Goal: Transaction & Acquisition: Book appointment/travel/reservation

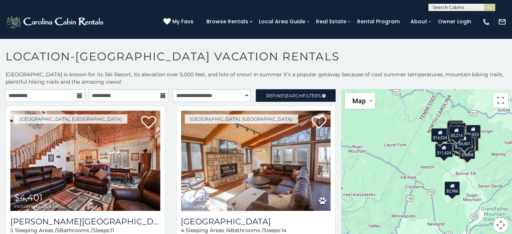
click at [77, 97] on icon at bounding box center [79, 95] width 5 height 5
click at [77, 95] on icon at bounding box center [79, 95] width 5 height 5
click at [39, 94] on input "**********" at bounding box center [46, 95] width 80 height 13
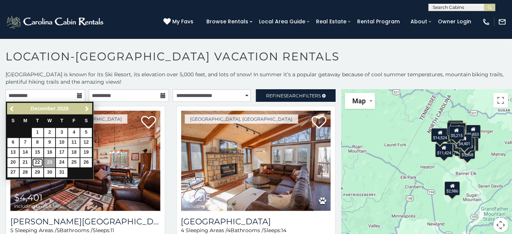
click at [37, 162] on link "22" at bounding box center [37, 162] width 11 height 9
type input "**********"
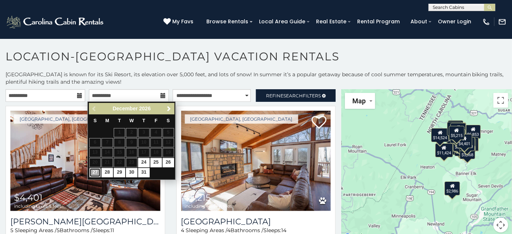
click at [93, 172] on link "27" at bounding box center [94, 172] width 11 height 9
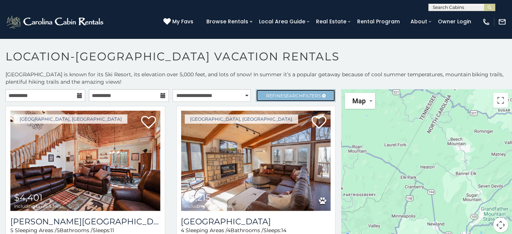
click at [284, 99] on link "Refine Search Filters" at bounding box center [296, 95] width 80 height 13
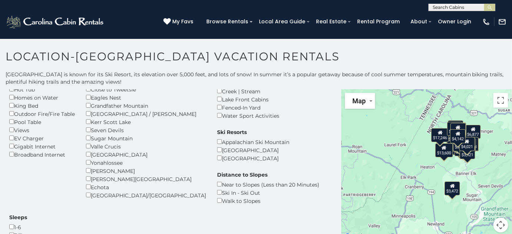
scroll to position [101, 0]
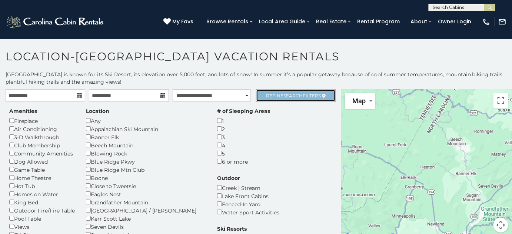
click at [294, 94] on span "Search" at bounding box center [293, 96] width 19 height 6
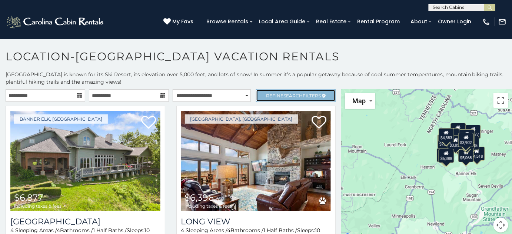
click at [285, 96] on span "Search" at bounding box center [293, 96] width 19 height 6
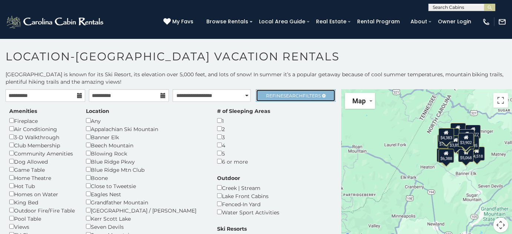
click at [303, 97] on span "Refine Search Filters" at bounding box center [293, 96] width 55 height 6
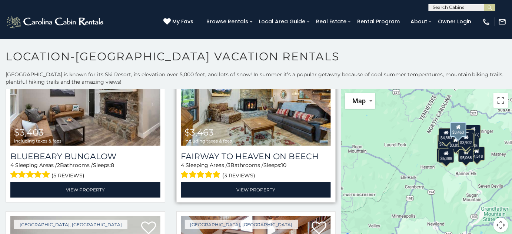
scroll to position [168, 0]
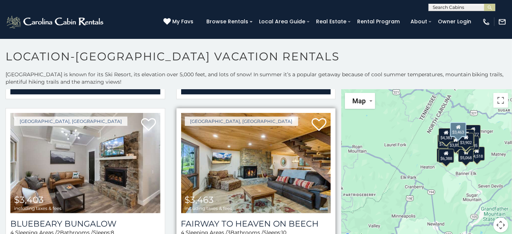
click at [262, 156] on img at bounding box center [256, 163] width 150 height 100
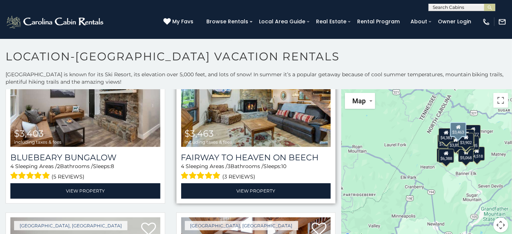
scroll to position [236, 0]
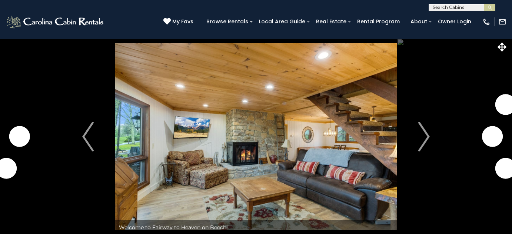
click at [425, 137] on img "Next" at bounding box center [424, 137] width 11 height 30
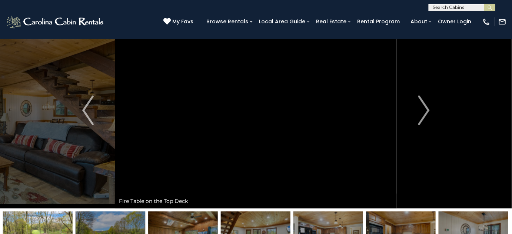
scroll to position [67, 0]
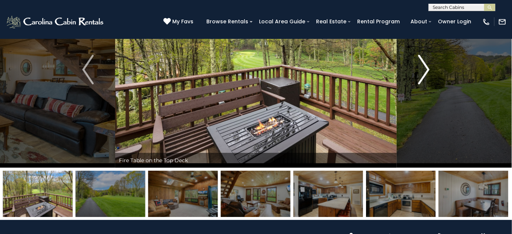
click at [427, 70] on img "Next" at bounding box center [424, 70] width 11 height 30
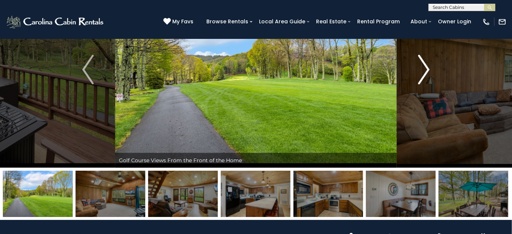
click at [427, 70] on img "Next" at bounding box center [424, 70] width 11 height 30
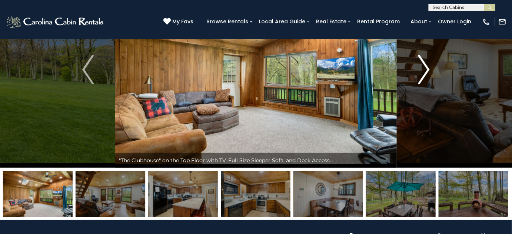
click at [427, 70] on img "Next" at bounding box center [424, 70] width 11 height 30
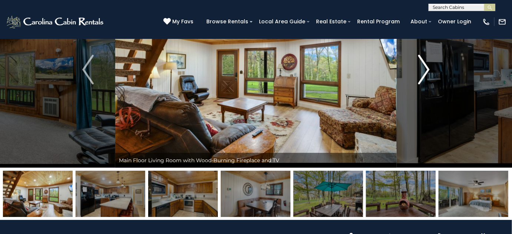
click at [427, 70] on img "Next" at bounding box center [424, 70] width 11 height 30
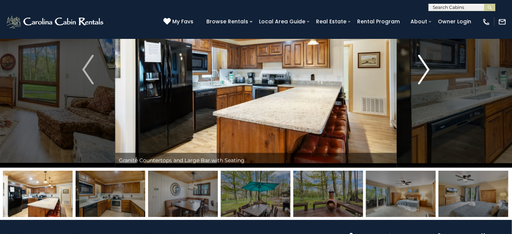
click at [427, 70] on img "Next" at bounding box center [424, 70] width 11 height 30
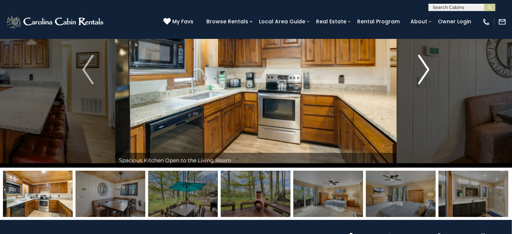
click at [427, 70] on img "Next" at bounding box center [424, 70] width 11 height 30
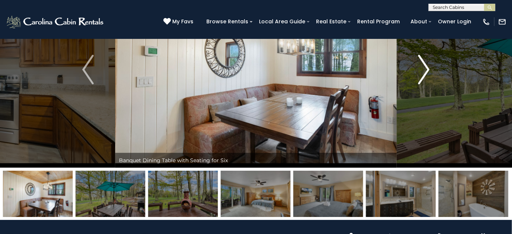
click at [427, 70] on img "Next" at bounding box center [424, 70] width 11 height 30
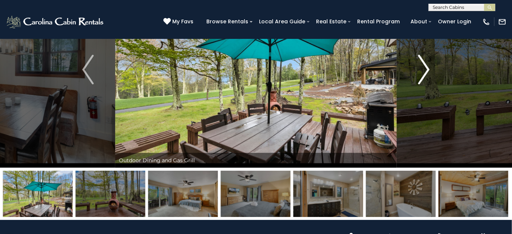
click at [427, 70] on img "Next" at bounding box center [424, 70] width 11 height 30
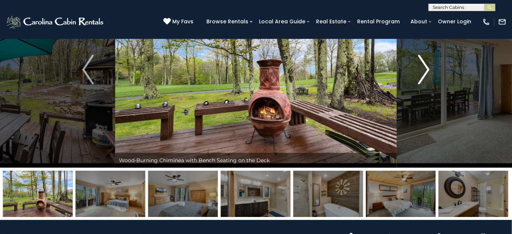
click at [427, 70] on img "Next" at bounding box center [424, 70] width 11 height 30
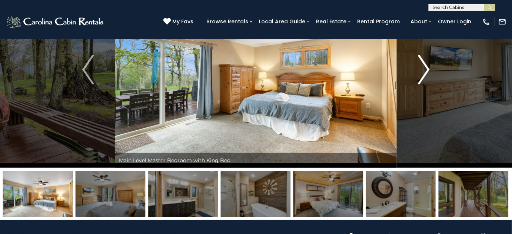
click at [427, 70] on img "Next" at bounding box center [424, 70] width 11 height 30
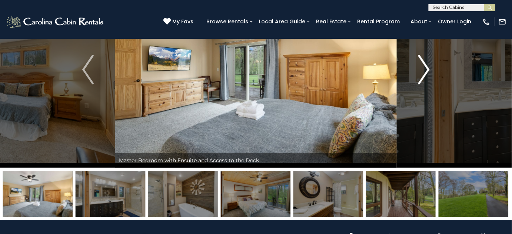
click at [427, 70] on img "Next" at bounding box center [424, 70] width 11 height 30
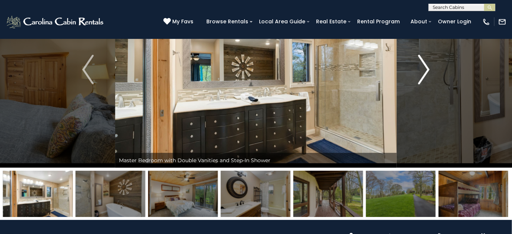
click at [427, 70] on img "Next" at bounding box center [424, 70] width 11 height 30
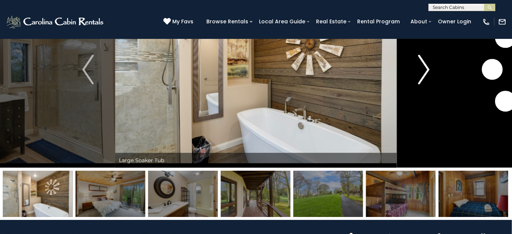
click at [427, 70] on img "Next" at bounding box center [424, 70] width 11 height 30
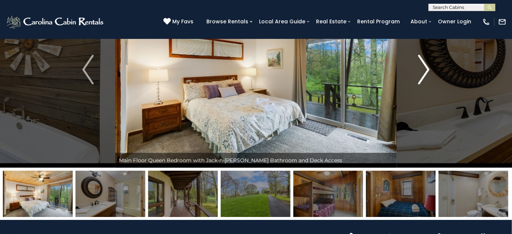
click at [427, 70] on img "Next" at bounding box center [424, 70] width 11 height 30
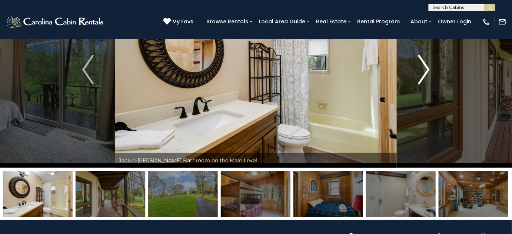
click at [427, 70] on img "Next" at bounding box center [424, 70] width 11 height 30
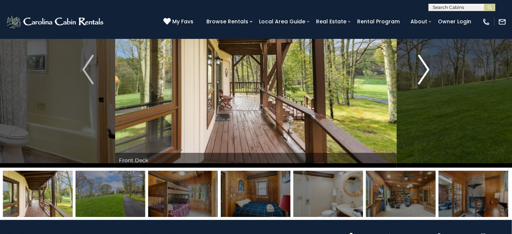
click at [427, 70] on img "Next" at bounding box center [424, 70] width 11 height 30
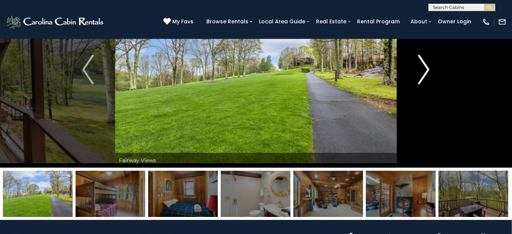
click at [427, 70] on img "Next" at bounding box center [424, 70] width 11 height 30
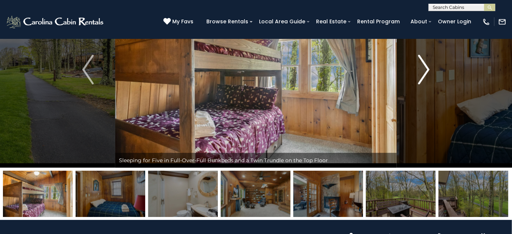
click at [427, 70] on img "Next" at bounding box center [424, 70] width 11 height 30
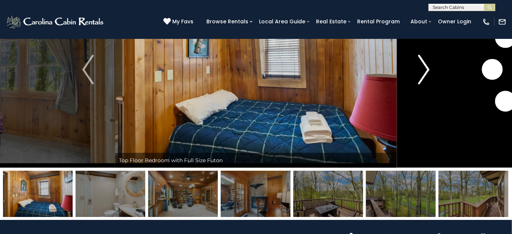
click at [427, 70] on img "Next" at bounding box center [424, 70] width 11 height 30
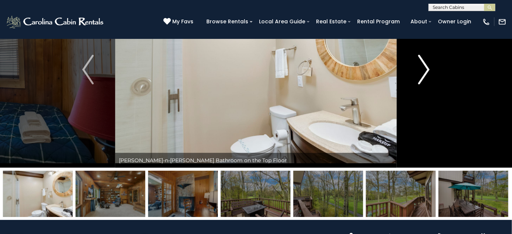
click at [427, 70] on img "Next" at bounding box center [424, 70] width 11 height 30
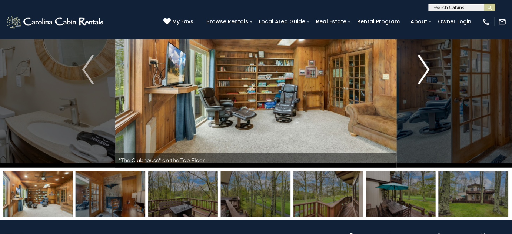
click at [427, 70] on img "Next" at bounding box center [424, 70] width 11 height 30
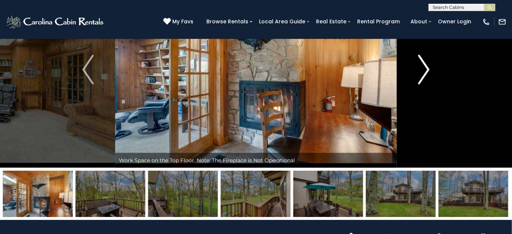
click at [427, 70] on img "Next" at bounding box center [424, 70] width 11 height 30
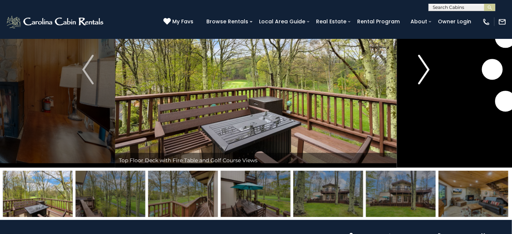
click at [427, 70] on img "Next" at bounding box center [424, 70] width 11 height 30
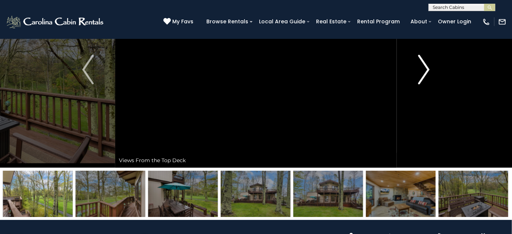
click at [427, 70] on img "Next" at bounding box center [424, 70] width 11 height 30
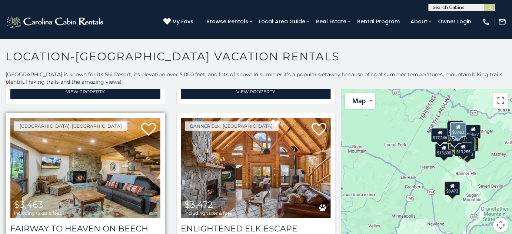
scroll to position [2056, 0]
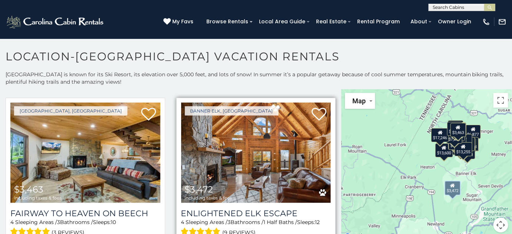
click at [268, 148] on img at bounding box center [256, 153] width 150 height 100
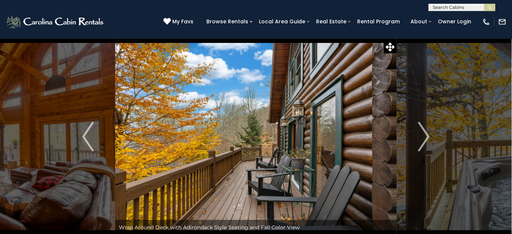
click at [424, 140] on img "Next" at bounding box center [424, 137] width 11 height 30
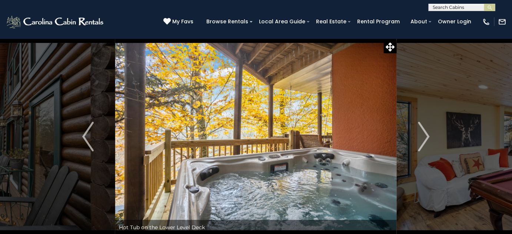
click at [424, 140] on img "Next" at bounding box center [424, 137] width 11 height 30
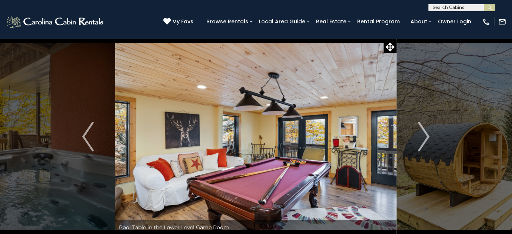
click at [424, 140] on img "Next" at bounding box center [424, 137] width 11 height 30
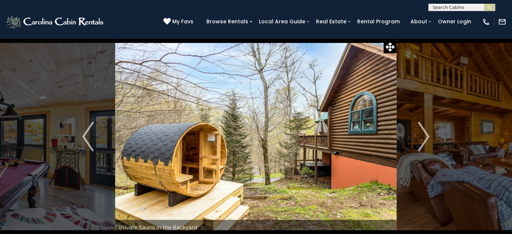
click at [424, 140] on img "Next" at bounding box center [424, 137] width 11 height 30
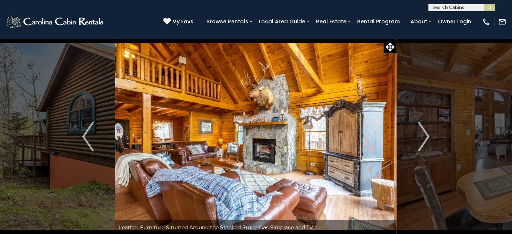
click at [424, 140] on img "Next" at bounding box center [424, 137] width 11 height 30
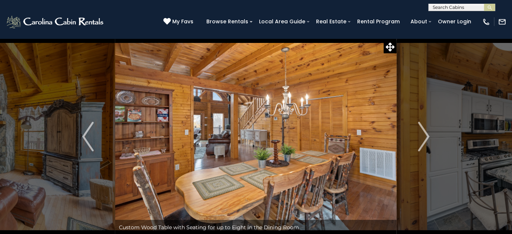
click at [424, 140] on img "Next" at bounding box center [424, 137] width 11 height 30
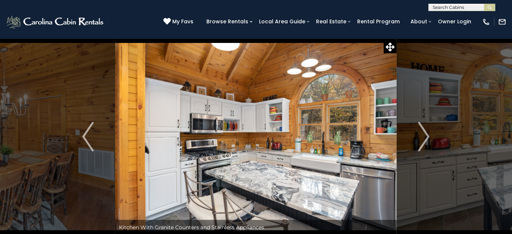
click at [424, 140] on img "Next" at bounding box center [424, 137] width 11 height 30
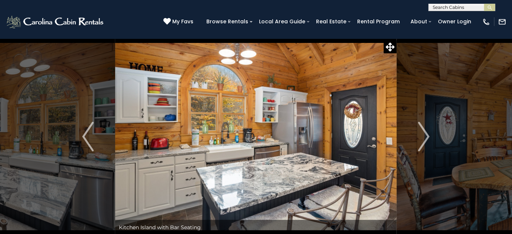
click at [424, 140] on img "Next" at bounding box center [424, 137] width 11 height 30
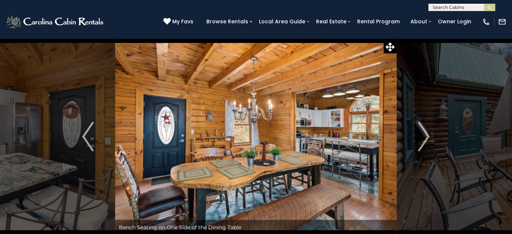
click at [424, 140] on img "Next" at bounding box center [424, 137] width 11 height 30
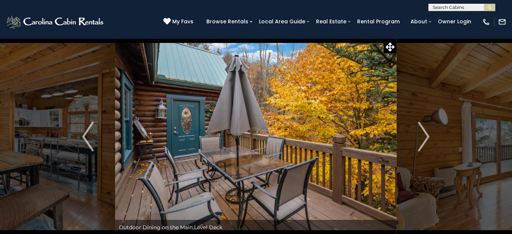
click at [424, 140] on img "Next" at bounding box center [424, 137] width 11 height 30
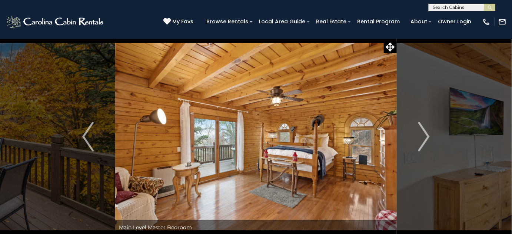
click at [424, 140] on img "Next" at bounding box center [424, 137] width 11 height 30
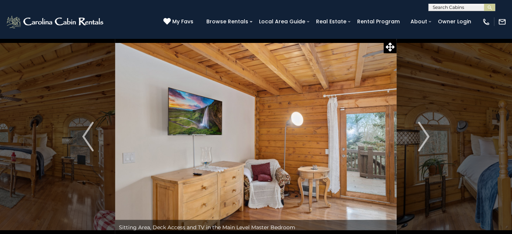
click at [424, 140] on img "Next" at bounding box center [424, 137] width 11 height 30
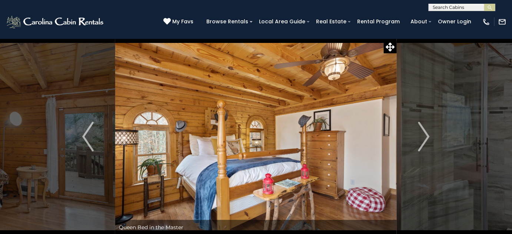
click at [424, 140] on img "Next" at bounding box center [424, 137] width 11 height 30
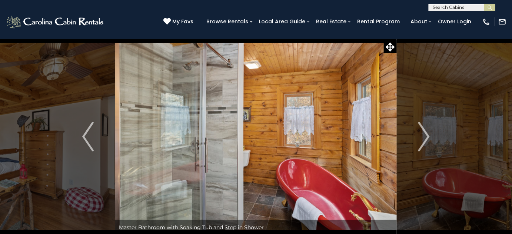
click at [424, 140] on img "Next" at bounding box center [424, 137] width 11 height 30
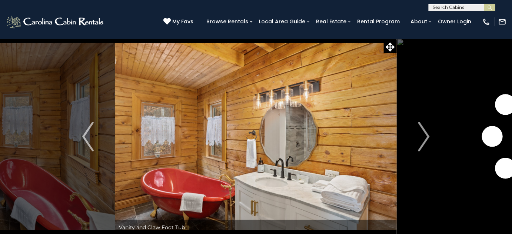
click at [424, 140] on img "Next" at bounding box center [424, 137] width 11 height 30
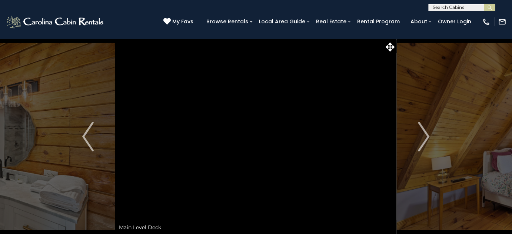
click at [424, 140] on img "Next" at bounding box center [424, 137] width 11 height 30
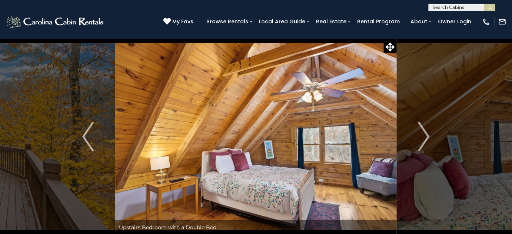
click at [424, 140] on img "Next" at bounding box center [424, 137] width 11 height 30
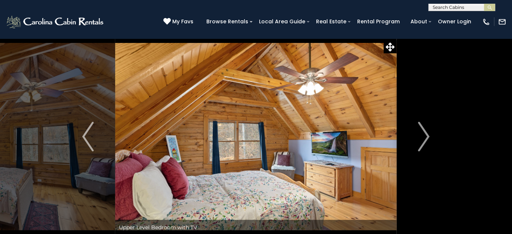
click at [424, 140] on img "Next" at bounding box center [424, 137] width 11 height 30
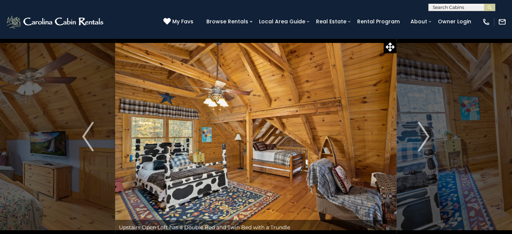
click at [424, 140] on img "Next" at bounding box center [424, 137] width 11 height 30
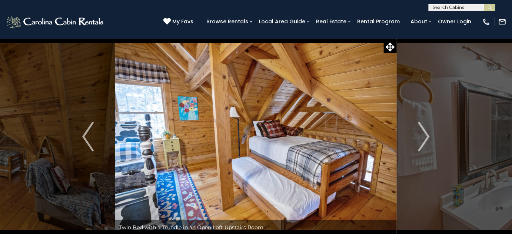
click at [424, 140] on img "Next" at bounding box center [424, 137] width 11 height 30
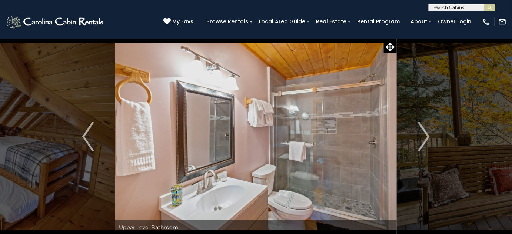
click at [424, 140] on img "Next" at bounding box center [424, 137] width 11 height 30
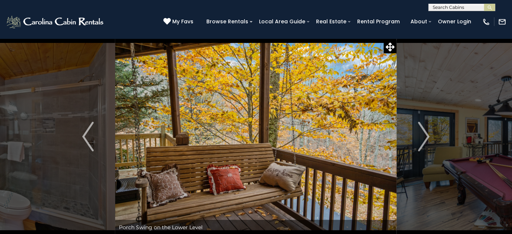
click at [424, 140] on img "Next" at bounding box center [424, 137] width 11 height 30
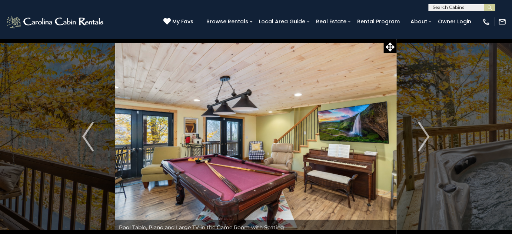
click at [424, 140] on img "Next" at bounding box center [424, 137] width 11 height 30
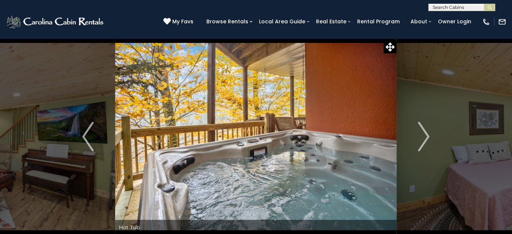
click at [424, 140] on img "Next" at bounding box center [424, 137] width 11 height 30
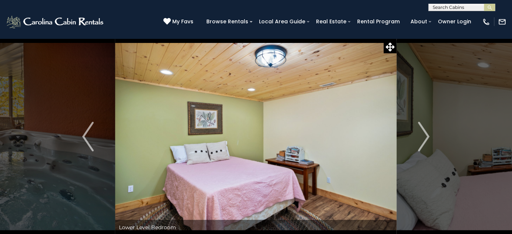
click at [424, 140] on img "Next" at bounding box center [424, 137] width 11 height 30
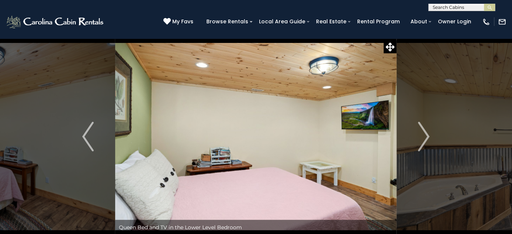
click at [424, 140] on img "Next" at bounding box center [424, 137] width 11 height 30
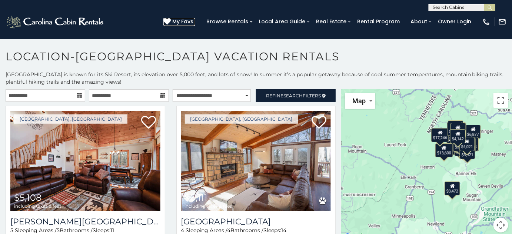
click at [191, 21] on span "My Favs" at bounding box center [182, 22] width 21 height 8
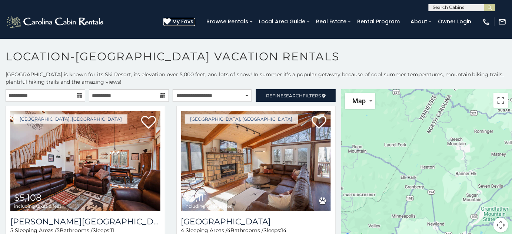
click at [171, 23] on icon at bounding box center [166, 21] width 7 height 7
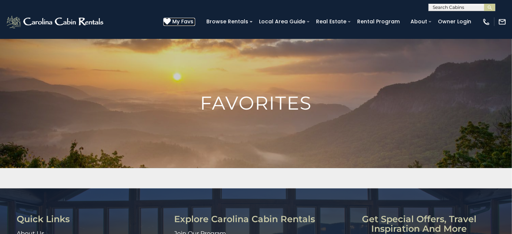
click at [183, 22] on link "My Favs" at bounding box center [179, 22] width 32 height 8
click at [194, 20] on span "My Favs" at bounding box center [182, 22] width 21 height 8
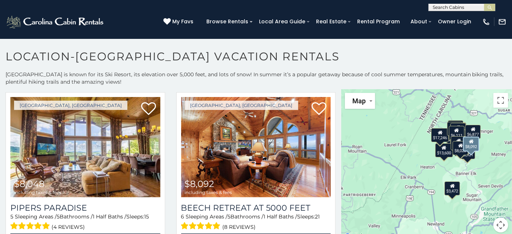
scroll to position [708, 0]
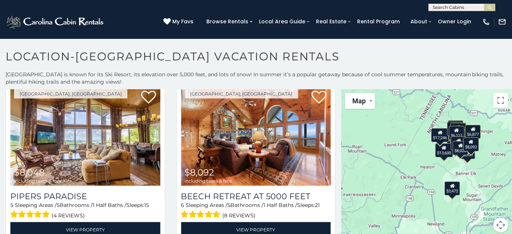
click at [189, 44] on section "**********" at bounding box center [256, 139] width 512 height 200
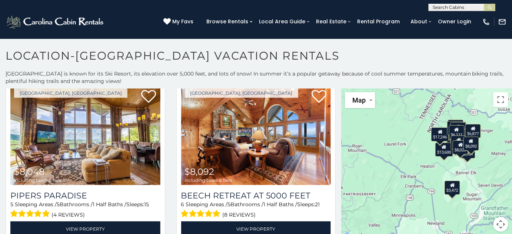
scroll to position [0, 0]
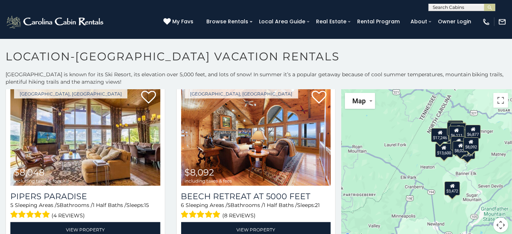
click at [284, 51] on h1 "Location-Beech Mountain Vacation Rentals" at bounding box center [256, 60] width 512 height 21
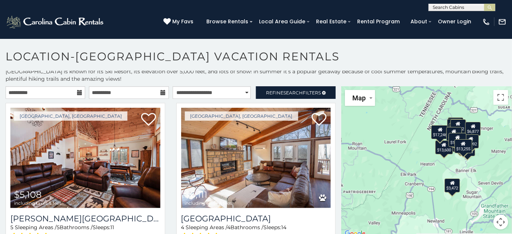
click at [77, 91] on icon at bounding box center [79, 92] width 5 height 5
click at [35, 93] on input "**********" at bounding box center [46, 92] width 80 height 13
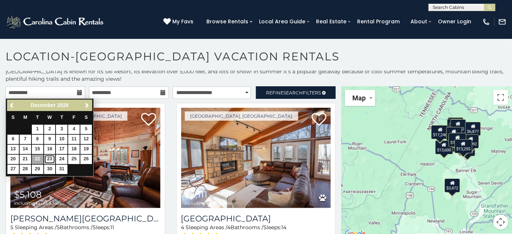
click at [49, 158] on link "23" at bounding box center [49, 159] width 11 height 9
type input "**********"
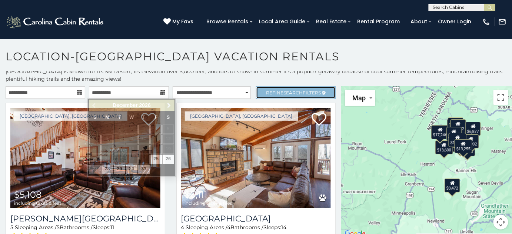
click at [293, 92] on span "Search" at bounding box center [293, 93] width 19 height 6
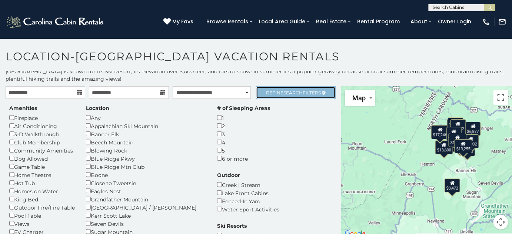
click at [288, 97] on link "Refine Search Filters" at bounding box center [296, 92] width 80 height 13
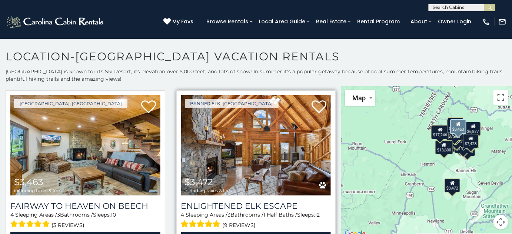
scroll to position [2022, 0]
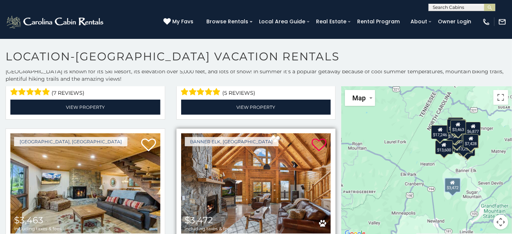
click at [318, 138] on icon at bounding box center [319, 145] width 15 height 15
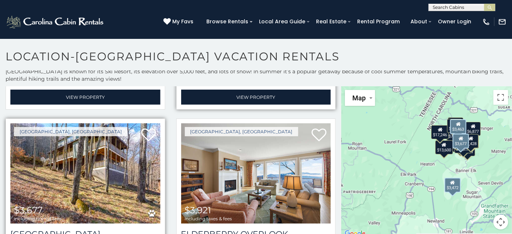
scroll to position [2191, 0]
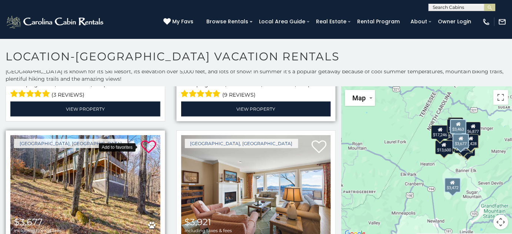
click at [148, 140] on icon at bounding box center [148, 147] width 15 height 15
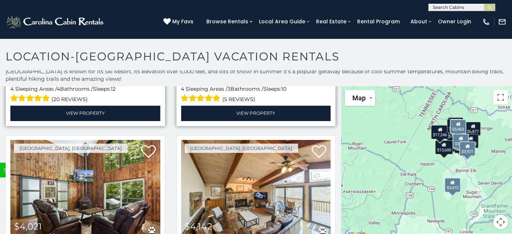
scroll to position [2359, 0]
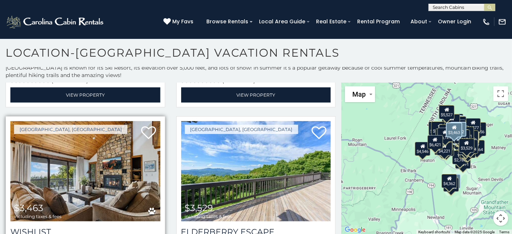
scroll to position [1382, 0]
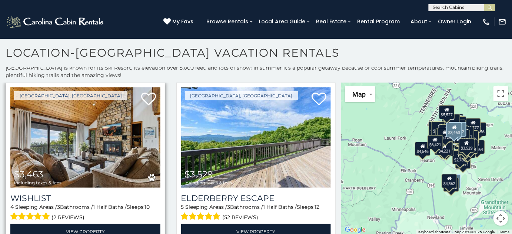
click at [95, 119] on img at bounding box center [85, 137] width 150 height 100
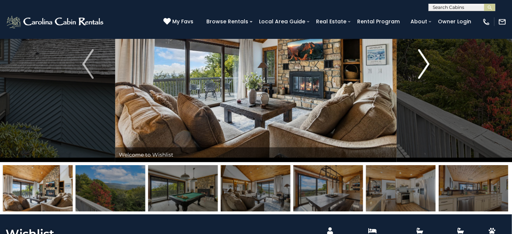
scroll to position [65, 0]
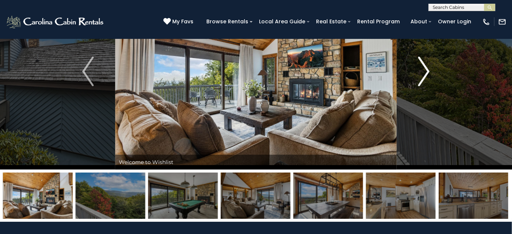
click at [417, 81] on button "Next" at bounding box center [424, 71] width 54 height 196
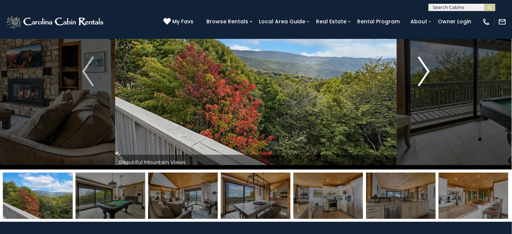
click at [417, 81] on button "Next" at bounding box center [424, 71] width 54 height 196
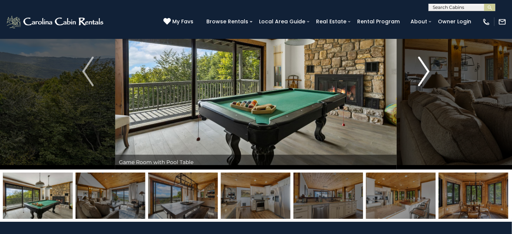
click at [417, 81] on button "Next" at bounding box center [424, 71] width 54 height 196
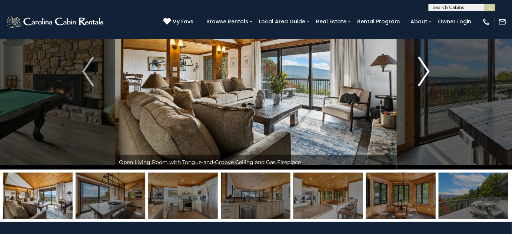
click at [417, 81] on button "Next" at bounding box center [424, 71] width 54 height 196
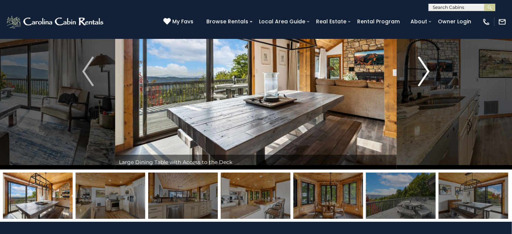
click at [417, 81] on button "Next" at bounding box center [424, 71] width 54 height 196
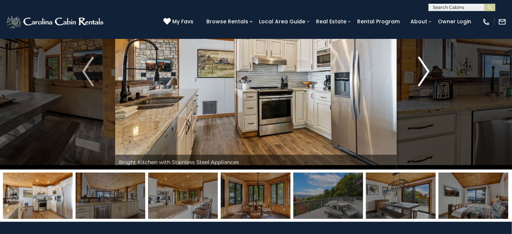
click at [417, 81] on button "Next" at bounding box center [424, 71] width 54 height 196
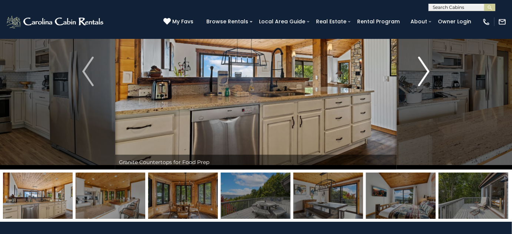
click at [417, 81] on button "Next" at bounding box center [424, 71] width 54 height 196
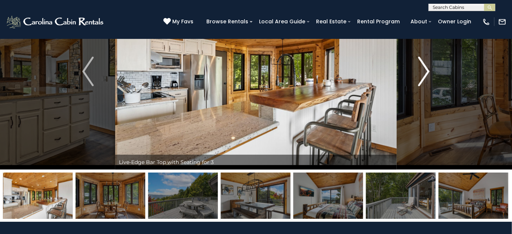
click at [417, 81] on button "Next" at bounding box center [424, 71] width 54 height 196
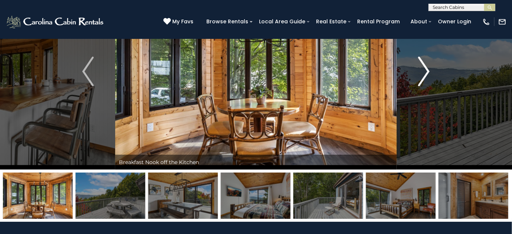
click at [417, 81] on button "Next" at bounding box center [424, 71] width 54 height 196
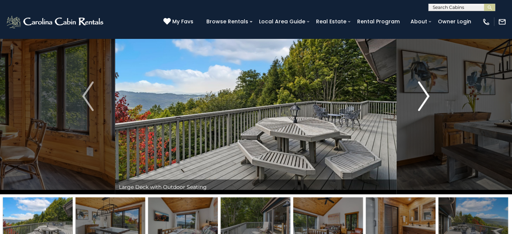
scroll to position [67, 0]
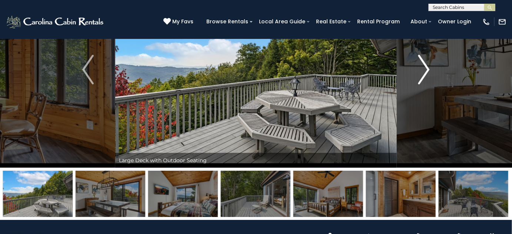
click at [423, 77] on img "Next" at bounding box center [424, 70] width 11 height 30
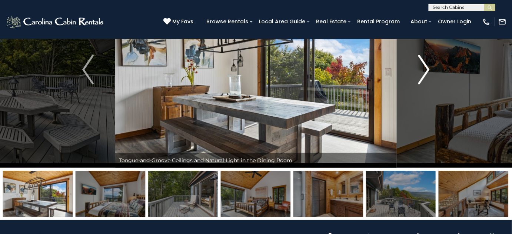
click at [423, 77] on img "Next" at bounding box center [424, 70] width 11 height 30
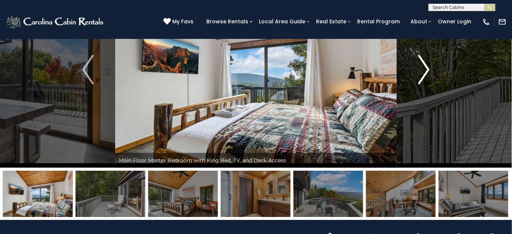
click at [423, 77] on img "Next" at bounding box center [424, 70] width 11 height 30
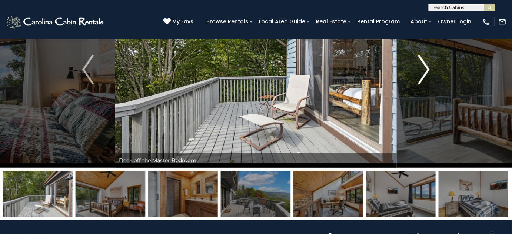
click at [423, 77] on img "Next" at bounding box center [424, 70] width 11 height 30
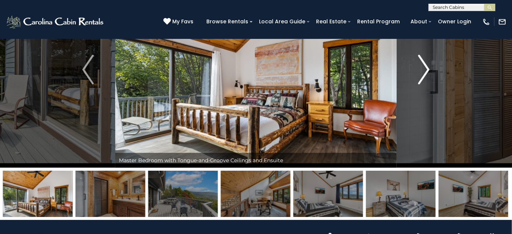
click at [423, 77] on img "Next" at bounding box center [424, 70] width 11 height 30
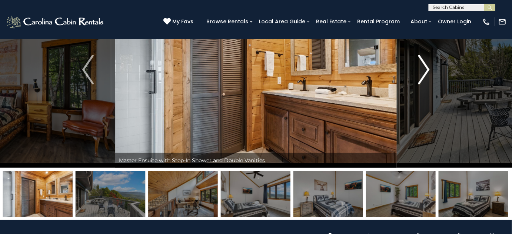
click at [423, 77] on img "Next" at bounding box center [424, 70] width 11 height 30
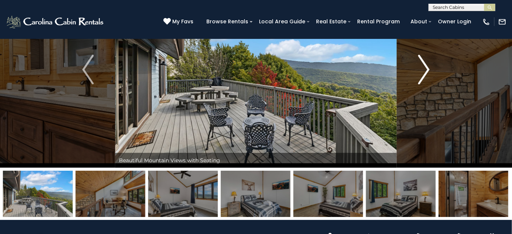
click at [423, 77] on img "Next" at bounding box center [424, 70] width 11 height 30
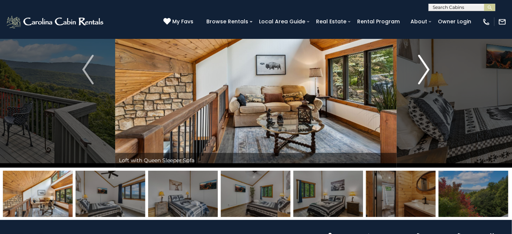
click at [423, 77] on img "Next" at bounding box center [424, 70] width 11 height 30
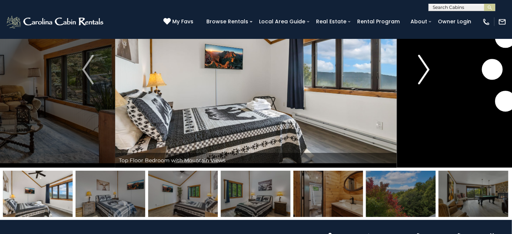
click at [423, 77] on img "Next" at bounding box center [424, 70] width 11 height 30
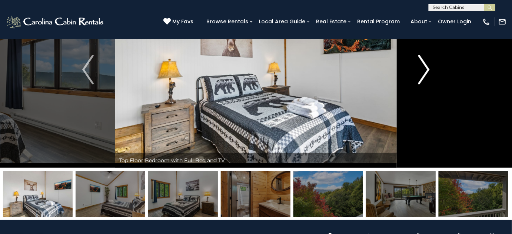
click at [423, 77] on img "Next" at bounding box center [424, 70] width 11 height 30
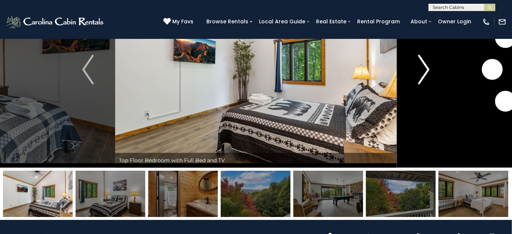
click at [423, 77] on img "Next" at bounding box center [424, 70] width 11 height 30
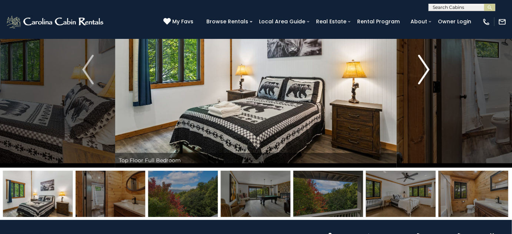
click at [423, 77] on img "Next" at bounding box center [424, 70] width 11 height 30
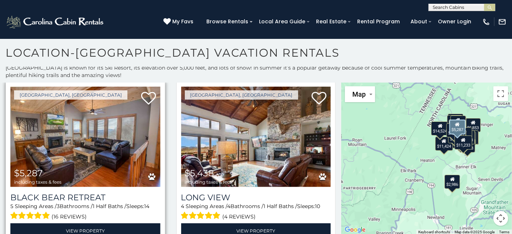
scroll to position [1213, 0]
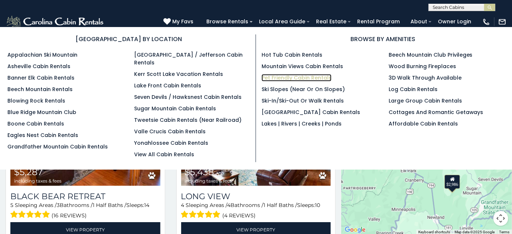
click at [272, 77] on link "Pet Friendly Cabin Rentals" at bounding box center [297, 77] width 70 height 7
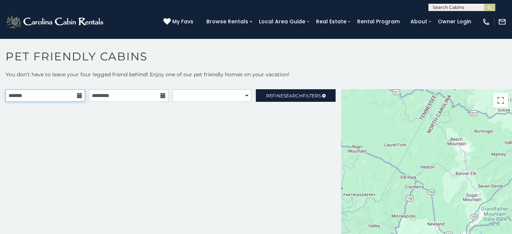
click at [49, 96] on input "text" at bounding box center [46, 95] width 80 height 13
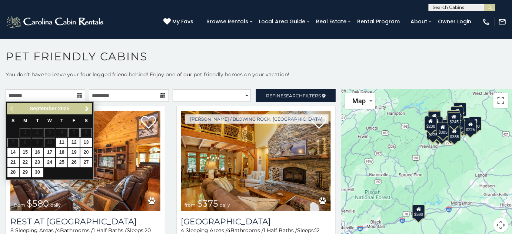
click at [66, 108] on span "2025" at bounding box center [63, 109] width 11 height 6
click at [84, 107] on span "Next" at bounding box center [87, 109] width 6 height 6
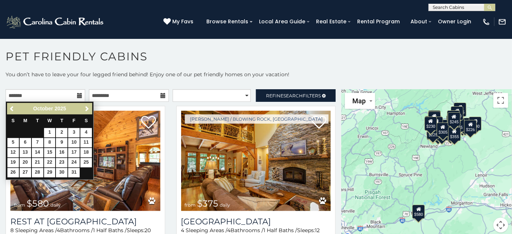
click at [50, 106] on div "October 2025" at bounding box center [50, 108] width 62 height 9
click at [51, 111] on span "October" at bounding box center [43, 109] width 20 height 6
click at [90, 108] on span "Next" at bounding box center [87, 109] width 6 height 6
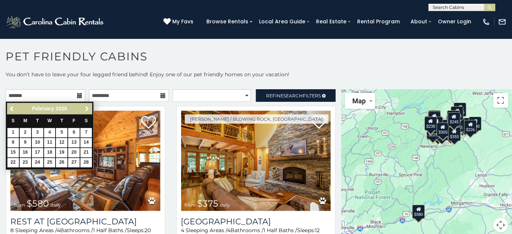
click at [90, 108] on span "Next" at bounding box center [87, 109] width 6 height 6
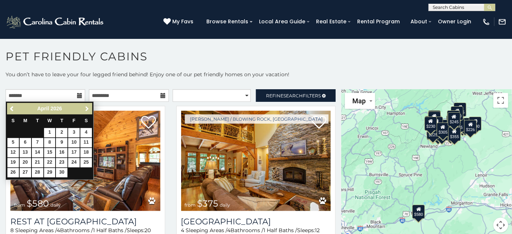
click at [90, 108] on span "Next" at bounding box center [87, 109] width 6 height 6
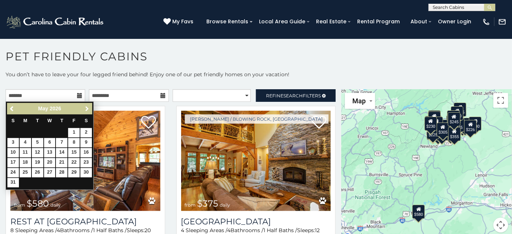
click at [90, 108] on span "Next" at bounding box center [87, 109] width 6 height 6
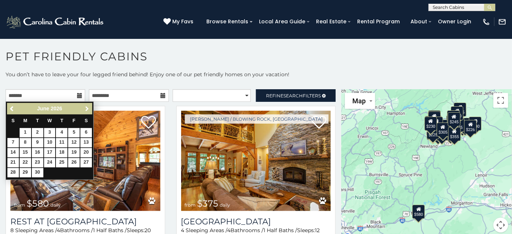
click at [90, 108] on span "Next" at bounding box center [87, 109] width 6 height 6
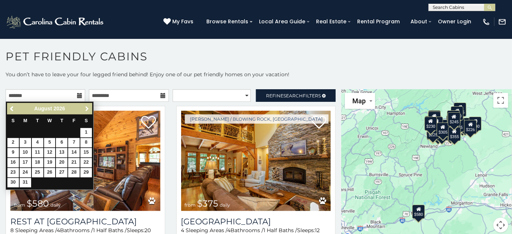
click at [90, 108] on span "Next" at bounding box center [87, 109] width 6 height 6
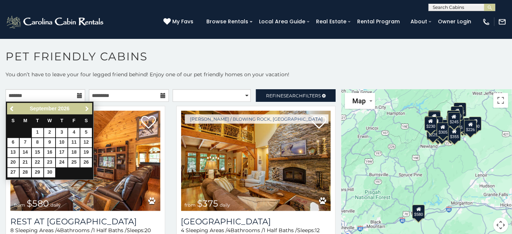
click at [90, 108] on span "Next" at bounding box center [87, 109] width 6 height 6
click at [50, 161] on link "23" at bounding box center [49, 162] width 11 height 9
type input "**********"
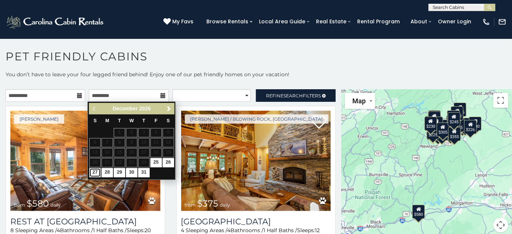
click at [95, 172] on link "27" at bounding box center [94, 172] width 11 height 9
type input "**********"
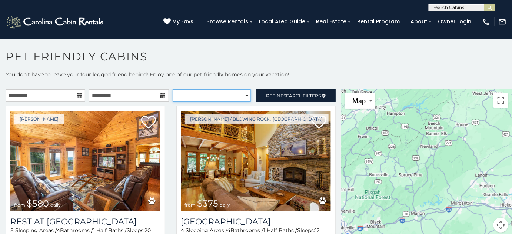
click at [206, 99] on select "**********" at bounding box center [212, 95] width 78 height 13
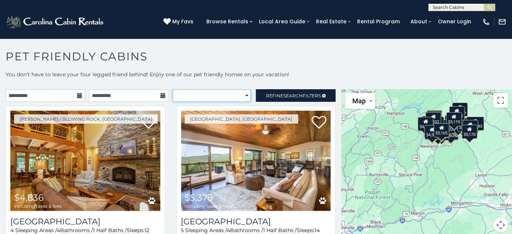
select select "*********"
click at [173, 89] on select "**********" at bounding box center [212, 95] width 78 height 13
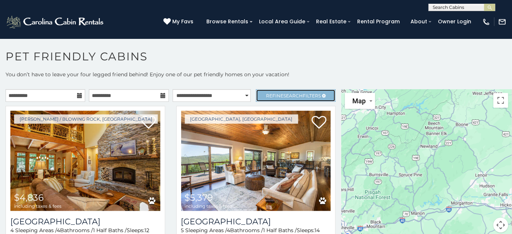
click at [268, 95] on span "Refine Search Filters" at bounding box center [293, 96] width 55 height 6
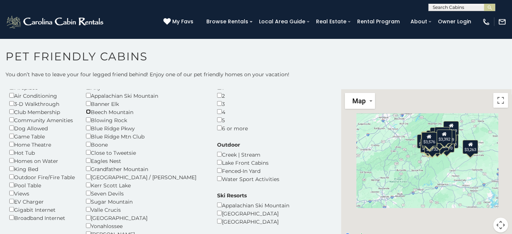
scroll to position [67, 0]
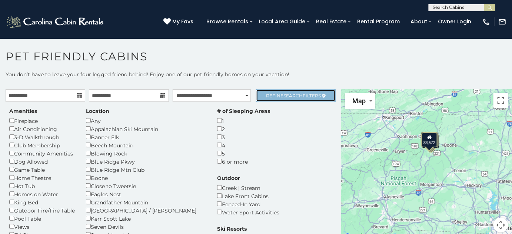
click at [315, 95] on span "Refine Search Filters" at bounding box center [293, 96] width 55 height 6
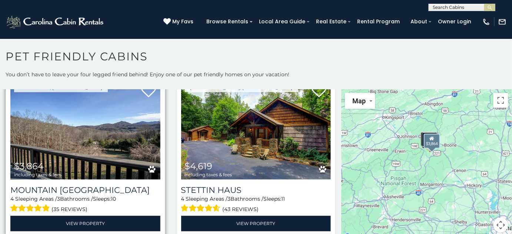
scroll to position [67, 0]
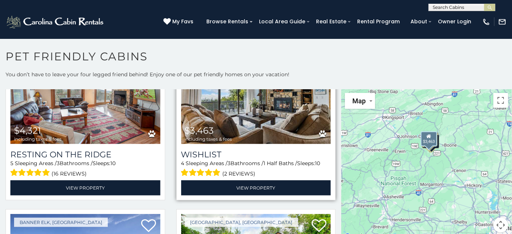
click at [220, 123] on span "$3,463 including taxes & fees" at bounding box center [208, 133] width 55 height 21
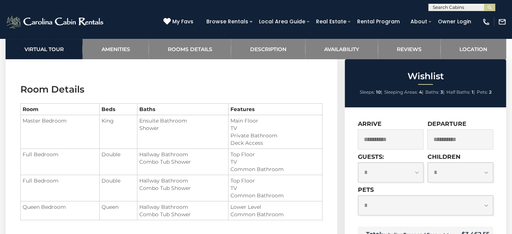
scroll to position [741, 0]
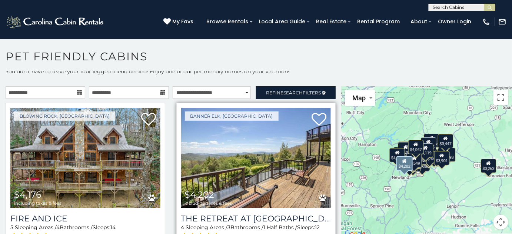
scroll to position [33, 0]
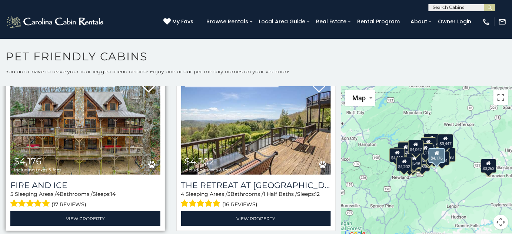
click at [105, 137] on img at bounding box center [85, 125] width 150 height 100
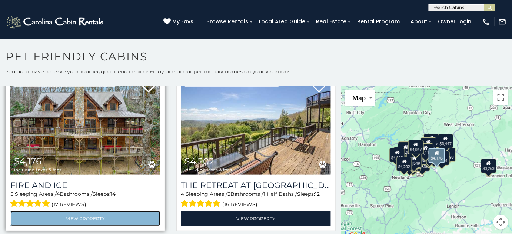
click at [85, 212] on link "View Property" at bounding box center [85, 218] width 150 height 15
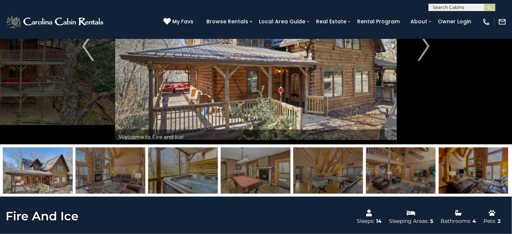
scroll to position [33, 0]
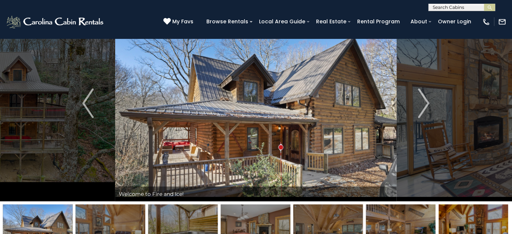
click at [322, 114] on img at bounding box center [256, 103] width 282 height 196
click at [428, 99] on img "Next" at bounding box center [424, 104] width 11 height 30
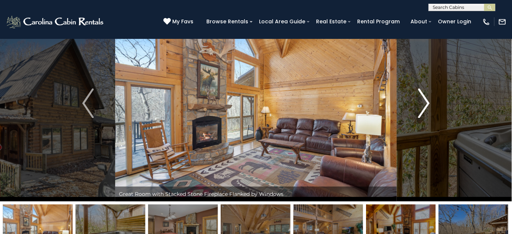
click at [428, 99] on img "Next" at bounding box center [424, 104] width 11 height 30
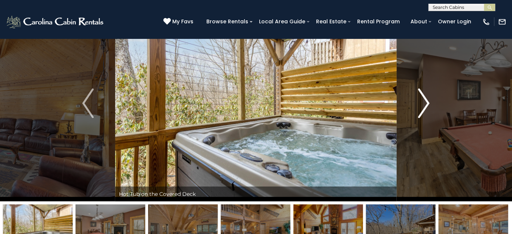
click at [428, 99] on img "Next" at bounding box center [424, 104] width 11 height 30
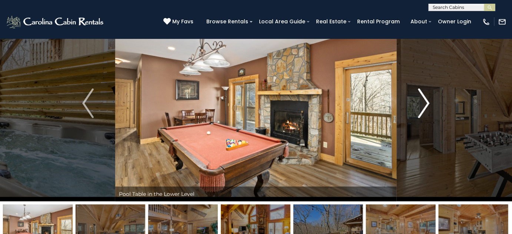
click at [428, 99] on img "Next" at bounding box center [424, 104] width 11 height 30
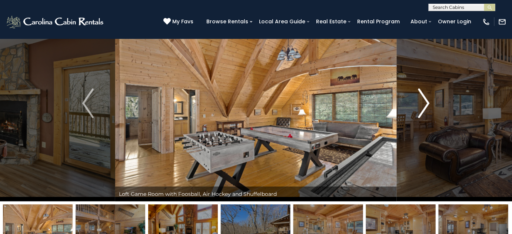
click at [428, 99] on img "Next" at bounding box center [424, 104] width 11 height 30
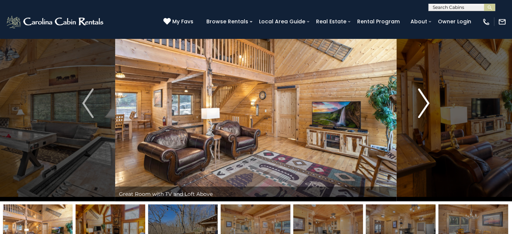
click at [428, 99] on img "Next" at bounding box center [424, 104] width 11 height 30
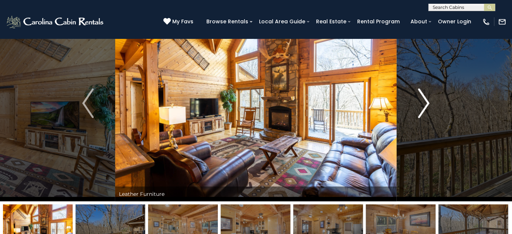
click at [428, 99] on img "Next" at bounding box center [424, 104] width 11 height 30
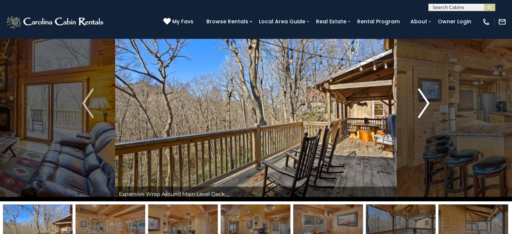
click at [428, 99] on img "Next" at bounding box center [424, 104] width 11 height 30
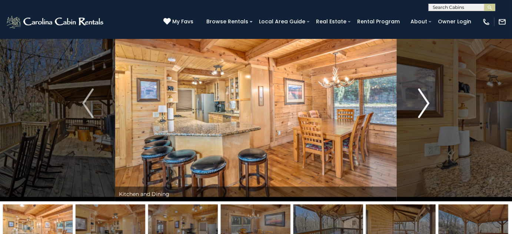
click at [428, 99] on img "Next" at bounding box center [424, 104] width 11 height 30
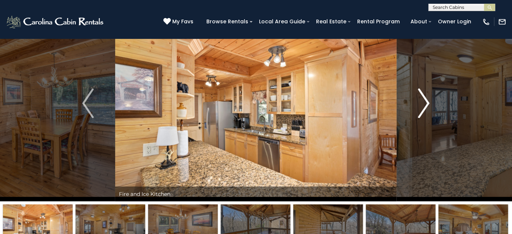
click at [428, 99] on img "Next" at bounding box center [424, 104] width 11 height 30
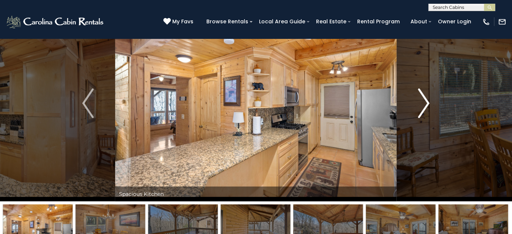
click at [428, 99] on img "Next" at bounding box center [424, 104] width 11 height 30
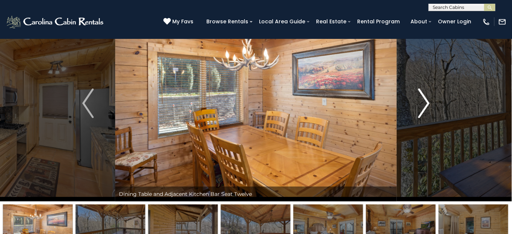
click at [428, 99] on img "Next" at bounding box center [424, 104] width 11 height 30
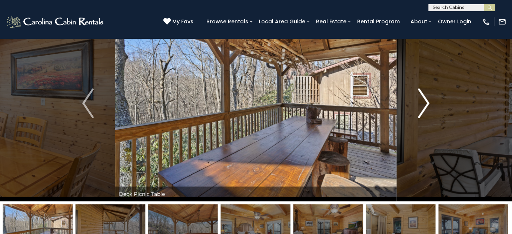
click at [428, 99] on img "Next" at bounding box center [424, 104] width 11 height 30
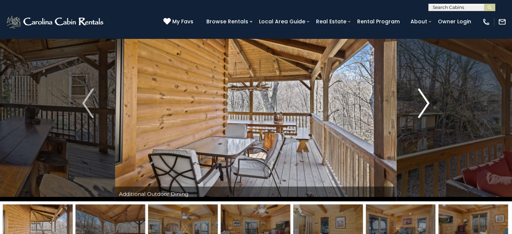
click at [428, 99] on img "Next" at bounding box center [424, 104] width 11 height 30
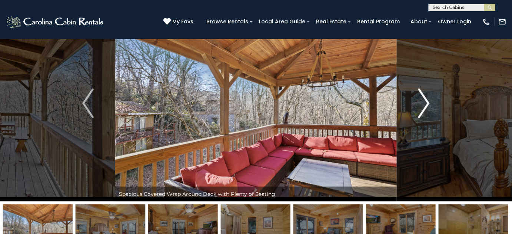
click at [428, 99] on img "Next" at bounding box center [424, 104] width 11 height 30
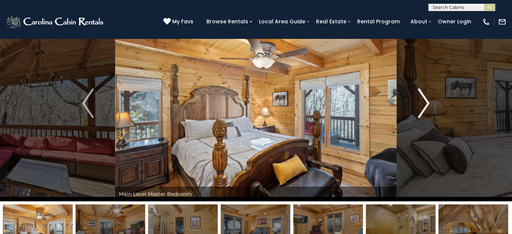
click at [428, 99] on img "Next" at bounding box center [424, 104] width 11 height 30
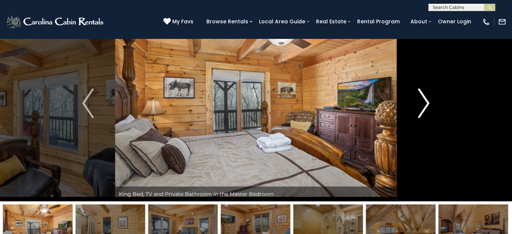
click at [428, 99] on img "Next" at bounding box center [424, 104] width 11 height 30
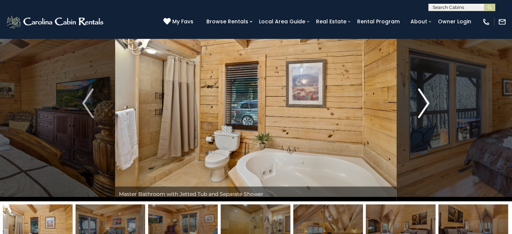
click at [428, 99] on img "Next" at bounding box center [424, 104] width 11 height 30
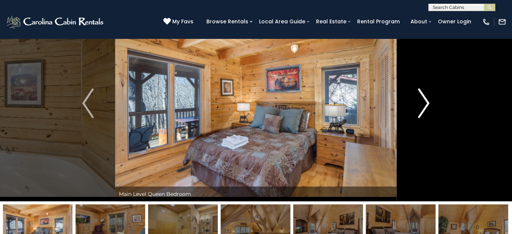
click at [428, 99] on img "Next" at bounding box center [424, 104] width 11 height 30
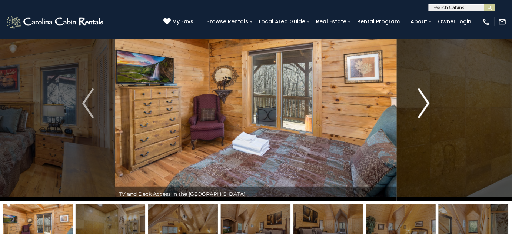
click at [428, 99] on img "Next" at bounding box center [424, 104] width 11 height 30
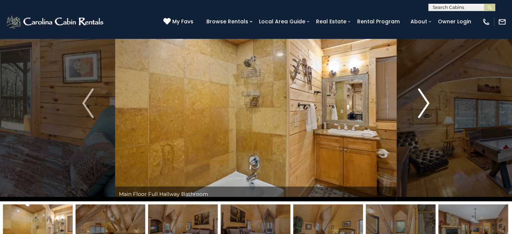
click at [428, 99] on img "Next" at bounding box center [424, 104] width 11 height 30
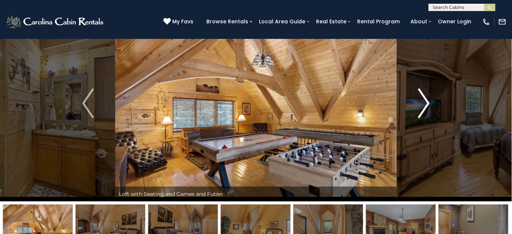
click at [428, 99] on img "Next" at bounding box center [424, 104] width 11 height 30
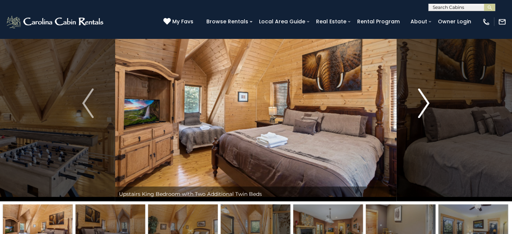
click at [428, 99] on img "Next" at bounding box center [424, 104] width 11 height 30
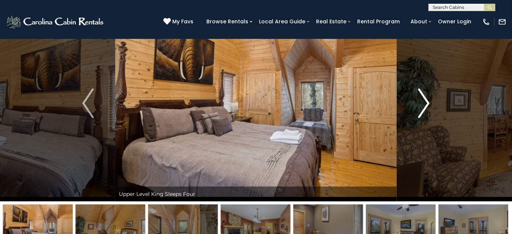
click at [428, 99] on img "Next" at bounding box center [424, 104] width 11 height 30
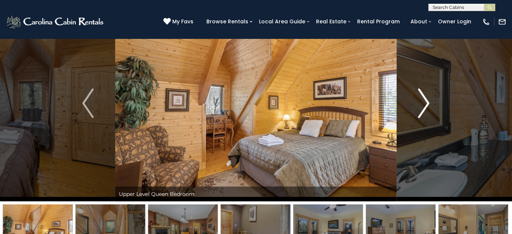
click at [428, 99] on img "Next" at bounding box center [424, 104] width 11 height 30
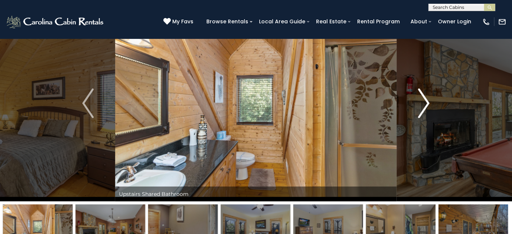
click at [428, 99] on img "Next" at bounding box center [424, 104] width 11 height 30
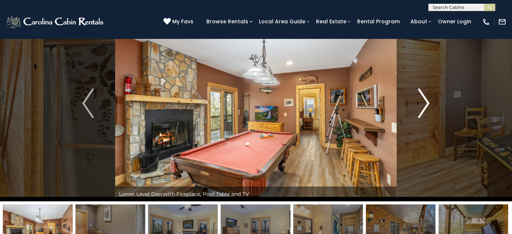
click at [428, 99] on img "Next" at bounding box center [424, 104] width 11 height 30
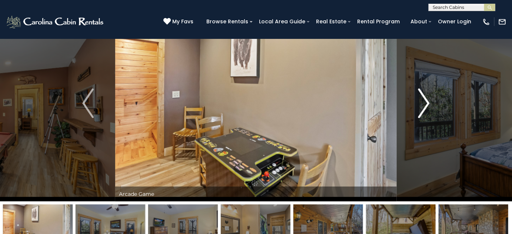
click at [428, 99] on img "Next" at bounding box center [424, 104] width 11 height 30
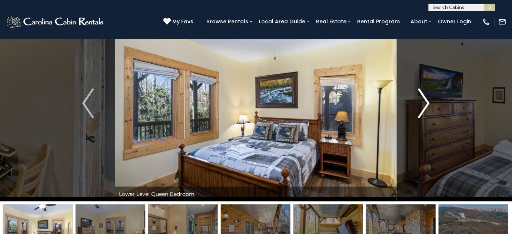
click at [428, 99] on img "Next" at bounding box center [424, 104] width 11 height 30
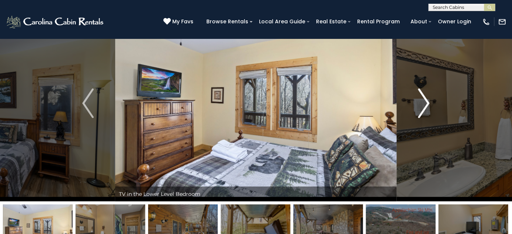
click at [428, 99] on img "Next" at bounding box center [424, 104] width 11 height 30
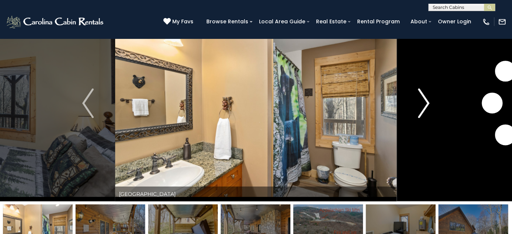
click at [428, 99] on img "Next" at bounding box center [424, 104] width 11 height 30
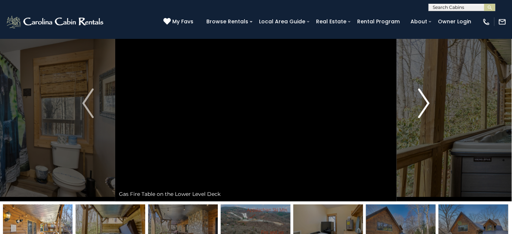
click at [428, 99] on img "Next" at bounding box center [424, 104] width 11 height 30
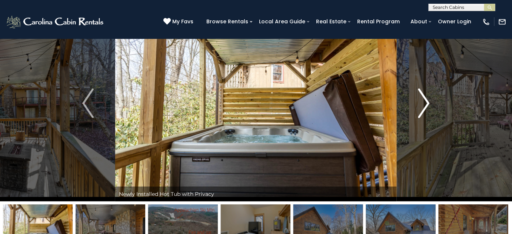
click at [428, 99] on img "Next" at bounding box center [424, 104] width 11 height 30
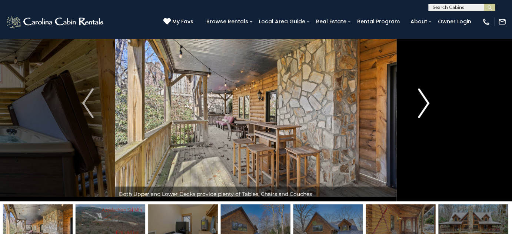
click at [428, 99] on img "Next" at bounding box center [424, 104] width 11 height 30
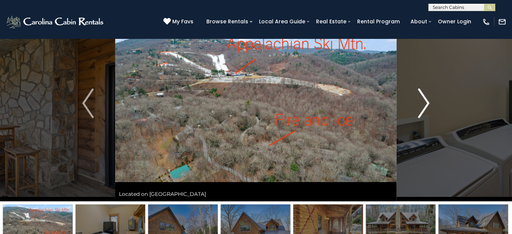
click at [428, 99] on img "Next" at bounding box center [424, 104] width 11 height 30
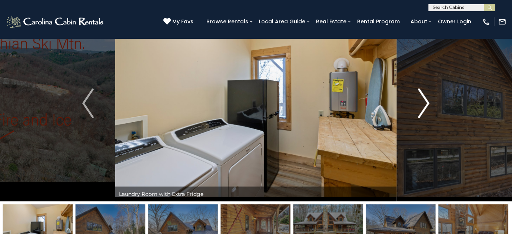
click at [428, 99] on img "Next" at bounding box center [424, 104] width 11 height 30
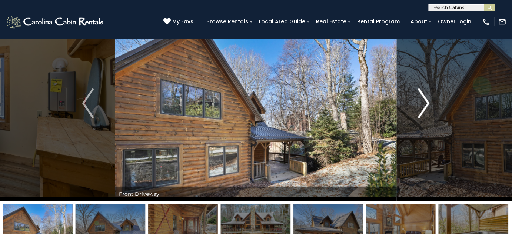
click at [428, 99] on img "Next" at bounding box center [424, 104] width 11 height 30
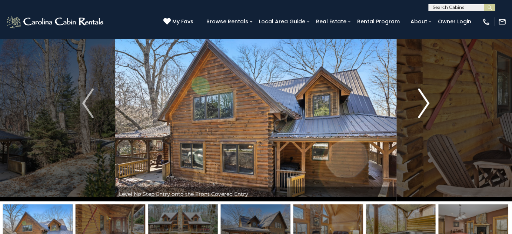
click at [428, 99] on img "Next" at bounding box center [424, 104] width 11 height 30
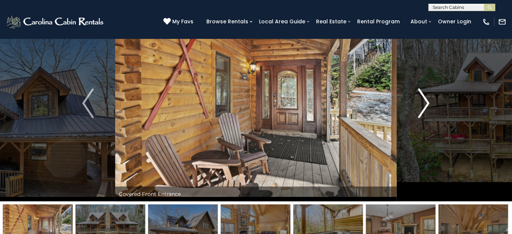
click at [428, 99] on img "Next" at bounding box center [424, 104] width 11 height 30
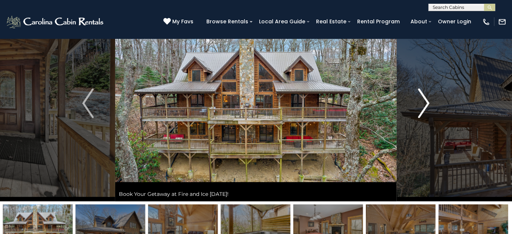
click at [428, 99] on img "Next" at bounding box center [424, 104] width 11 height 30
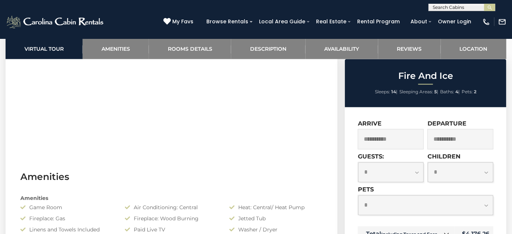
scroll to position [438, 0]
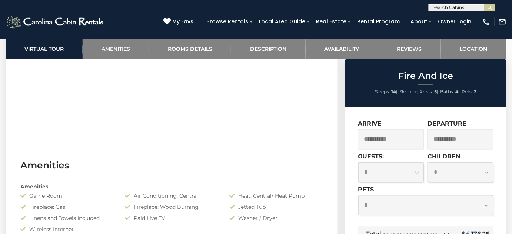
click at [399, 208] on select "**********" at bounding box center [425, 206] width 135 height 20
select select "*"
click at [358, 196] on select "**********" at bounding box center [425, 206] width 135 height 20
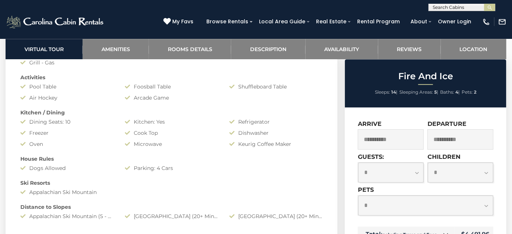
scroll to position [674, 0]
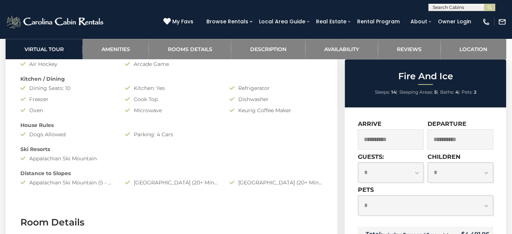
click at [401, 171] on select "**********" at bounding box center [390, 173] width 65 height 20
select select "*"
click at [358, 163] on select "**********" at bounding box center [390, 173] width 65 height 20
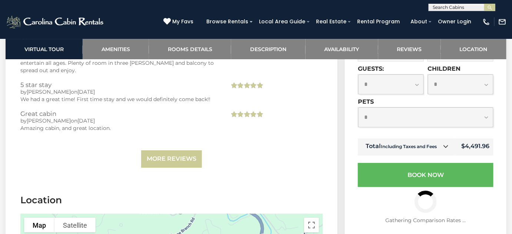
scroll to position [1820, 0]
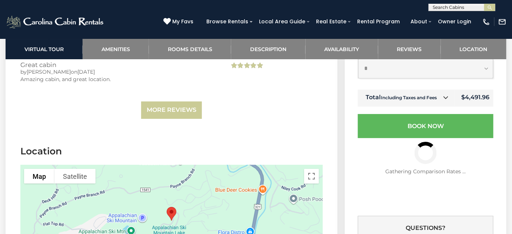
click at [448, 95] on icon at bounding box center [446, 97] width 5 height 5
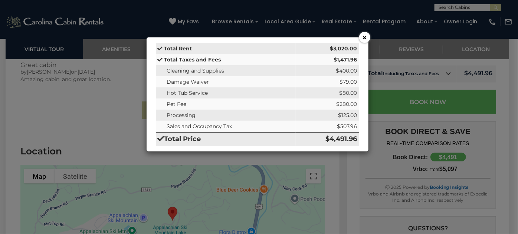
click at [363, 38] on button "×" at bounding box center [364, 37] width 11 height 11
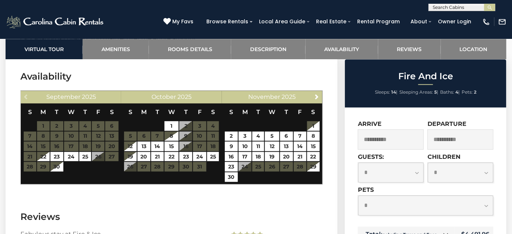
scroll to position [1492, 0]
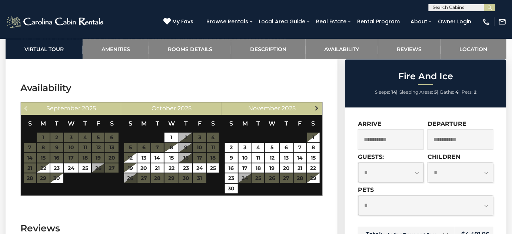
click at [314, 108] on link "Next" at bounding box center [317, 107] width 9 height 9
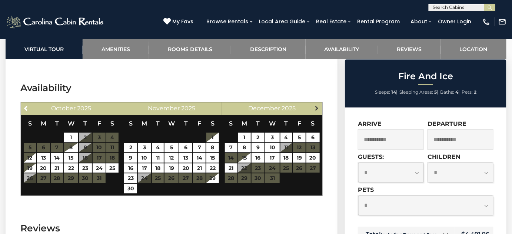
click at [315, 107] on span "Next" at bounding box center [317, 108] width 6 height 6
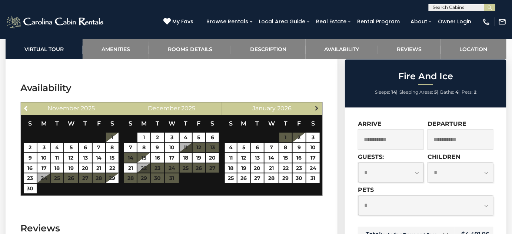
click at [316, 107] on span "Next" at bounding box center [317, 108] width 6 height 6
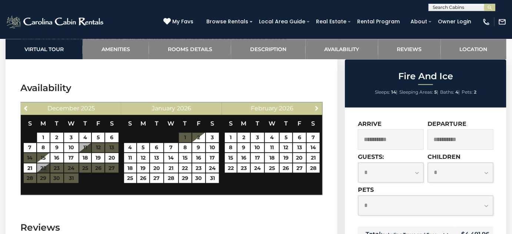
click at [316, 107] on span "Next" at bounding box center [317, 108] width 6 height 6
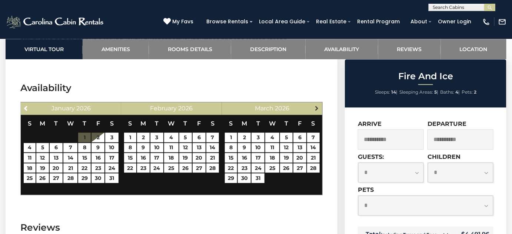
click at [317, 107] on span "Next" at bounding box center [317, 108] width 6 height 6
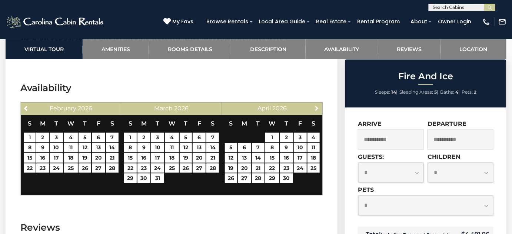
click at [317, 107] on span "Next" at bounding box center [317, 108] width 6 height 6
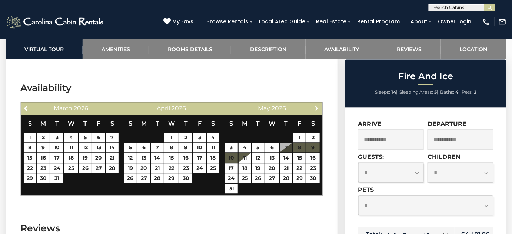
click at [317, 107] on span "Next" at bounding box center [317, 108] width 6 height 6
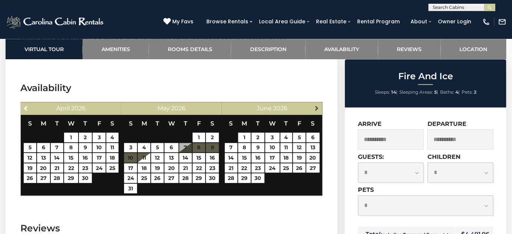
click at [317, 108] on span "Next" at bounding box center [317, 108] width 6 height 6
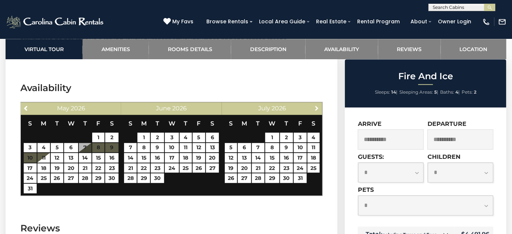
click at [317, 108] on span "Next" at bounding box center [317, 108] width 6 height 6
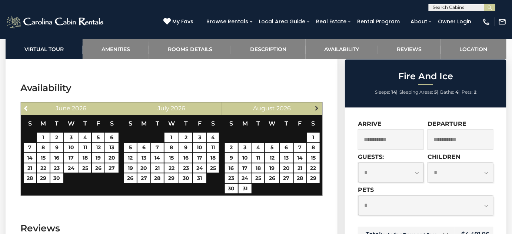
click at [317, 107] on span "Next" at bounding box center [317, 108] width 6 height 6
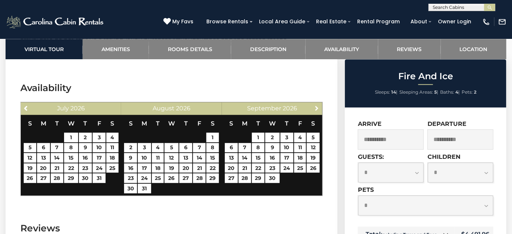
click at [317, 107] on span "Next" at bounding box center [317, 108] width 6 height 6
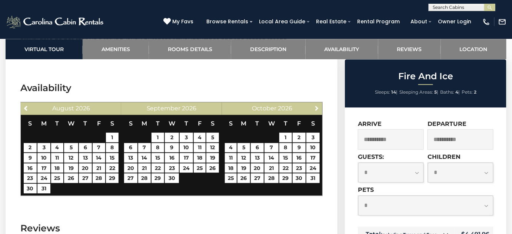
click at [317, 107] on span "Next" at bounding box center [317, 108] width 6 height 6
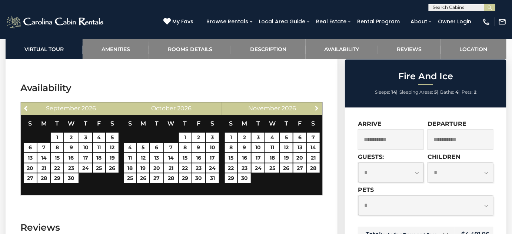
click at [317, 107] on span "Next" at bounding box center [317, 108] width 6 height 6
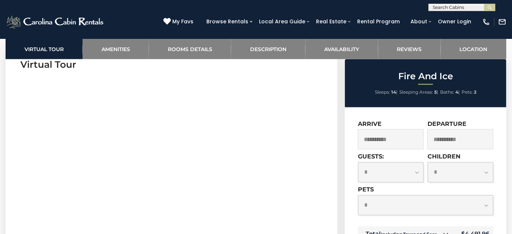
scroll to position [335, 0]
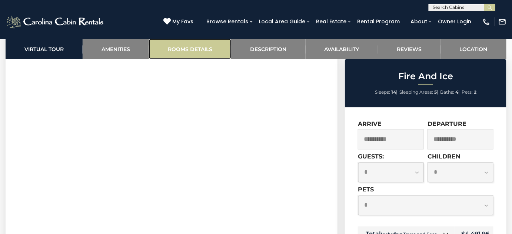
click at [191, 51] on link "Rooms Details" at bounding box center [190, 49] width 82 height 20
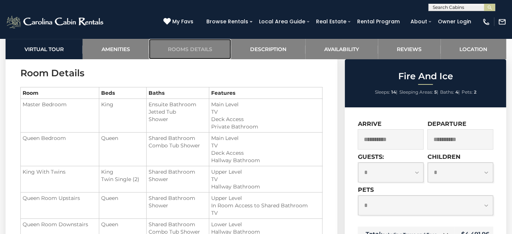
scroll to position [857, 0]
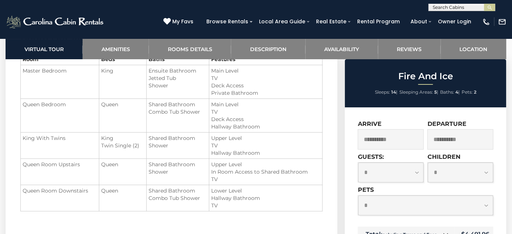
click at [254, 101] on td "Main Level TV Deck Access Hallway Bathroom" at bounding box center [265, 116] width 113 height 34
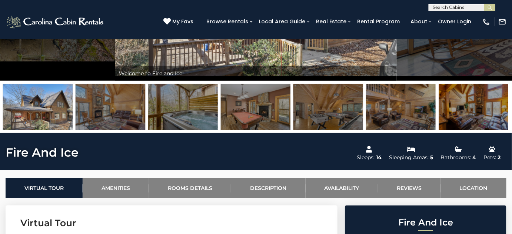
scroll to position [143, 0]
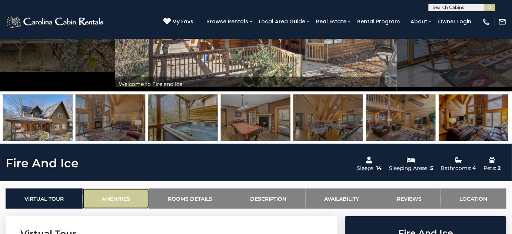
click at [113, 200] on link "Amenities" at bounding box center [116, 199] width 66 height 20
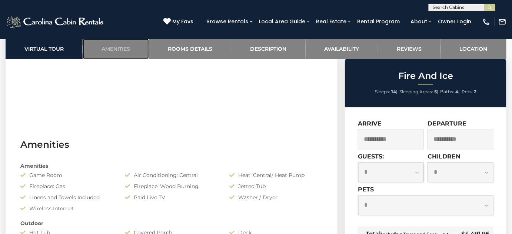
scroll to position [530, 0]
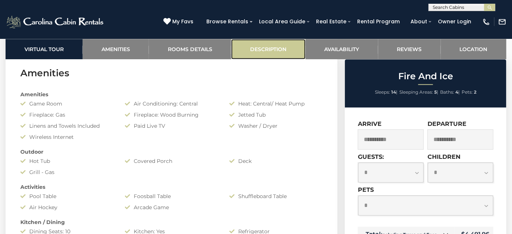
click at [287, 46] on link "Description" at bounding box center [268, 49] width 74 height 20
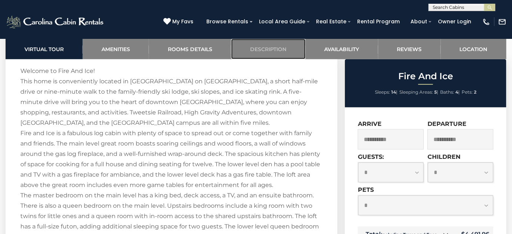
scroll to position [1068, 0]
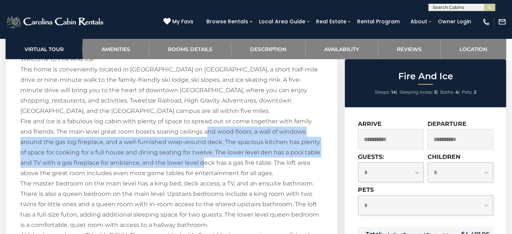
drag, startPoint x: 205, startPoint y: 164, endPoint x: 208, endPoint y: 131, distance: 32.7
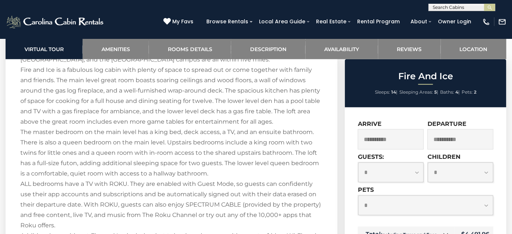
scroll to position [1136, 0]
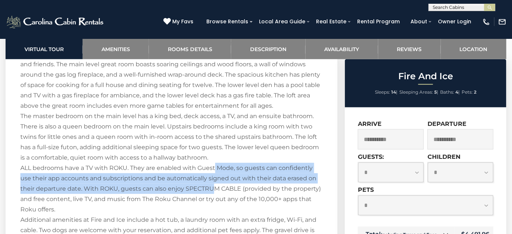
drag, startPoint x: 214, startPoint y: 188, endPoint x: 214, endPoint y: 169, distance: 18.9
click at [214, 169] on p "Welcome to Fire And Ice! This home is conveniently located in Blowing Rock on A…" at bounding box center [171, 200] width 302 height 426
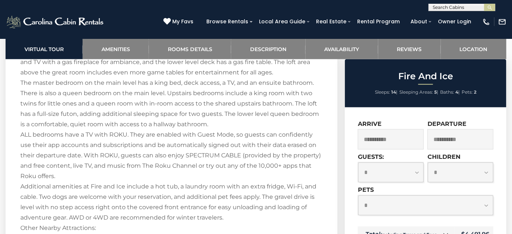
click at [213, 172] on p "Welcome to Fire And Ice! This home is conveniently located in Blowing Rock on A…" at bounding box center [171, 166] width 302 height 426
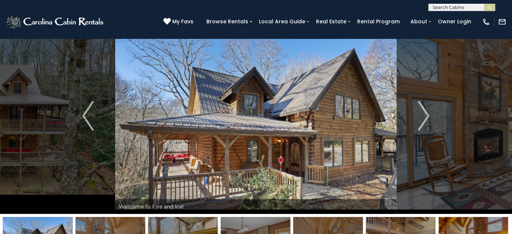
scroll to position [0, 0]
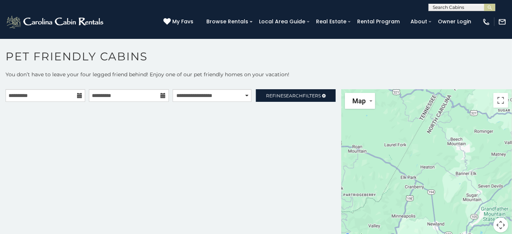
scroll to position [3, 0]
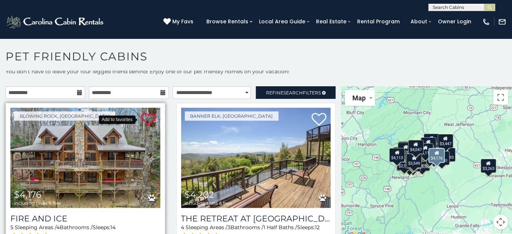
click at [147, 116] on icon at bounding box center [148, 119] width 15 height 15
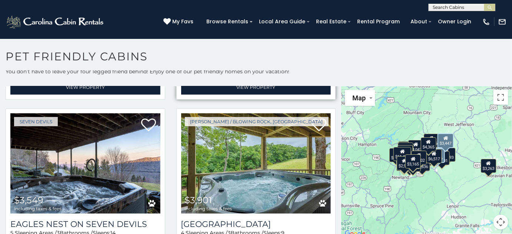
scroll to position [2224, 0]
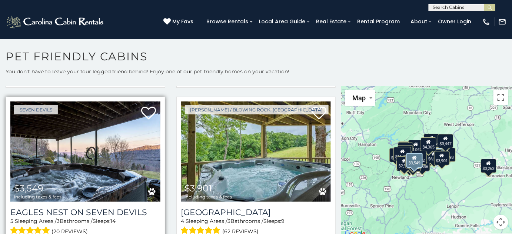
click at [87, 133] on img at bounding box center [85, 152] width 150 height 100
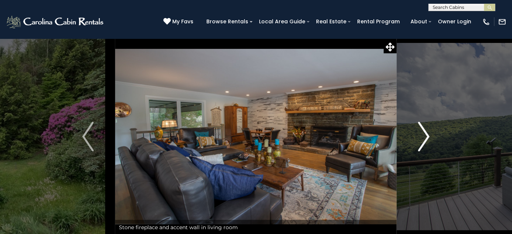
click at [428, 131] on img "Next" at bounding box center [424, 137] width 11 height 30
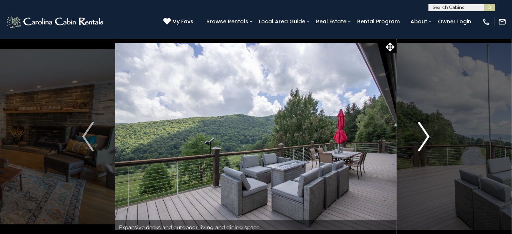
click at [427, 131] on img "Next" at bounding box center [424, 137] width 11 height 30
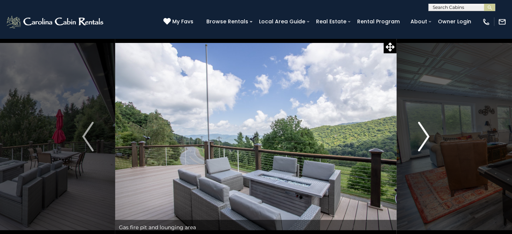
click at [427, 131] on img "Next" at bounding box center [424, 137] width 11 height 30
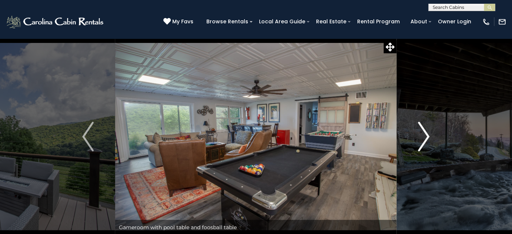
click at [427, 131] on img "Next" at bounding box center [424, 137] width 11 height 30
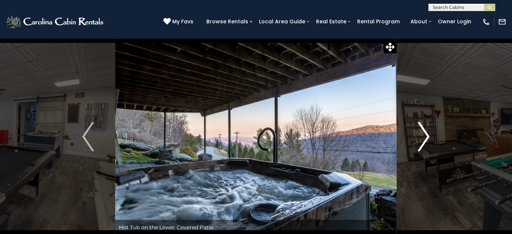
click at [427, 131] on img "Next" at bounding box center [424, 137] width 11 height 30
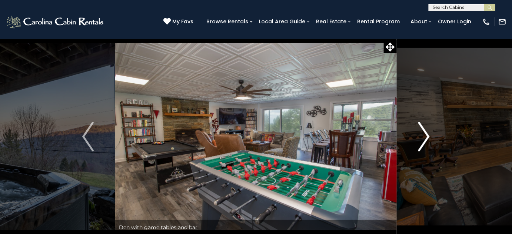
click at [427, 131] on img "Next" at bounding box center [424, 137] width 11 height 30
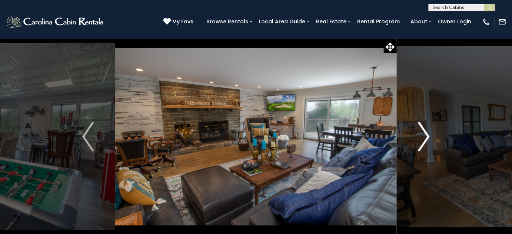
click at [427, 131] on img "Next" at bounding box center [424, 137] width 11 height 30
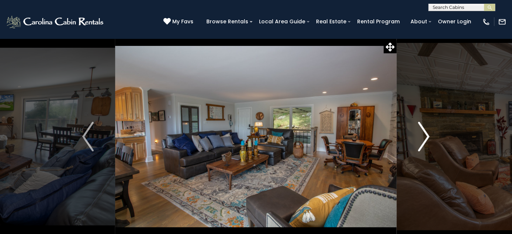
click at [427, 131] on img "Next" at bounding box center [424, 137] width 11 height 30
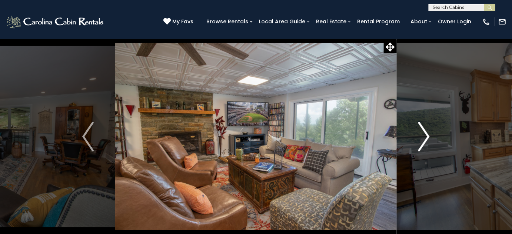
click at [427, 131] on img "Next" at bounding box center [424, 137] width 11 height 30
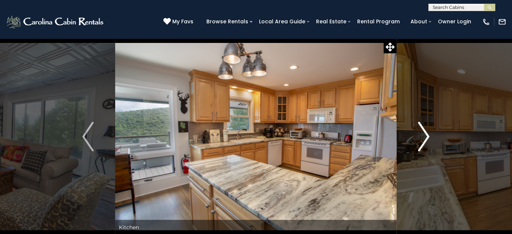
click at [427, 131] on img "Next" at bounding box center [424, 137] width 11 height 30
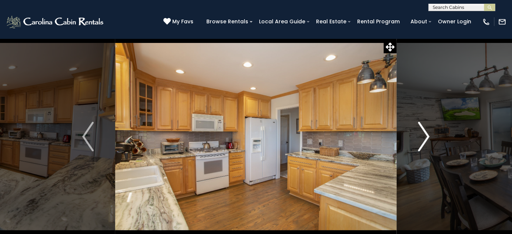
click at [427, 131] on img "Next" at bounding box center [424, 137] width 11 height 30
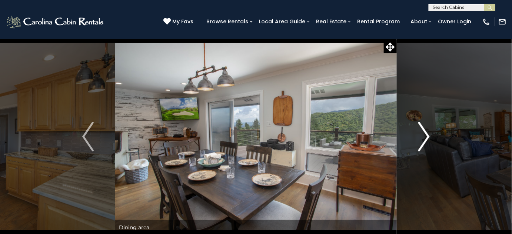
click at [427, 131] on img "Next" at bounding box center [424, 137] width 11 height 30
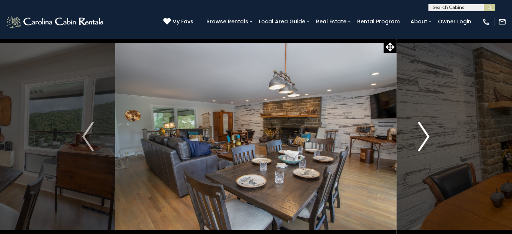
click at [427, 131] on img "Next" at bounding box center [424, 137] width 11 height 30
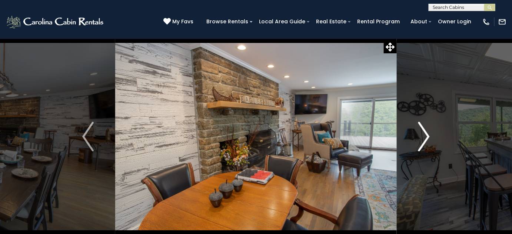
click at [427, 131] on img "Next" at bounding box center [424, 137] width 11 height 30
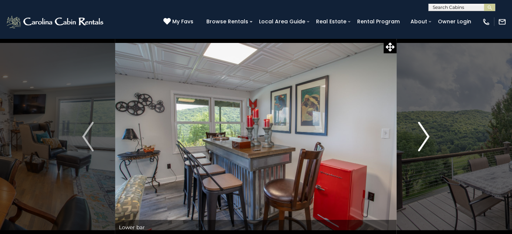
click at [427, 131] on img "Next" at bounding box center [424, 137] width 11 height 30
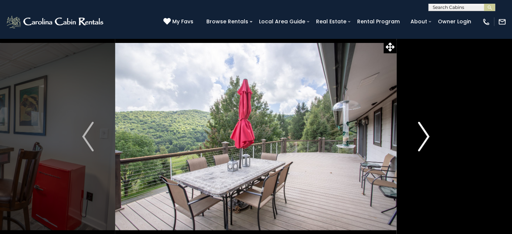
click at [427, 131] on img "Next" at bounding box center [424, 137] width 11 height 30
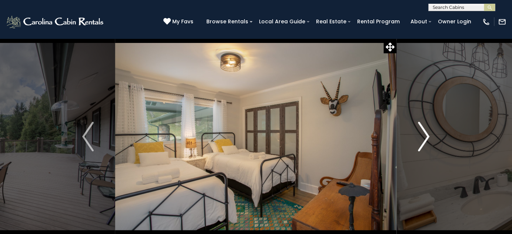
click at [427, 131] on img "Next" at bounding box center [424, 137] width 11 height 30
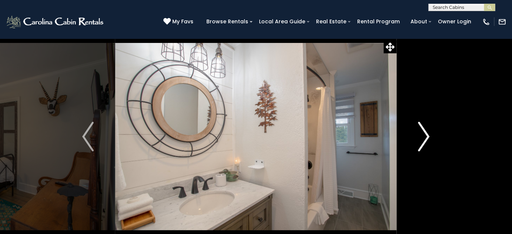
click at [427, 131] on img "Next" at bounding box center [424, 137] width 11 height 30
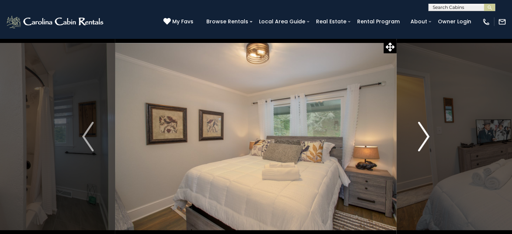
click at [427, 131] on img "Next" at bounding box center [424, 137] width 11 height 30
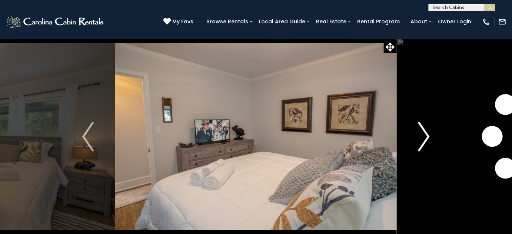
click at [427, 131] on img "Next" at bounding box center [424, 137] width 11 height 30
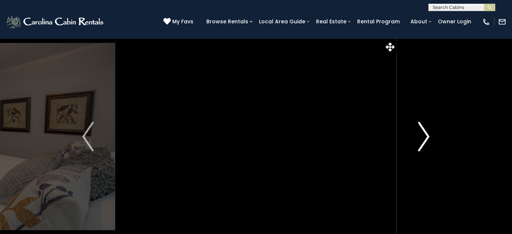
click at [427, 131] on img "Next" at bounding box center [424, 137] width 11 height 30
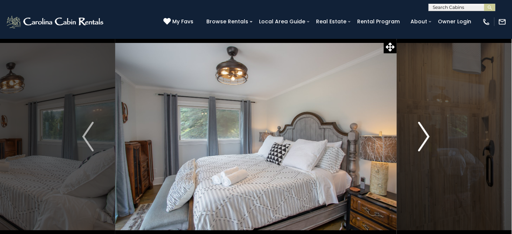
click at [427, 131] on img "Next" at bounding box center [424, 137] width 11 height 30
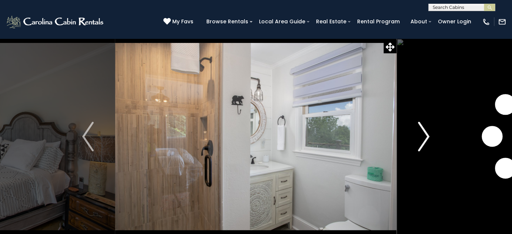
click at [427, 131] on img "Next" at bounding box center [424, 137] width 11 height 30
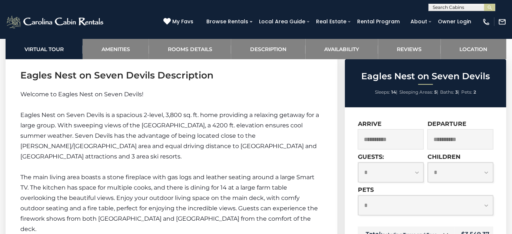
scroll to position [1011, 0]
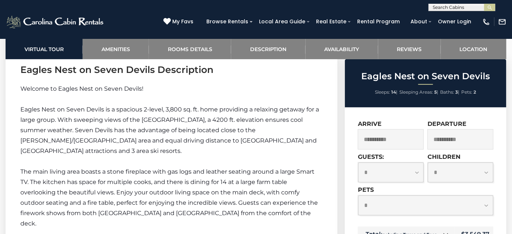
click at [403, 206] on select "**********" at bounding box center [425, 206] width 135 height 20
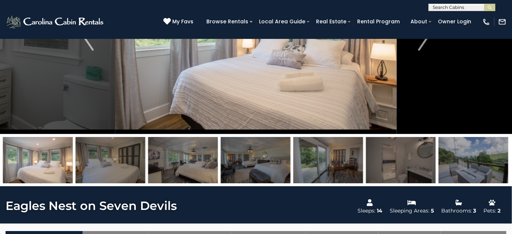
scroll to position [33, 0]
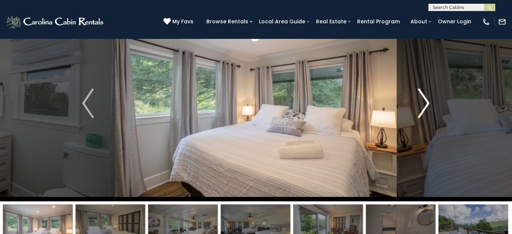
click at [422, 109] on img "Next" at bounding box center [424, 104] width 11 height 30
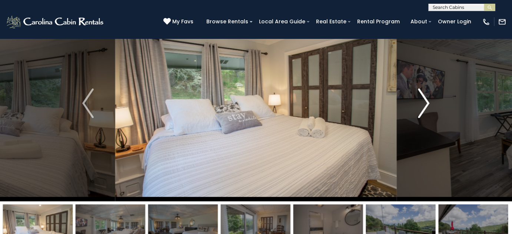
click at [422, 109] on img "Next" at bounding box center [424, 104] width 11 height 30
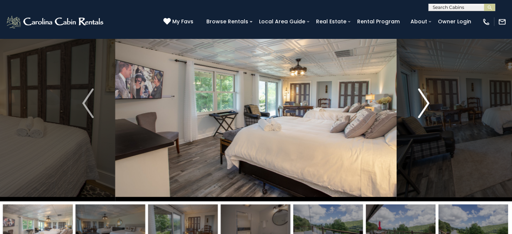
click at [422, 109] on img "Next" at bounding box center [424, 104] width 11 height 30
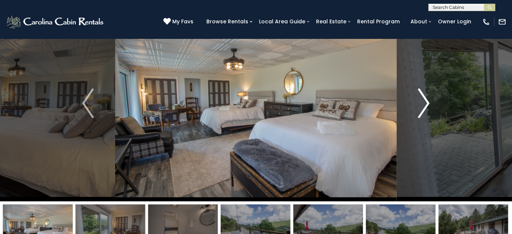
click at [422, 109] on img "Next" at bounding box center [424, 104] width 11 height 30
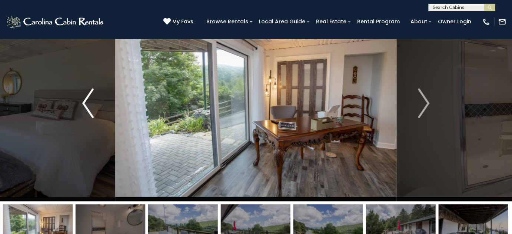
click at [96, 94] on button "Previous" at bounding box center [88, 103] width 54 height 196
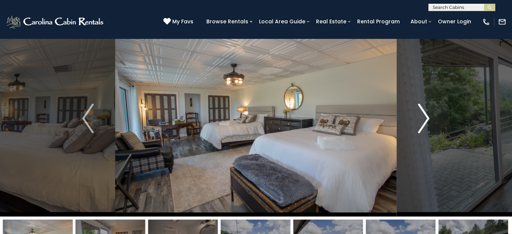
scroll to position [0, 0]
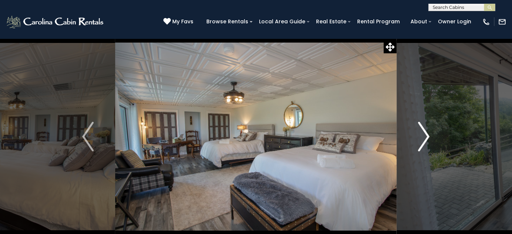
click at [425, 141] on img "Next" at bounding box center [424, 137] width 11 height 30
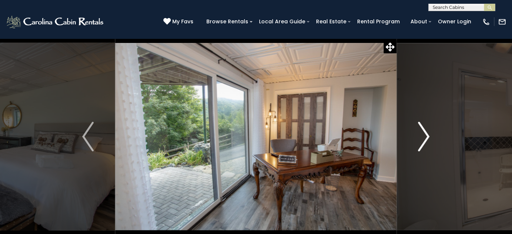
click at [425, 141] on img "Next" at bounding box center [424, 137] width 11 height 30
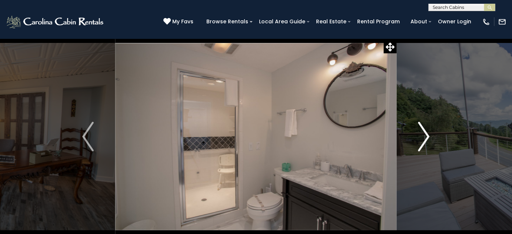
click at [425, 141] on img "Next" at bounding box center [424, 137] width 11 height 30
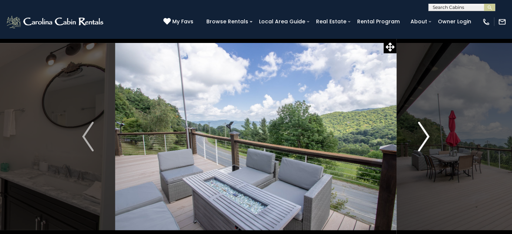
click at [425, 141] on img "Next" at bounding box center [424, 137] width 11 height 30
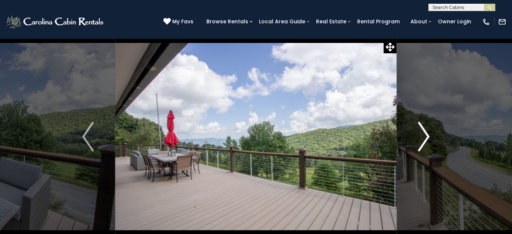
click at [425, 141] on img "Next" at bounding box center [424, 137] width 11 height 30
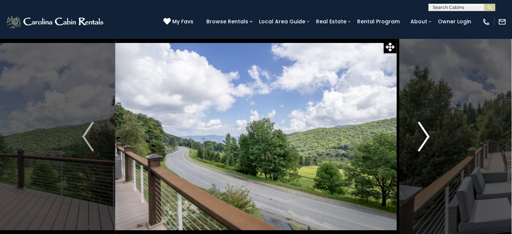
click at [425, 141] on img "Next" at bounding box center [424, 137] width 11 height 30
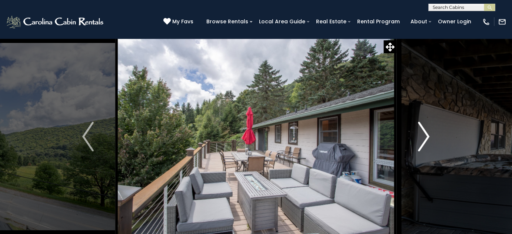
click at [425, 141] on img "Next" at bounding box center [424, 137] width 11 height 30
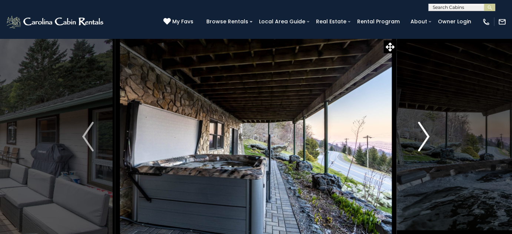
click at [425, 141] on img "Next" at bounding box center [424, 137] width 11 height 30
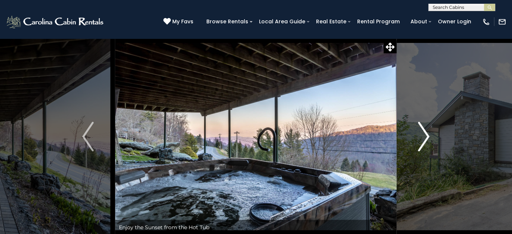
click at [425, 141] on img "Next" at bounding box center [424, 137] width 11 height 30
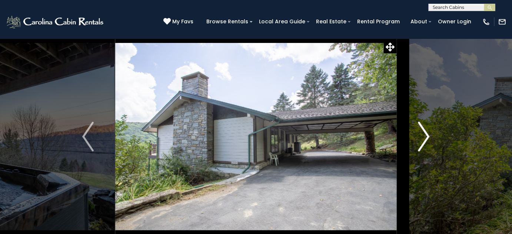
click at [425, 141] on img "Next" at bounding box center [424, 137] width 11 height 30
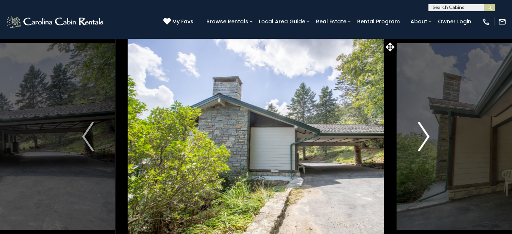
click at [425, 141] on img "Next" at bounding box center [424, 137] width 11 height 30
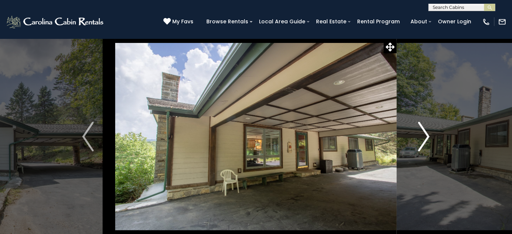
click at [425, 141] on img "Next" at bounding box center [424, 137] width 11 height 30
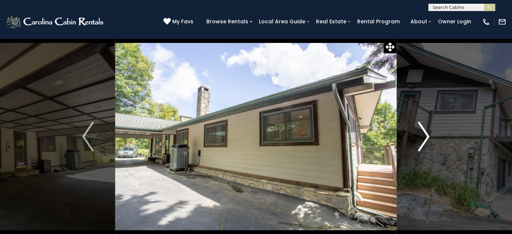
click at [425, 141] on img "Next" at bounding box center [424, 137] width 11 height 30
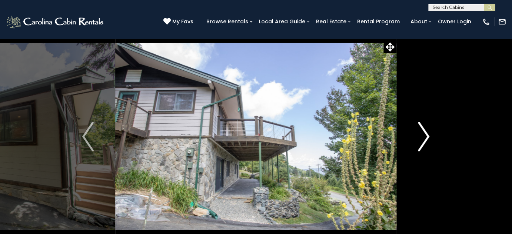
click at [425, 141] on img "Next" at bounding box center [424, 137] width 11 height 30
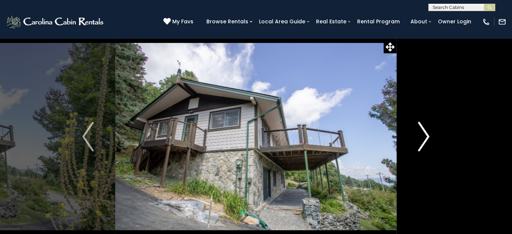
click at [425, 141] on img "Next" at bounding box center [424, 137] width 11 height 30
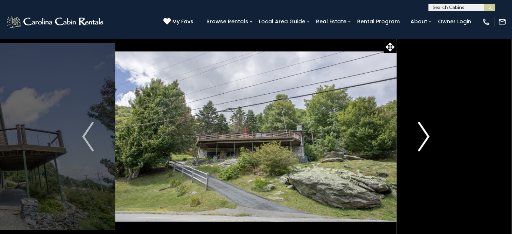
click at [425, 141] on img "Next" at bounding box center [424, 137] width 11 height 30
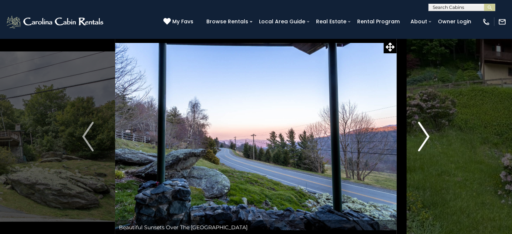
click at [425, 141] on img "Next" at bounding box center [424, 137] width 11 height 30
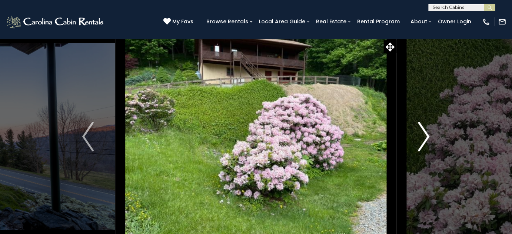
click at [425, 141] on img "Next" at bounding box center [424, 137] width 11 height 30
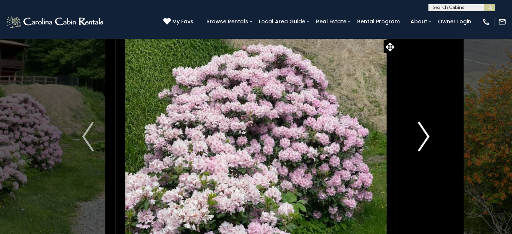
click at [425, 141] on img "Next" at bounding box center [424, 137] width 11 height 30
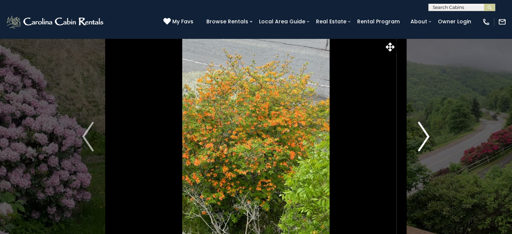
click at [425, 141] on img "Next" at bounding box center [424, 137] width 11 height 30
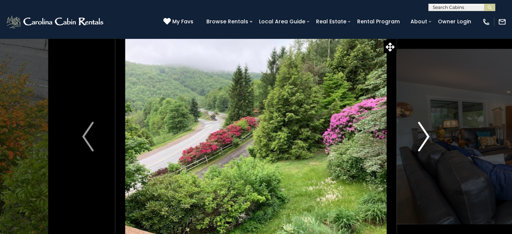
click at [425, 141] on img "Next" at bounding box center [424, 137] width 11 height 30
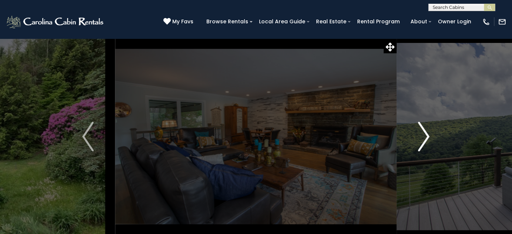
click at [425, 141] on img "Next" at bounding box center [424, 137] width 11 height 30
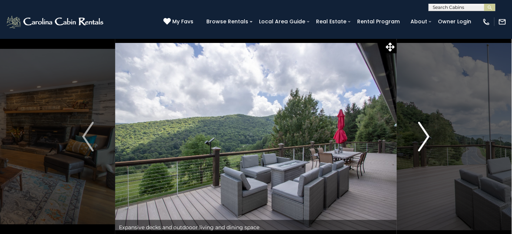
click at [425, 141] on img "Next" at bounding box center [424, 137] width 11 height 30
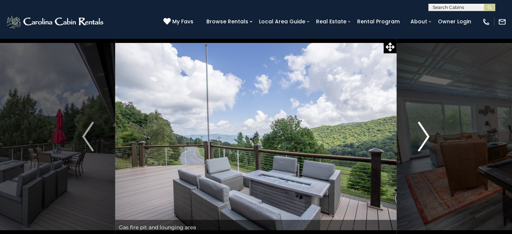
click at [425, 141] on img "Next" at bounding box center [424, 137] width 11 height 30
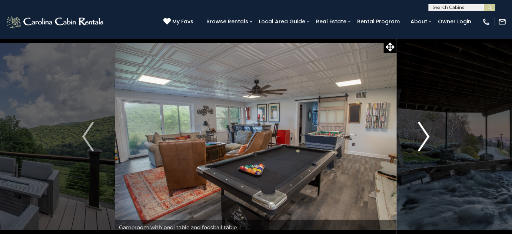
click at [425, 141] on img "Next" at bounding box center [424, 137] width 11 height 30
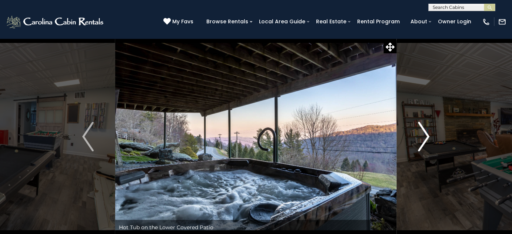
click at [425, 141] on img "Next" at bounding box center [424, 137] width 11 height 30
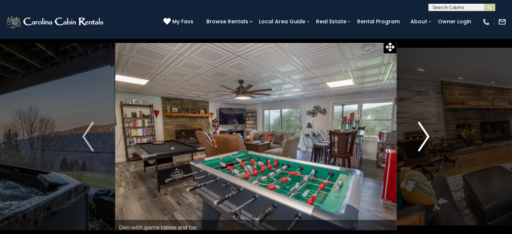
click at [425, 141] on img "Next" at bounding box center [424, 137] width 11 height 30
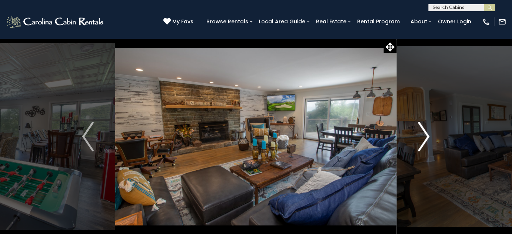
click at [425, 141] on img "Next" at bounding box center [424, 137] width 11 height 30
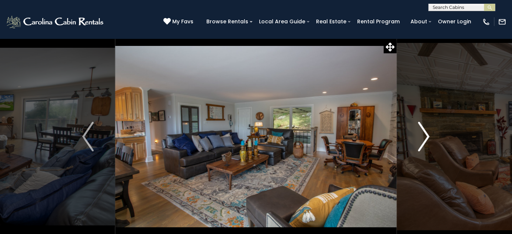
click at [425, 141] on img "Next" at bounding box center [424, 137] width 11 height 30
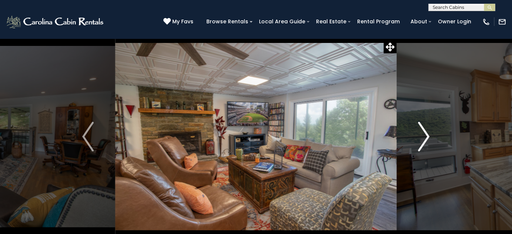
click at [425, 141] on img "Next" at bounding box center [424, 137] width 11 height 30
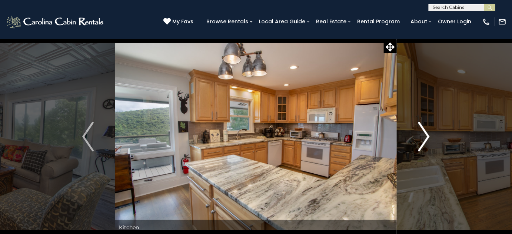
click at [425, 141] on img "Next" at bounding box center [424, 137] width 11 height 30
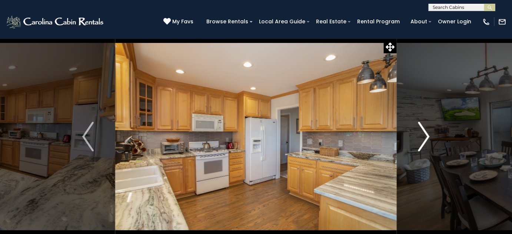
click at [425, 141] on img "Next" at bounding box center [424, 137] width 11 height 30
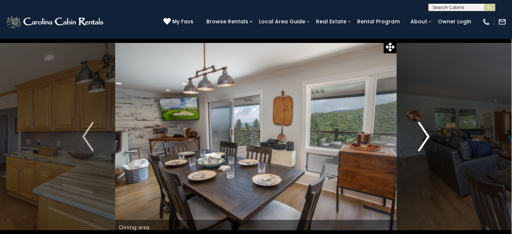
click at [425, 141] on img "Next" at bounding box center [424, 137] width 11 height 30
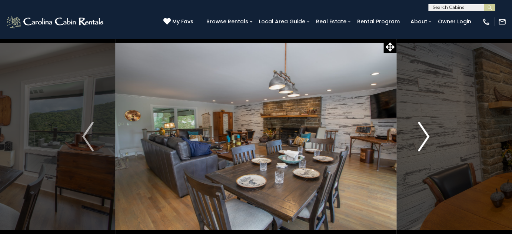
click at [425, 141] on img "Next" at bounding box center [424, 137] width 11 height 30
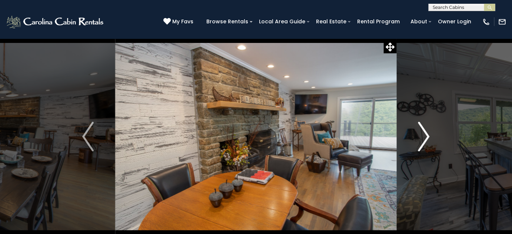
click at [425, 141] on img "Next" at bounding box center [424, 137] width 11 height 30
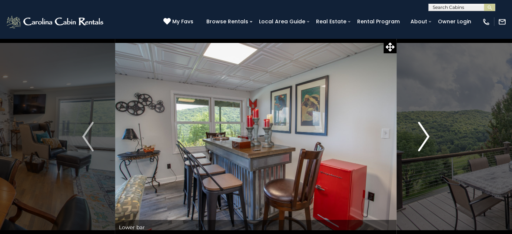
click at [425, 141] on img "Next" at bounding box center [424, 137] width 11 height 30
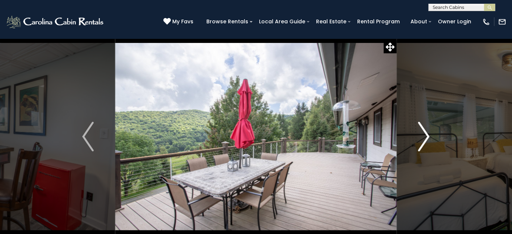
click at [425, 141] on img "Next" at bounding box center [424, 137] width 11 height 30
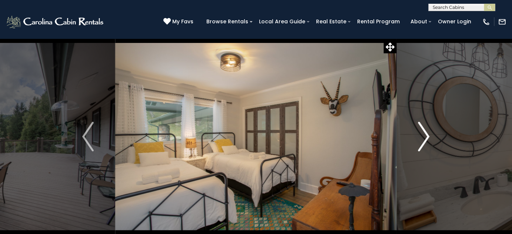
click at [425, 141] on img "Next" at bounding box center [424, 137] width 11 height 30
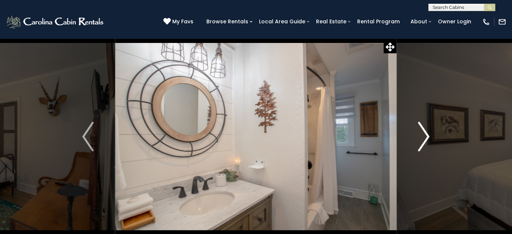
click at [425, 141] on img "Next" at bounding box center [424, 137] width 11 height 30
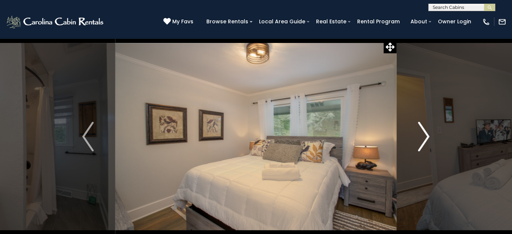
click at [425, 141] on img "Next" at bounding box center [424, 137] width 11 height 30
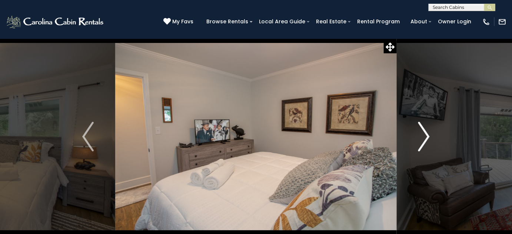
click at [425, 141] on img "Next" at bounding box center [424, 137] width 11 height 30
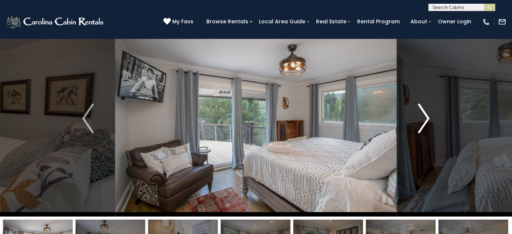
scroll to position [33, 0]
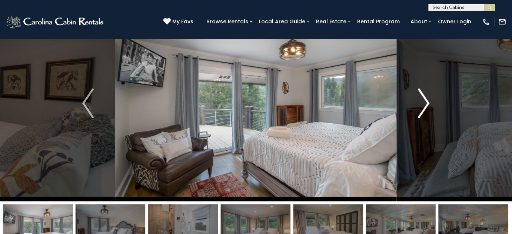
click at [420, 110] on img "Next" at bounding box center [424, 104] width 11 height 30
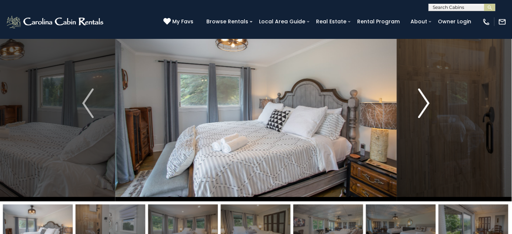
click at [420, 110] on img "Next" at bounding box center [424, 104] width 11 height 30
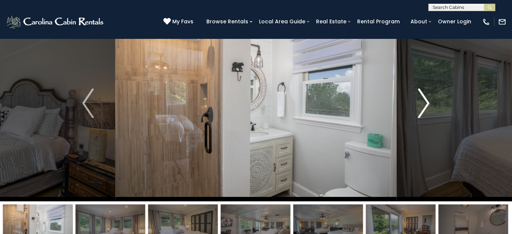
click at [420, 110] on img "Next" at bounding box center [424, 104] width 11 height 30
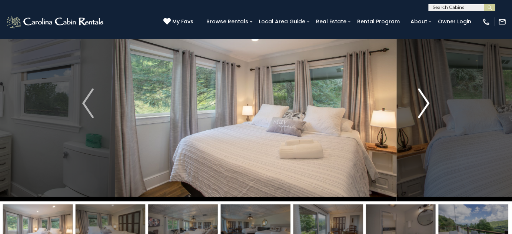
click at [420, 110] on img "Next" at bounding box center [424, 104] width 11 height 30
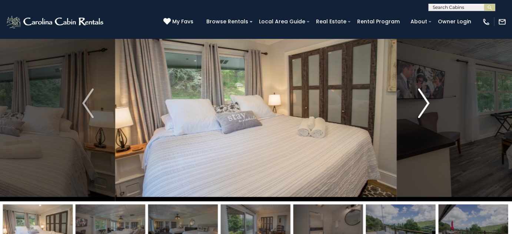
click at [420, 110] on img "Next" at bounding box center [424, 104] width 11 height 30
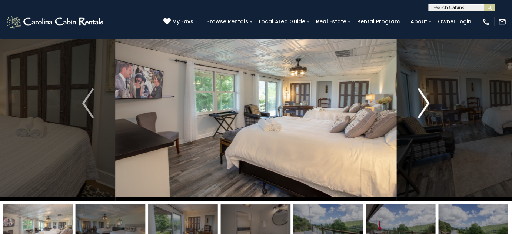
click at [420, 110] on img "Next" at bounding box center [424, 104] width 11 height 30
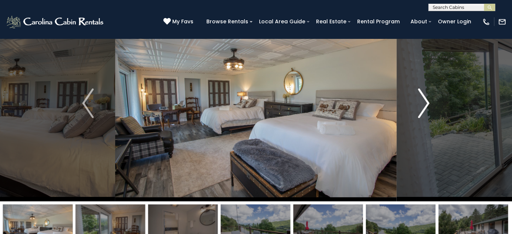
click at [420, 110] on img "Next" at bounding box center [424, 104] width 11 height 30
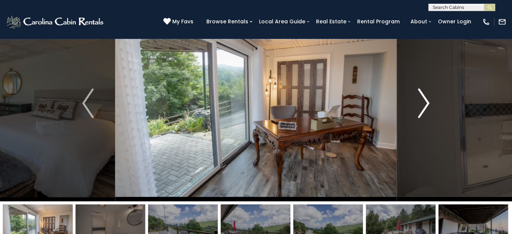
click at [420, 110] on img "Next" at bounding box center [424, 104] width 11 height 30
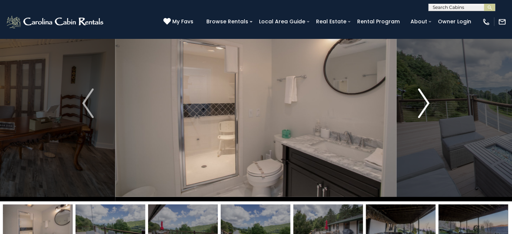
click at [420, 110] on img "Next" at bounding box center [424, 104] width 11 height 30
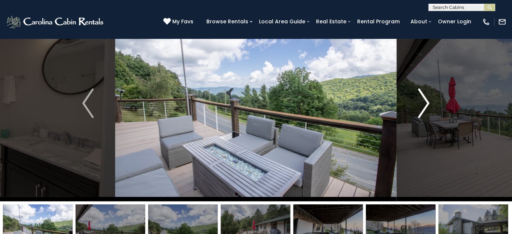
click at [420, 110] on img "Next" at bounding box center [424, 104] width 11 height 30
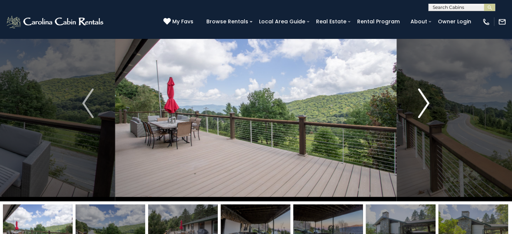
click at [424, 108] on img "Next" at bounding box center [424, 104] width 11 height 30
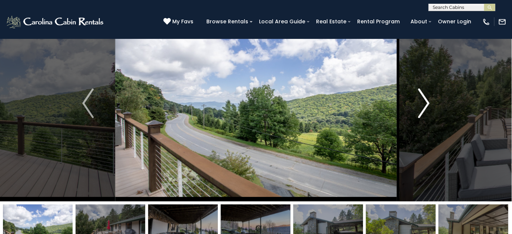
click at [424, 108] on img "Next" at bounding box center [424, 104] width 11 height 30
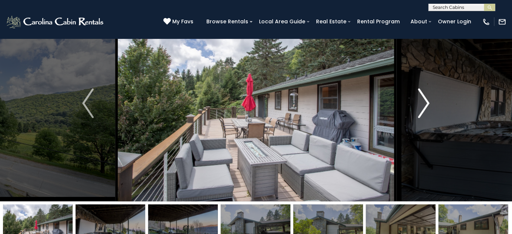
click at [424, 108] on img "Next" at bounding box center [424, 104] width 11 height 30
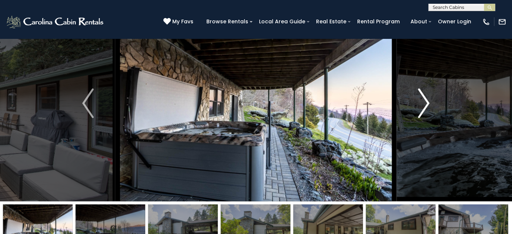
click at [424, 108] on img "Next" at bounding box center [424, 104] width 11 height 30
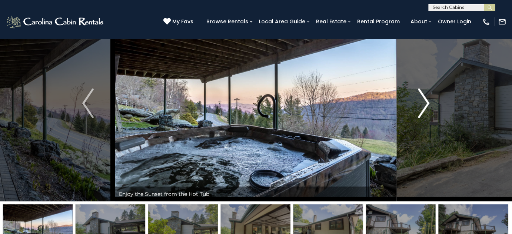
click at [424, 108] on img "Next" at bounding box center [424, 104] width 11 height 30
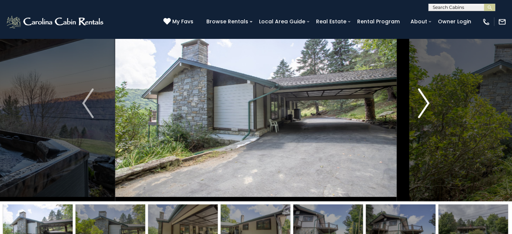
click at [424, 108] on img "Next" at bounding box center [424, 104] width 11 height 30
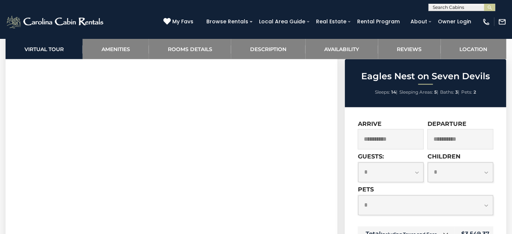
scroll to position [337, 0]
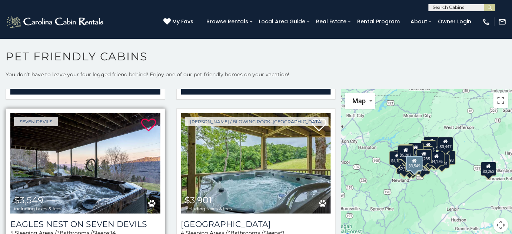
scroll to position [2191, 0]
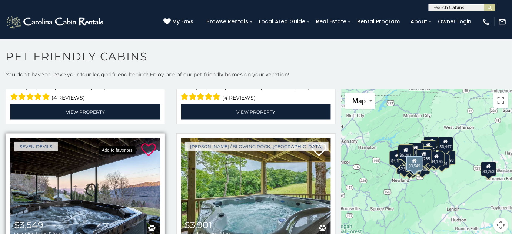
click at [145, 143] on icon at bounding box center [148, 150] width 15 height 15
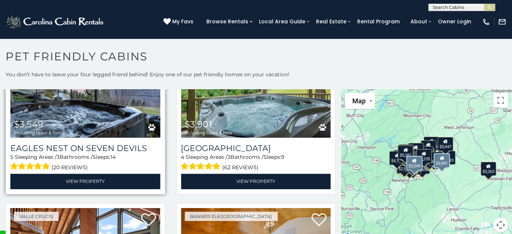
scroll to position [2224, 0]
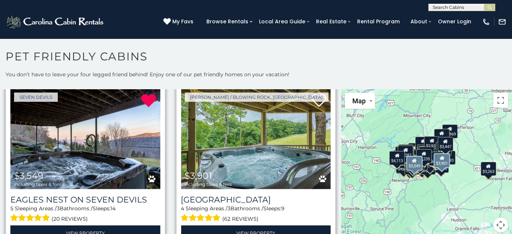
scroll to position [2224, 0]
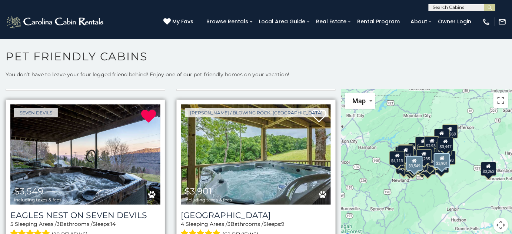
click at [254, 146] on img at bounding box center [256, 155] width 150 height 100
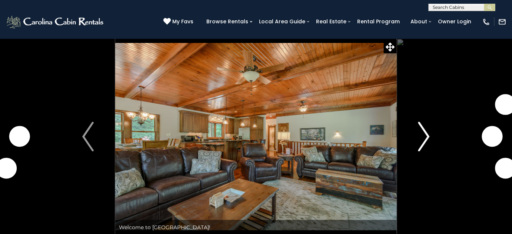
click at [419, 136] on img "Next" at bounding box center [424, 137] width 11 height 30
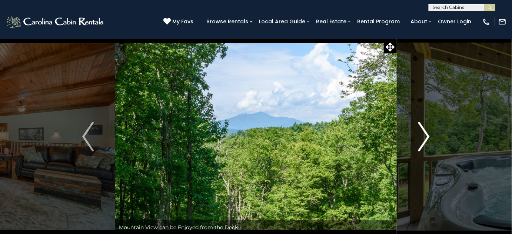
click at [419, 140] on img "Next" at bounding box center [424, 137] width 11 height 30
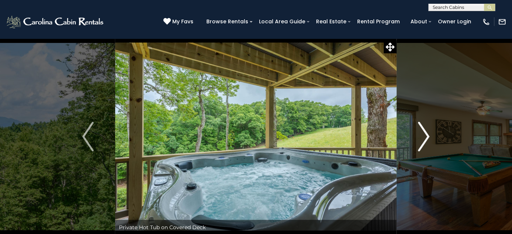
click at [419, 140] on img "Next" at bounding box center [424, 137] width 11 height 30
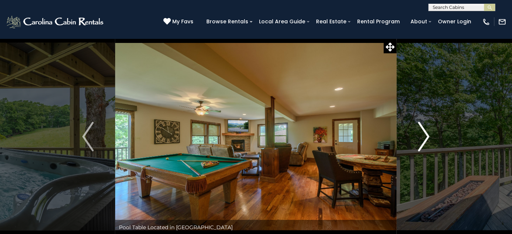
click at [425, 139] on img "Next" at bounding box center [424, 137] width 11 height 30
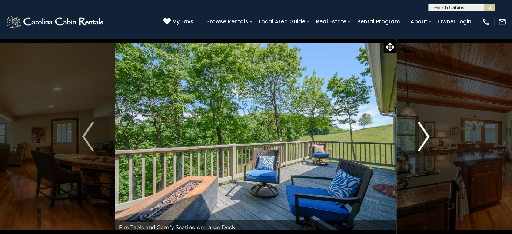
click at [425, 139] on img "Next" at bounding box center [424, 137] width 11 height 30
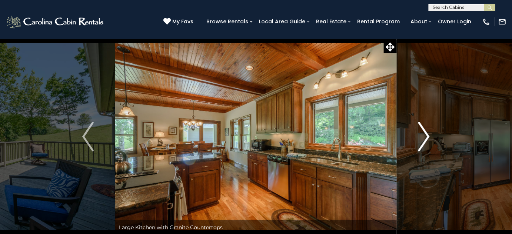
click at [425, 139] on img "Next" at bounding box center [424, 137] width 11 height 30
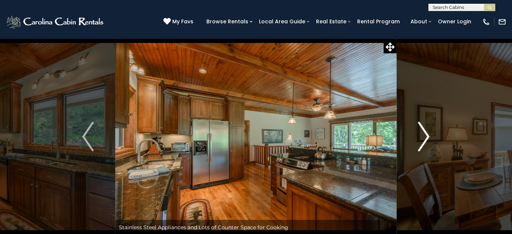
click at [425, 139] on img "Next" at bounding box center [424, 137] width 11 height 30
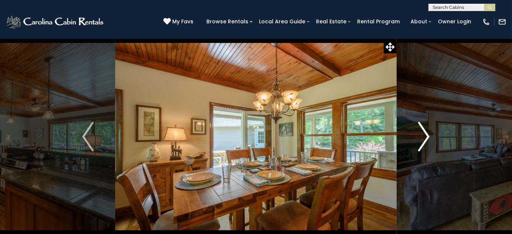
click at [425, 139] on img "Next" at bounding box center [424, 137] width 11 height 30
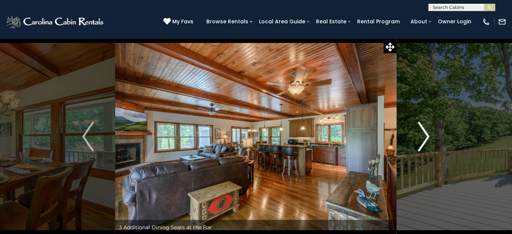
click at [425, 139] on img "Next" at bounding box center [424, 137] width 11 height 30
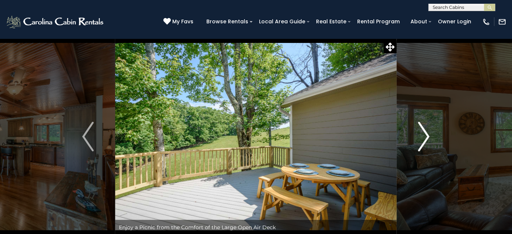
click at [425, 139] on img "Next" at bounding box center [424, 137] width 11 height 30
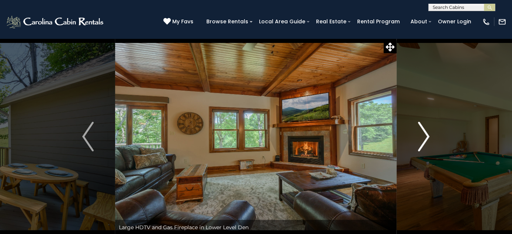
click at [425, 139] on img "Next" at bounding box center [424, 137] width 11 height 30
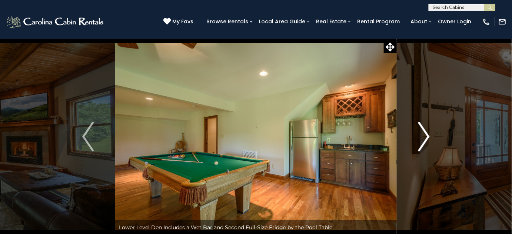
click at [425, 139] on img "Next" at bounding box center [424, 137] width 11 height 30
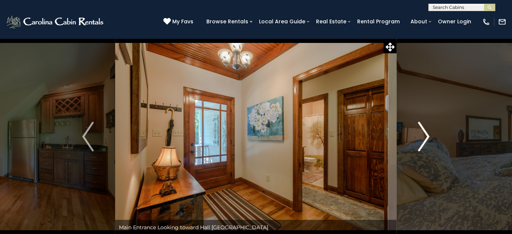
click at [425, 139] on img "Next" at bounding box center [424, 137] width 11 height 30
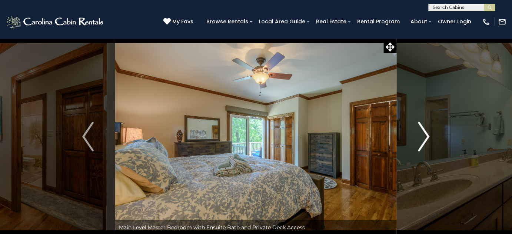
click at [425, 139] on img "Next" at bounding box center [424, 137] width 11 height 30
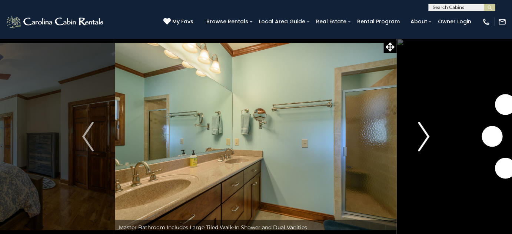
click at [425, 139] on img "Next" at bounding box center [424, 137] width 11 height 30
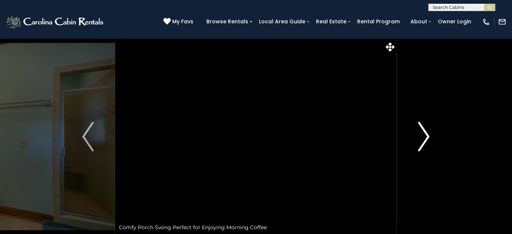
click at [425, 139] on img "Next" at bounding box center [424, 137] width 11 height 30
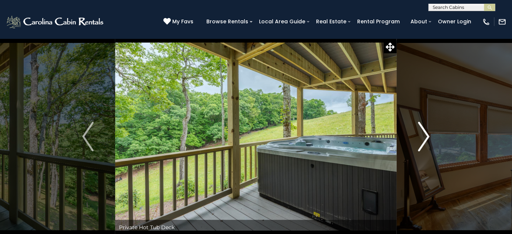
click at [425, 139] on img "Next" at bounding box center [424, 137] width 11 height 30
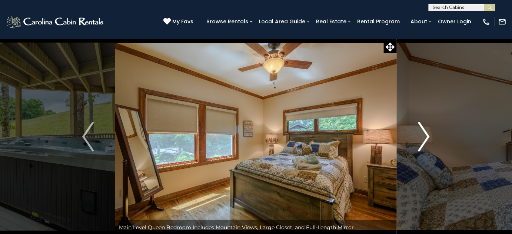
click at [425, 139] on img "Next" at bounding box center [424, 137] width 11 height 30
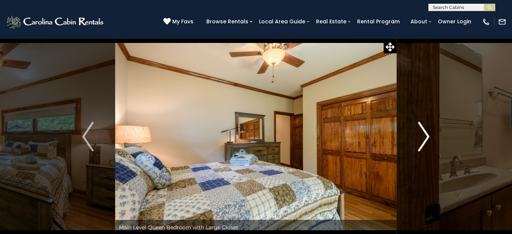
click at [425, 139] on img "Next" at bounding box center [424, 137] width 11 height 30
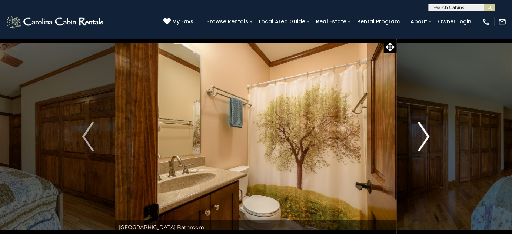
click at [425, 139] on img "Next" at bounding box center [424, 137] width 11 height 30
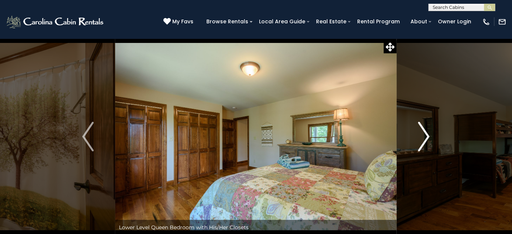
click at [425, 139] on img "Next" at bounding box center [424, 137] width 11 height 30
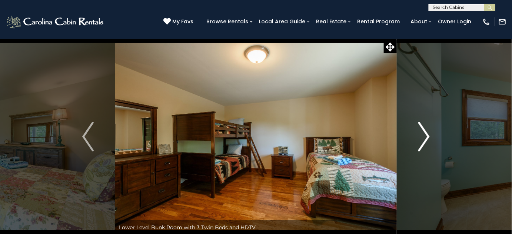
click at [425, 139] on img "Next" at bounding box center [424, 137] width 11 height 30
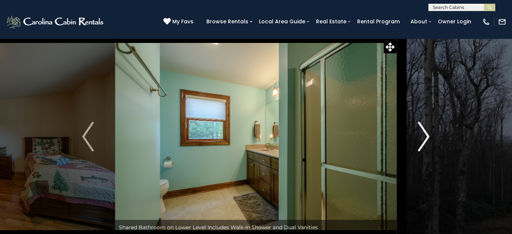
click at [425, 139] on img "Next" at bounding box center [424, 137] width 11 height 30
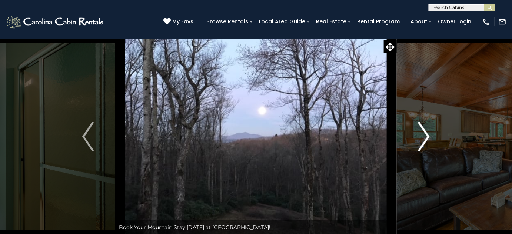
click at [425, 139] on img "Next" at bounding box center [424, 137] width 11 height 30
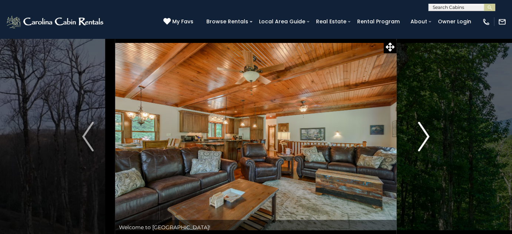
click at [425, 139] on img "Next" at bounding box center [424, 137] width 11 height 30
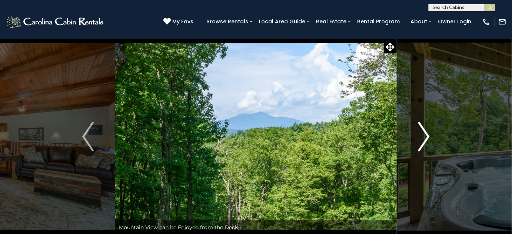
click at [425, 139] on img "Next" at bounding box center [424, 137] width 11 height 30
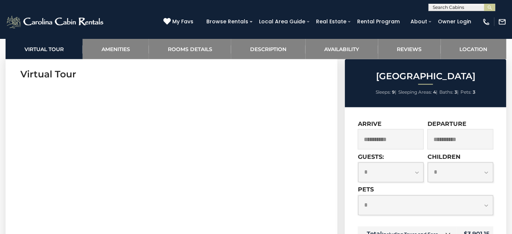
scroll to position [270, 0]
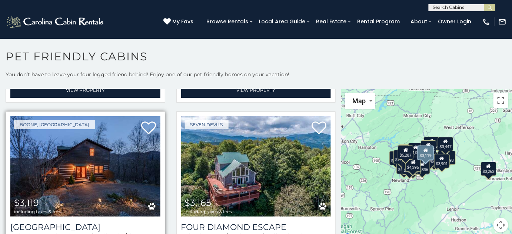
scroll to position [1887, 0]
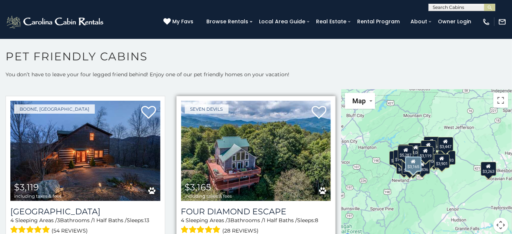
click at [251, 144] on img at bounding box center [256, 151] width 150 height 100
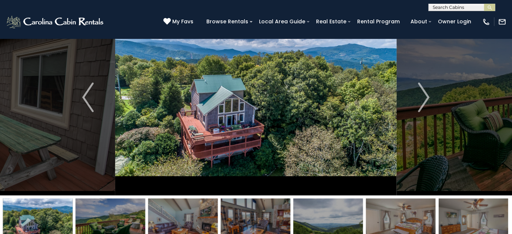
scroll to position [67, 0]
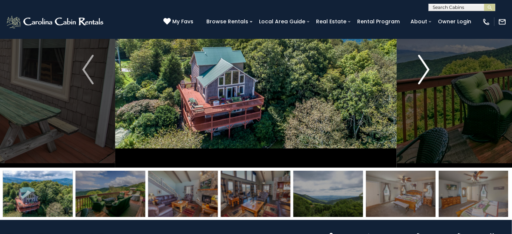
click at [421, 75] on img "Next" at bounding box center [424, 70] width 11 height 30
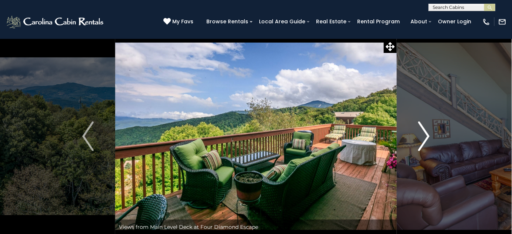
scroll to position [0, 0]
click at [426, 142] on img "Next" at bounding box center [424, 137] width 11 height 30
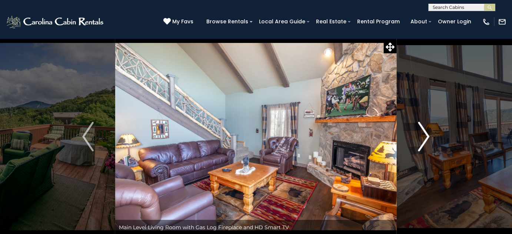
click at [426, 142] on img "Next" at bounding box center [424, 137] width 11 height 30
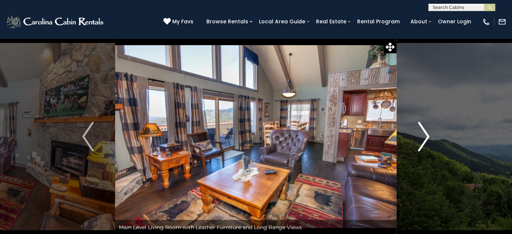
click at [426, 142] on img "Next" at bounding box center [424, 137] width 11 height 30
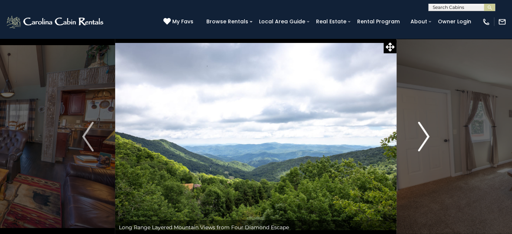
click at [426, 142] on img "Next" at bounding box center [424, 137] width 11 height 30
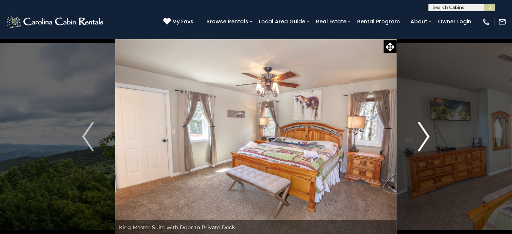
click at [426, 142] on img "Next" at bounding box center [424, 137] width 11 height 30
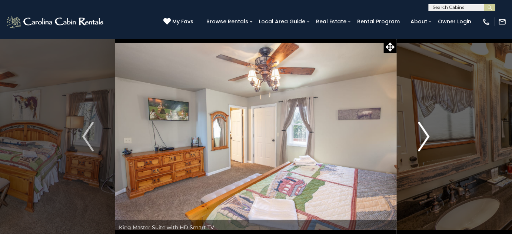
click at [426, 142] on img "Next" at bounding box center [424, 137] width 11 height 30
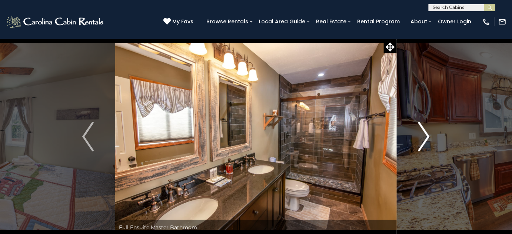
click at [426, 142] on img "Next" at bounding box center [424, 137] width 11 height 30
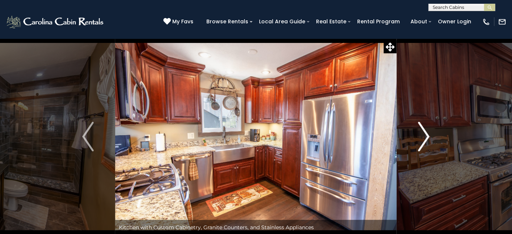
click at [426, 142] on img "Next" at bounding box center [424, 137] width 11 height 30
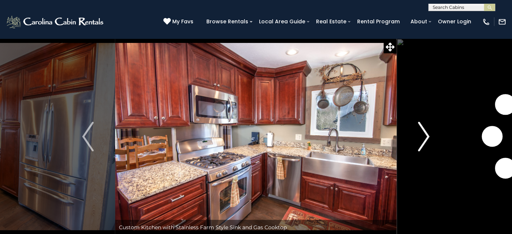
click at [426, 142] on img "Next" at bounding box center [424, 137] width 11 height 30
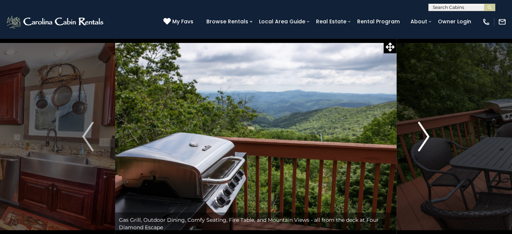
click at [426, 142] on img "Next" at bounding box center [424, 137] width 11 height 30
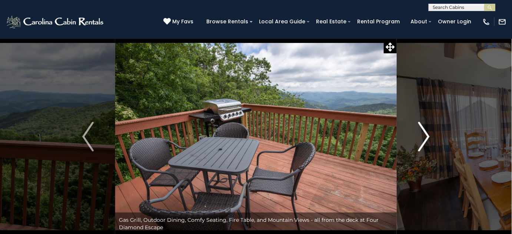
click at [426, 142] on img "Next" at bounding box center [424, 137] width 11 height 30
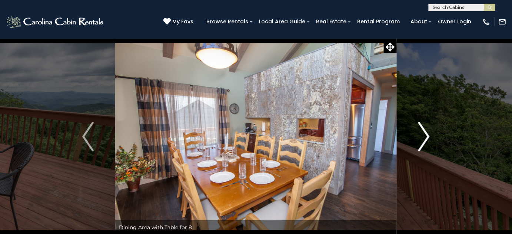
click at [426, 142] on img "Next" at bounding box center [424, 137] width 11 height 30
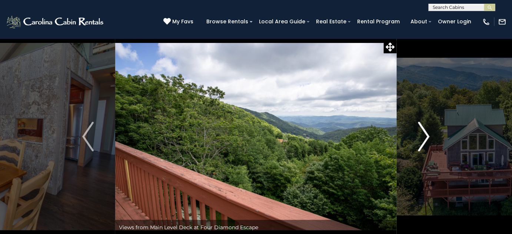
click at [426, 142] on img "Next" at bounding box center [424, 137] width 11 height 30
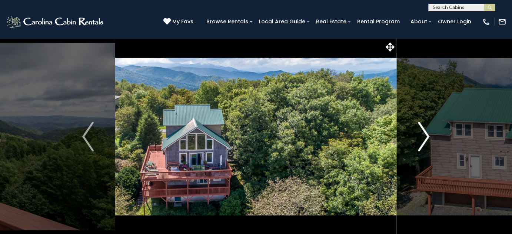
click at [426, 142] on img "Next" at bounding box center [424, 137] width 11 height 30
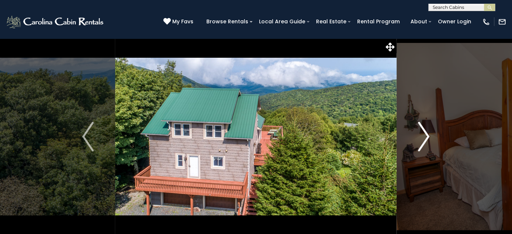
click at [426, 142] on img "Next" at bounding box center [424, 137] width 11 height 30
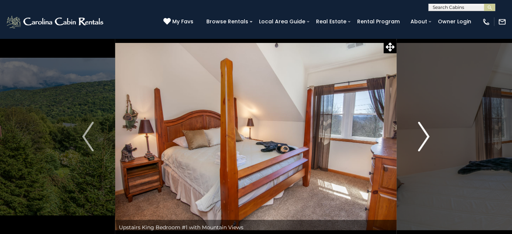
click at [426, 142] on img "Next" at bounding box center [424, 137] width 11 height 30
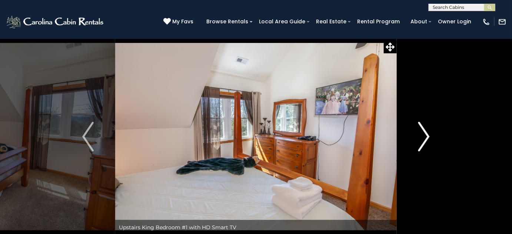
click at [426, 142] on img "Next" at bounding box center [424, 137] width 11 height 30
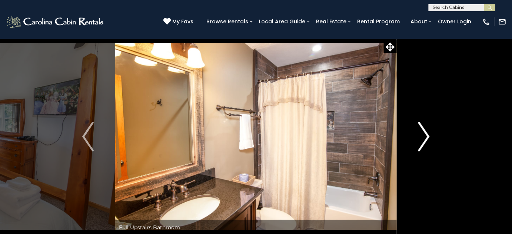
click at [426, 142] on img "Next" at bounding box center [424, 137] width 11 height 30
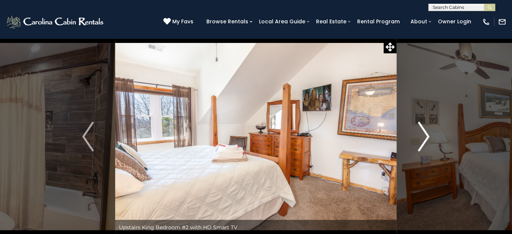
click at [426, 142] on img "Next" at bounding box center [424, 137] width 11 height 30
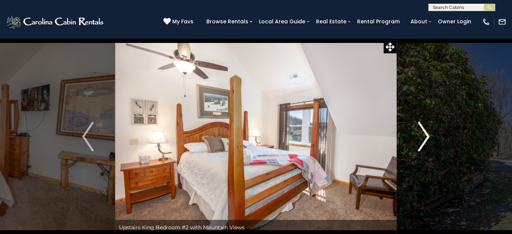
click at [426, 142] on img "Next" at bounding box center [424, 137] width 11 height 30
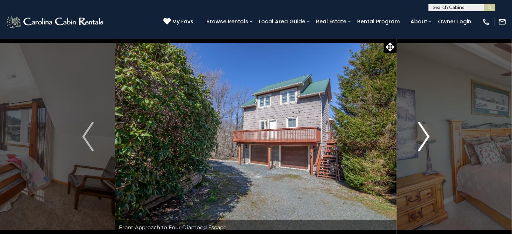
click at [426, 142] on img "Next" at bounding box center [424, 137] width 11 height 30
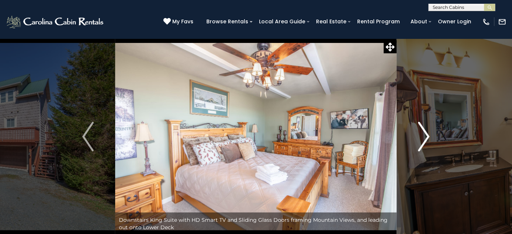
click at [426, 142] on img "Next" at bounding box center [424, 137] width 11 height 30
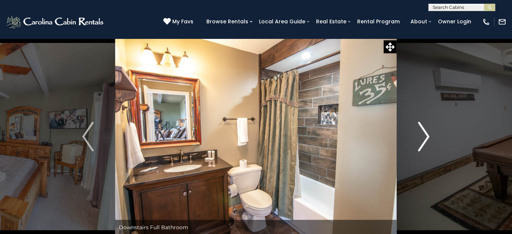
click at [426, 142] on img "Next" at bounding box center [424, 137] width 11 height 30
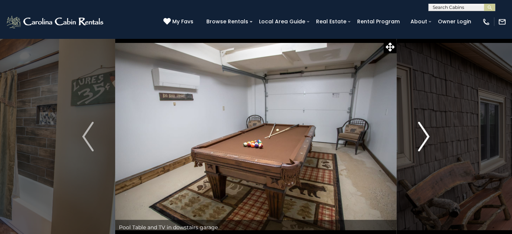
click at [426, 140] on img "Next" at bounding box center [424, 137] width 11 height 30
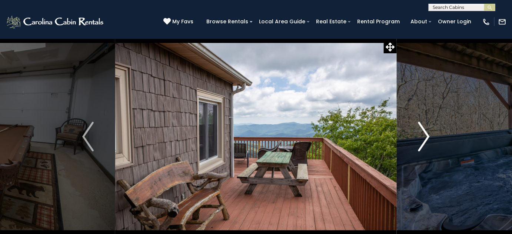
click at [426, 140] on img "Next" at bounding box center [424, 137] width 11 height 30
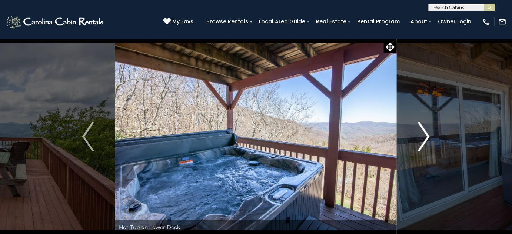
click at [426, 140] on img "Next" at bounding box center [424, 137] width 11 height 30
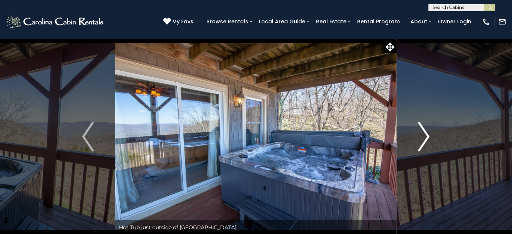
click at [426, 140] on img "Next" at bounding box center [424, 137] width 11 height 30
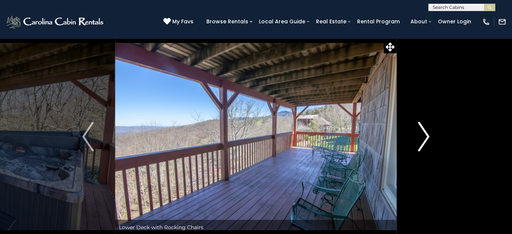
click at [426, 140] on img "Next" at bounding box center [424, 137] width 11 height 30
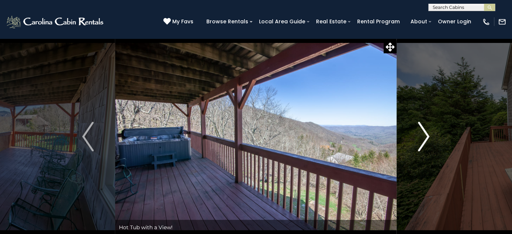
click at [426, 140] on img "Next" at bounding box center [424, 137] width 11 height 30
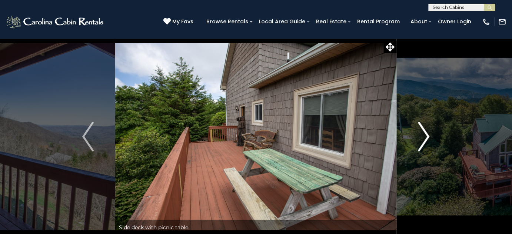
click at [426, 140] on img "Next" at bounding box center [424, 137] width 11 height 30
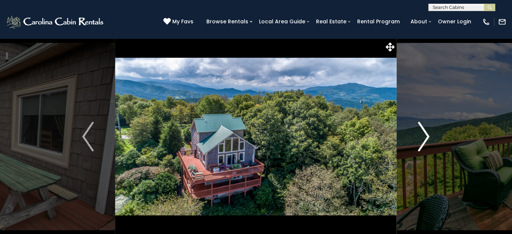
click at [426, 140] on img "Next" at bounding box center [424, 137] width 11 height 30
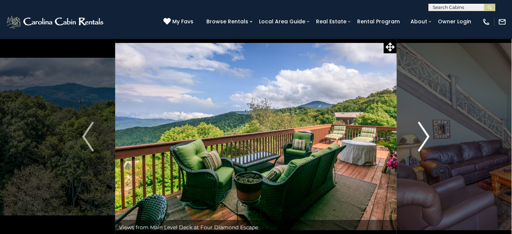
click at [426, 140] on img "Next" at bounding box center [424, 137] width 11 height 30
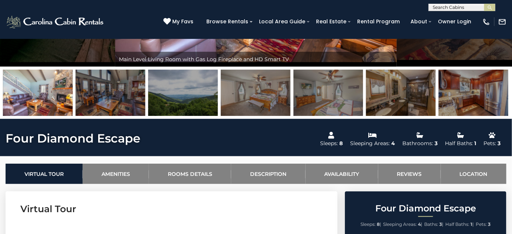
scroll to position [270, 0]
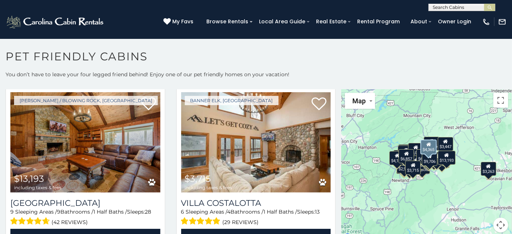
scroll to position [1179, 0]
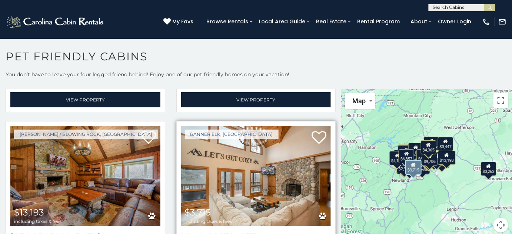
click at [255, 167] on img at bounding box center [256, 176] width 150 height 100
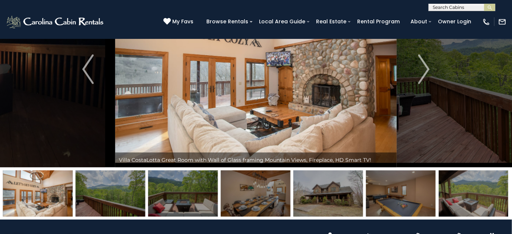
scroll to position [67, 0]
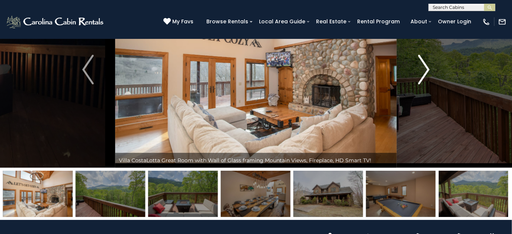
click at [421, 77] on img "Next" at bounding box center [424, 70] width 11 height 30
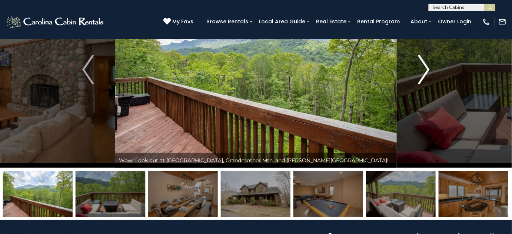
click at [421, 77] on img "Next" at bounding box center [424, 70] width 11 height 30
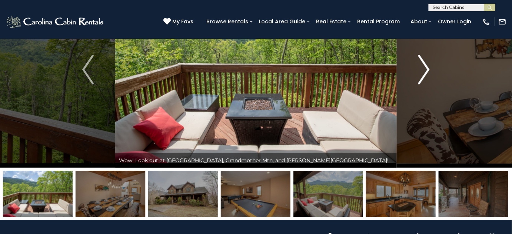
scroll to position [0, 0]
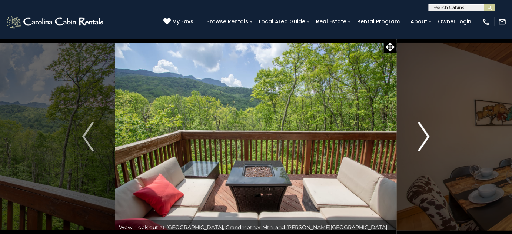
click at [428, 139] on img "Next" at bounding box center [424, 137] width 11 height 30
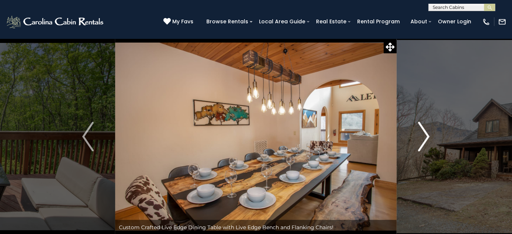
click at [428, 139] on img "Next" at bounding box center [424, 137] width 11 height 30
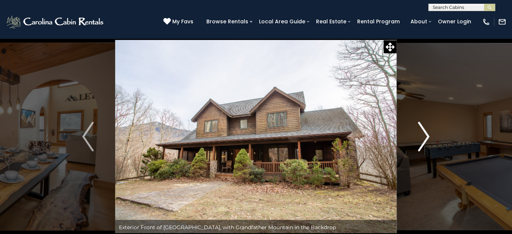
click at [428, 139] on img "Next" at bounding box center [424, 137] width 11 height 30
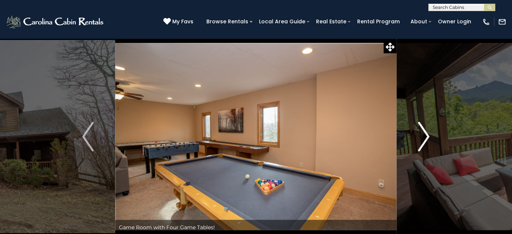
click at [428, 139] on img "Next" at bounding box center [424, 137] width 11 height 30
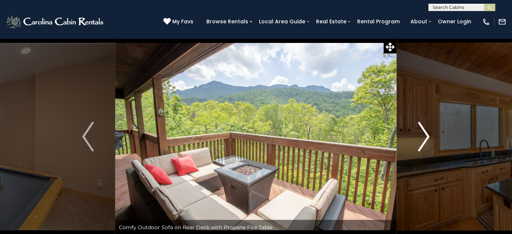
click at [428, 139] on img "Next" at bounding box center [424, 137] width 11 height 30
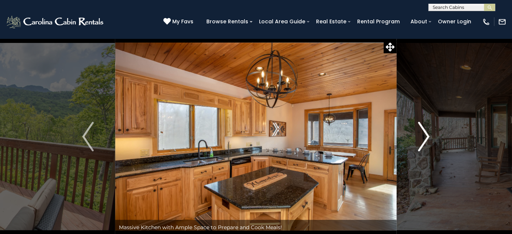
click at [428, 139] on img "Next" at bounding box center [424, 137] width 11 height 30
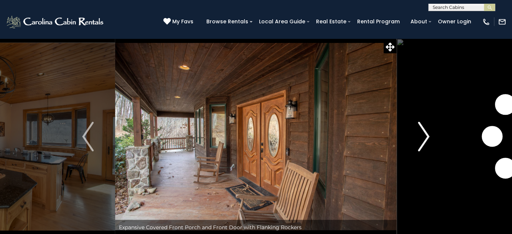
click at [428, 139] on img "Next" at bounding box center [424, 137] width 11 height 30
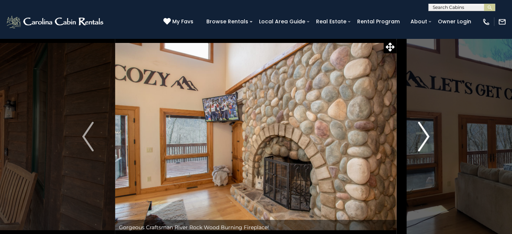
click at [428, 139] on img "Next" at bounding box center [424, 137] width 11 height 30
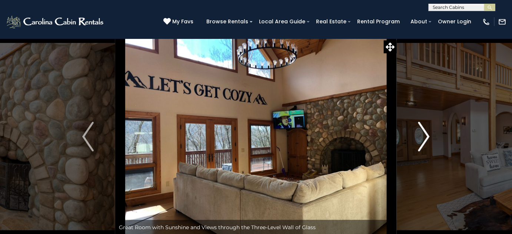
click at [428, 139] on img "Next" at bounding box center [424, 137] width 11 height 30
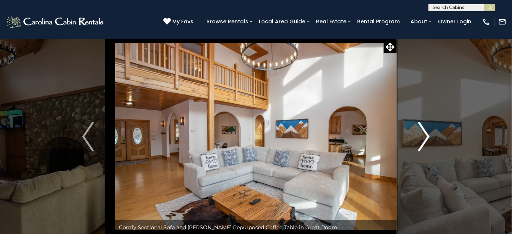
click at [428, 139] on img "Next" at bounding box center [424, 137] width 11 height 30
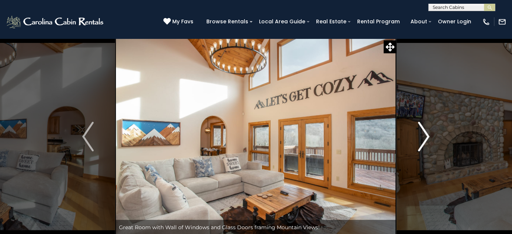
click at [428, 139] on img "Next" at bounding box center [424, 137] width 11 height 30
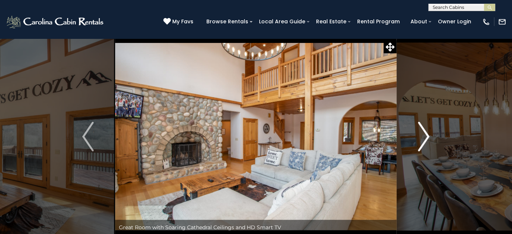
click at [428, 139] on img "Next" at bounding box center [424, 137] width 11 height 30
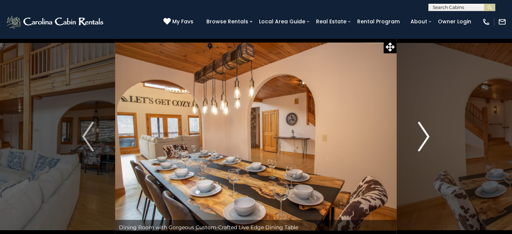
click at [428, 139] on img "Next" at bounding box center [424, 137] width 11 height 30
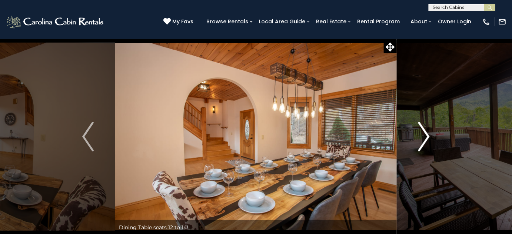
click at [428, 139] on img "Next" at bounding box center [424, 137] width 11 height 30
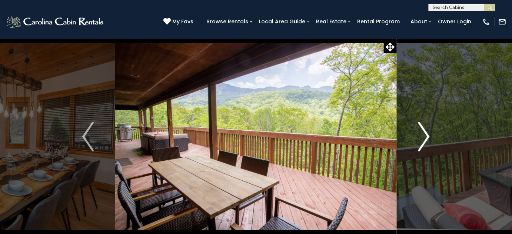
click at [428, 139] on img "Next" at bounding box center [424, 137] width 11 height 30
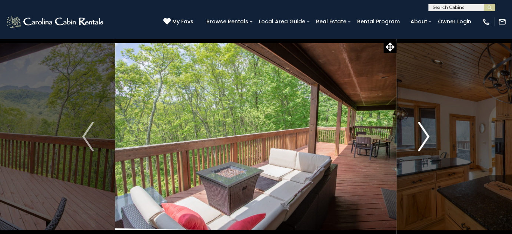
click at [428, 139] on img "Next" at bounding box center [424, 137] width 11 height 30
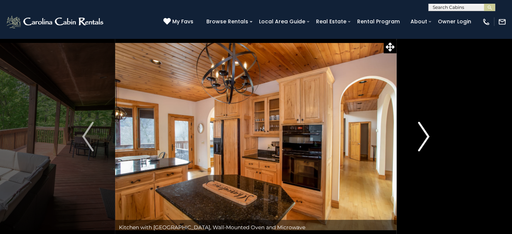
click at [428, 139] on img "Next" at bounding box center [424, 137] width 11 height 30
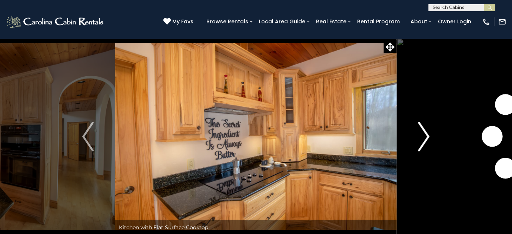
click at [428, 139] on img "Next" at bounding box center [424, 137] width 11 height 30
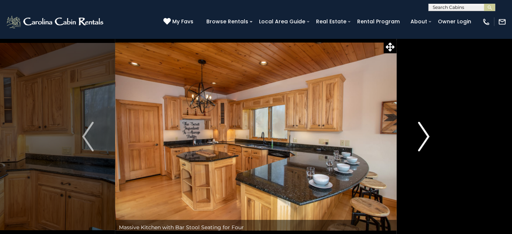
click at [428, 139] on img "Next" at bounding box center [424, 137] width 11 height 30
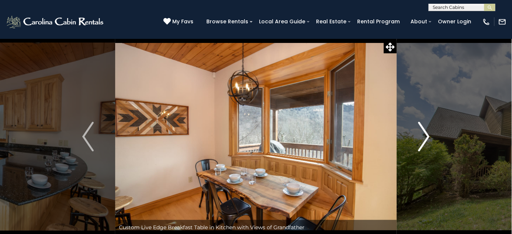
click at [428, 139] on img "Next" at bounding box center [424, 137] width 11 height 30
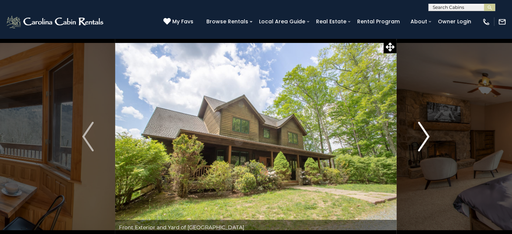
click at [428, 139] on img "Next" at bounding box center [424, 137] width 11 height 30
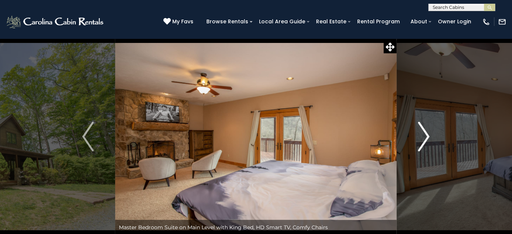
click at [428, 139] on img "Next" at bounding box center [424, 137] width 11 height 30
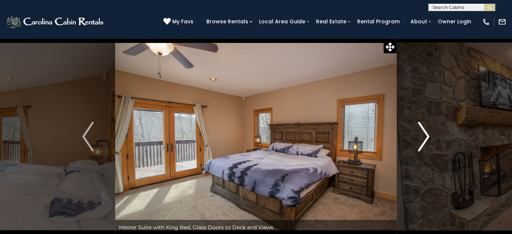
click at [428, 139] on img "Next" at bounding box center [424, 137] width 11 height 30
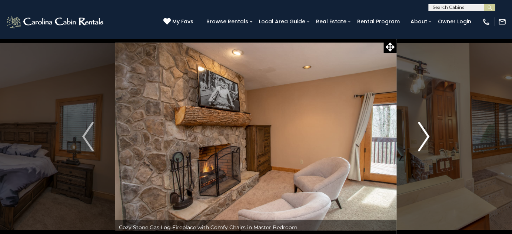
click at [428, 139] on img "Next" at bounding box center [424, 137] width 11 height 30
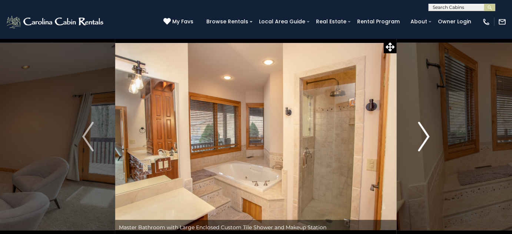
click at [428, 139] on img "Next" at bounding box center [424, 137] width 11 height 30
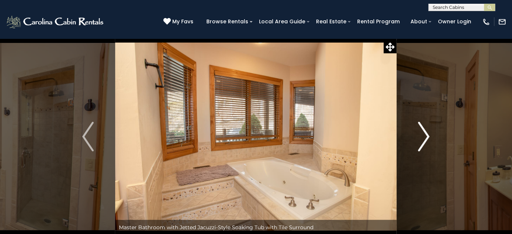
click at [428, 139] on img "Next" at bounding box center [424, 137] width 11 height 30
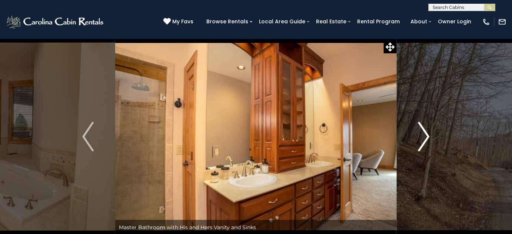
click at [428, 139] on img "Next" at bounding box center [424, 137] width 11 height 30
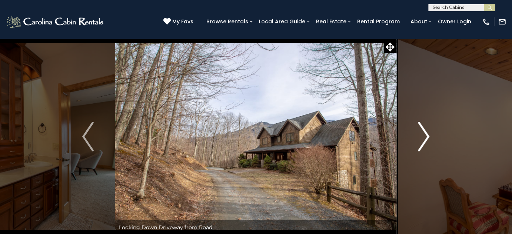
click at [428, 139] on img "Next" at bounding box center [424, 137] width 11 height 30
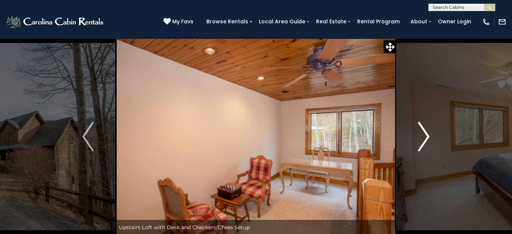
click at [428, 139] on img "Next" at bounding box center [424, 137] width 11 height 30
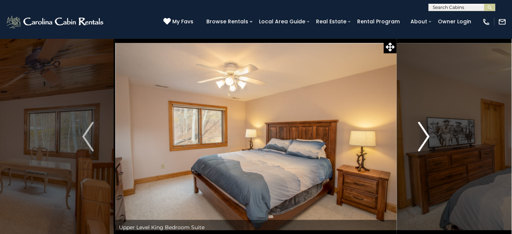
click at [428, 139] on img "Next" at bounding box center [424, 137] width 11 height 30
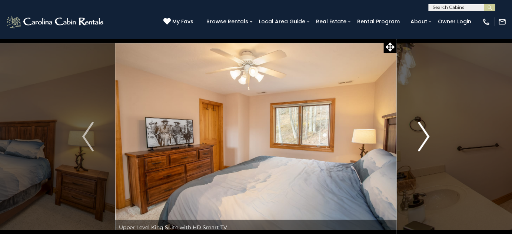
click at [428, 139] on img "Next" at bounding box center [424, 137] width 11 height 30
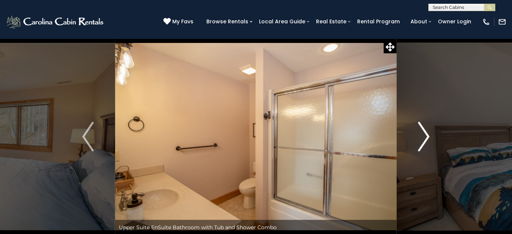
click at [428, 139] on img "Next" at bounding box center [424, 137] width 11 height 30
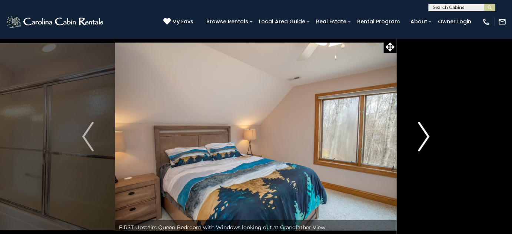
click at [428, 139] on img "Next" at bounding box center [424, 137] width 11 height 30
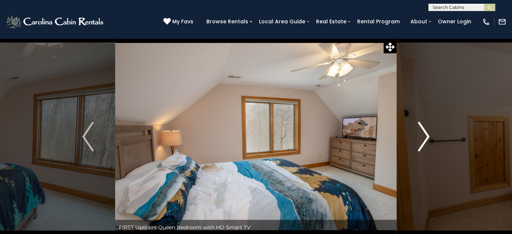
click at [428, 139] on img "Next" at bounding box center [424, 137] width 11 height 30
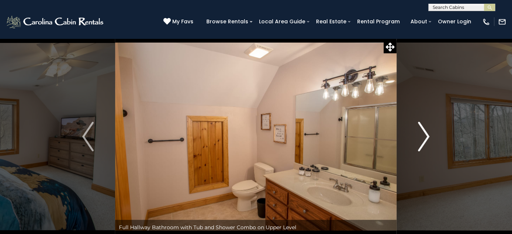
click at [428, 139] on img "Next" at bounding box center [424, 137] width 11 height 30
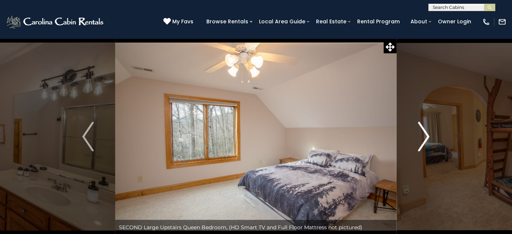
click at [428, 139] on img "Next" at bounding box center [424, 137] width 11 height 30
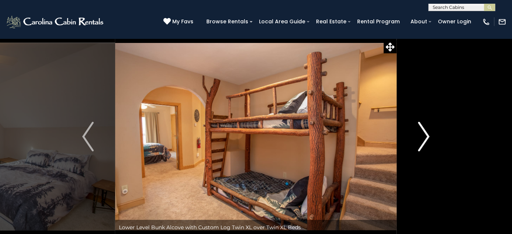
click at [428, 139] on img "Next" at bounding box center [424, 137] width 11 height 30
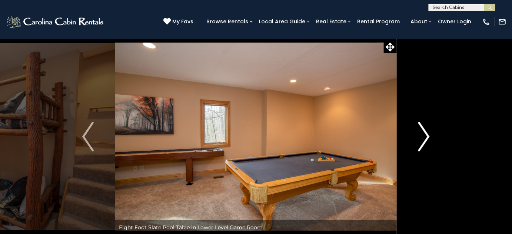
click at [428, 139] on img "Next" at bounding box center [424, 137] width 11 height 30
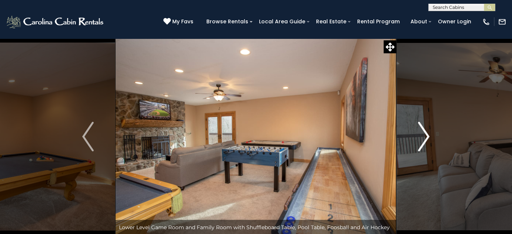
click at [428, 139] on img "Next" at bounding box center [424, 137] width 11 height 30
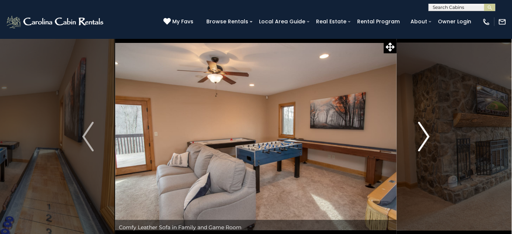
click at [428, 139] on img "Next" at bounding box center [424, 137] width 11 height 30
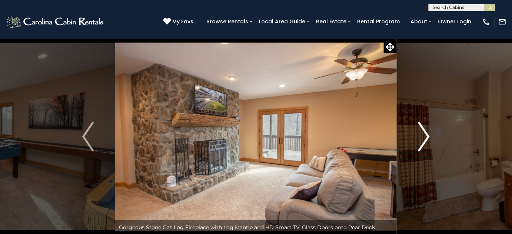
click at [428, 139] on img "Next" at bounding box center [424, 137] width 11 height 30
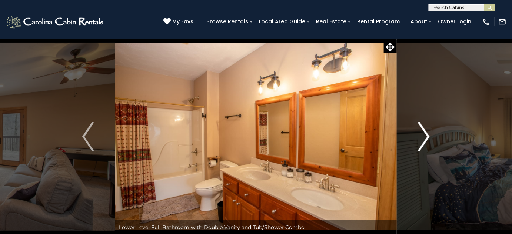
click at [428, 139] on img "Next" at bounding box center [424, 137] width 11 height 30
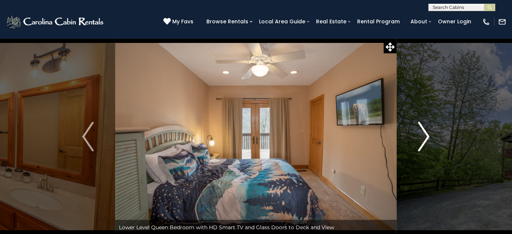
click at [428, 139] on img "Next" at bounding box center [424, 137] width 11 height 30
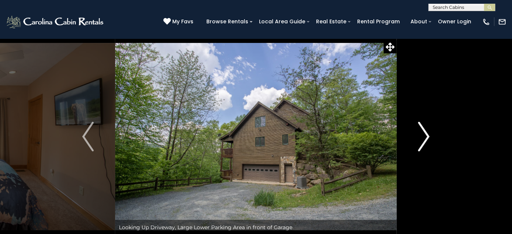
click at [428, 139] on img "Next" at bounding box center [424, 137] width 11 height 30
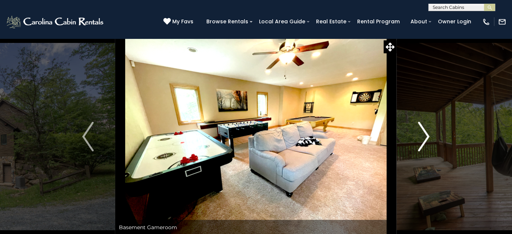
click at [428, 139] on img "Next" at bounding box center [424, 137] width 11 height 30
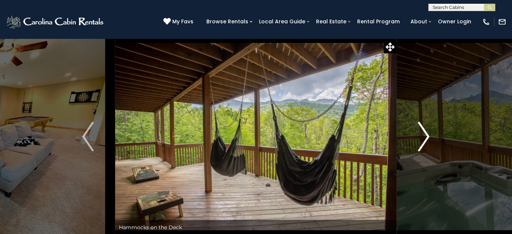
click at [428, 139] on img "Next" at bounding box center [424, 137] width 11 height 30
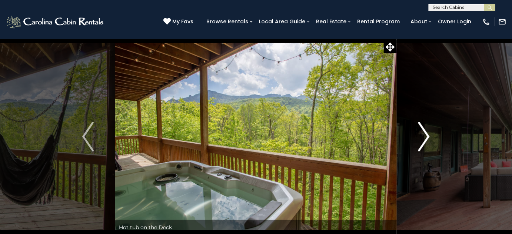
click at [428, 139] on img "Next" at bounding box center [424, 137] width 11 height 30
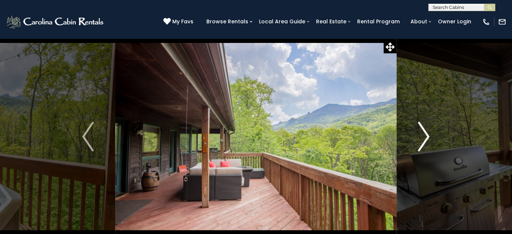
click at [428, 139] on img "Next" at bounding box center [424, 137] width 11 height 30
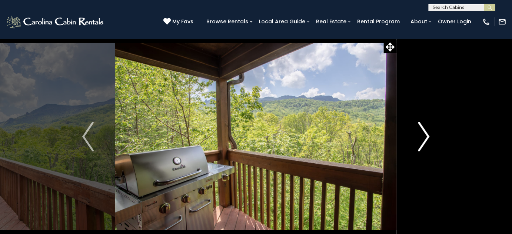
click at [428, 139] on img "Next" at bounding box center [424, 137] width 11 height 30
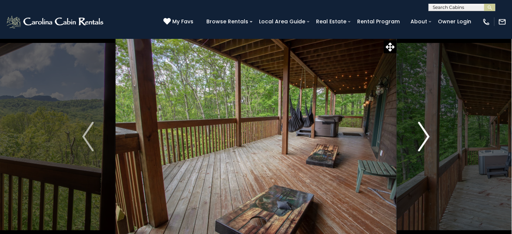
click at [428, 139] on img "Next" at bounding box center [424, 137] width 11 height 30
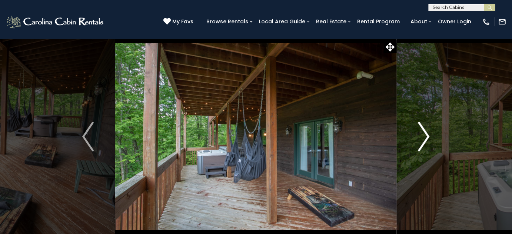
click at [428, 139] on img "Next" at bounding box center [424, 137] width 11 height 30
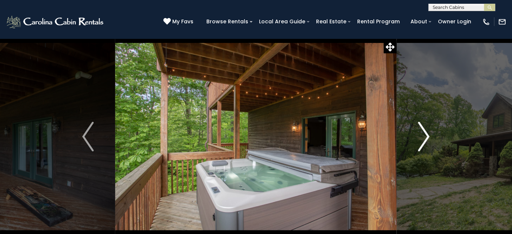
click at [428, 139] on img "Next" at bounding box center [424, 137] width 11 height 30
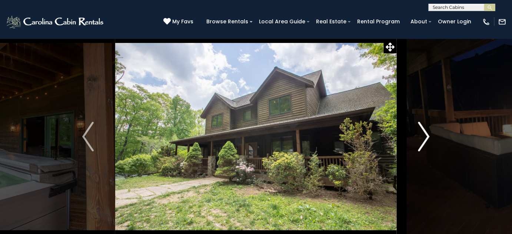
click at [428, 139] on img "Next" at bounding box center [424, 137] width 11 height 30
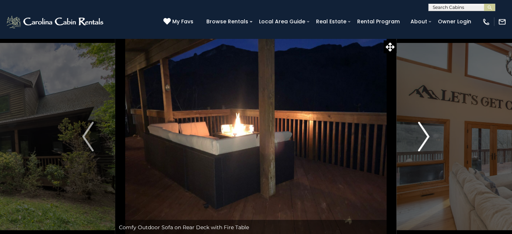
click at [428, 139] on img "Next" at bounding box center [424, 137] width 11 height 30
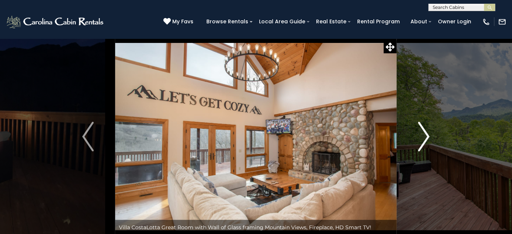
click at [428, 139] on img "Next" at bounding box center [424, 137] width 11 height 30
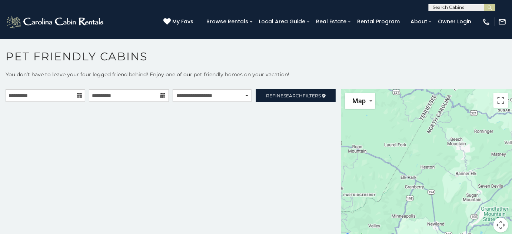
scroll to position [3, 0]
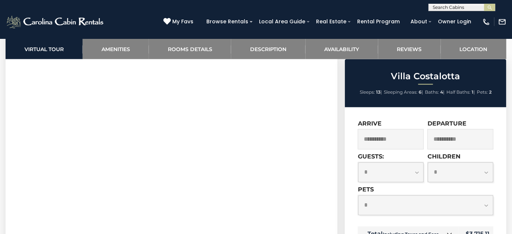
scroll to position [337, 0]
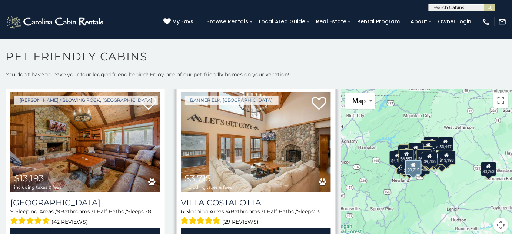
scroll to position [1179, 0]
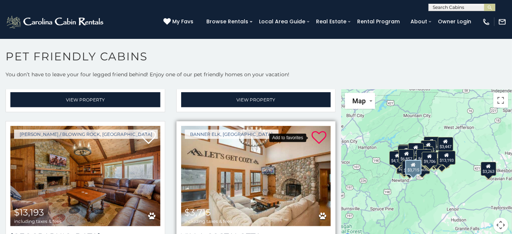
click at [313, 130] on icon at bounding box center [319, 137] width 15 height 15
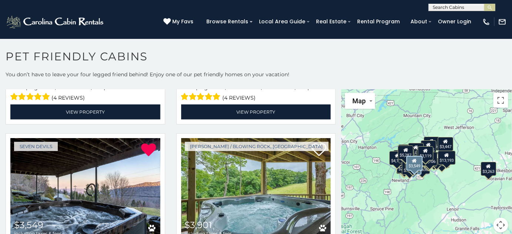
scroll to position [2224, 0]
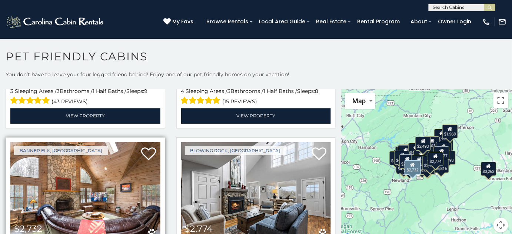
scroll to position [4415, 0]
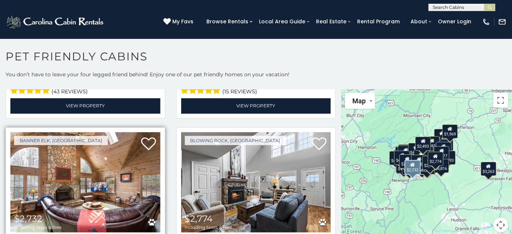
click at [83, 132] on img at bounding box center [85, 182] width 150 height 100
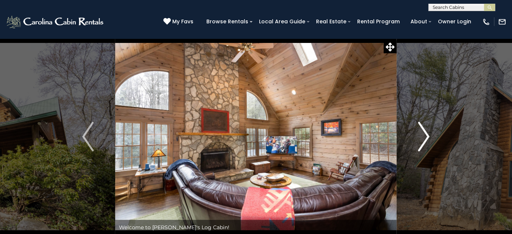
click at [430, 130] on button "Next" at bounding box center [424, 137] width 54 height 196
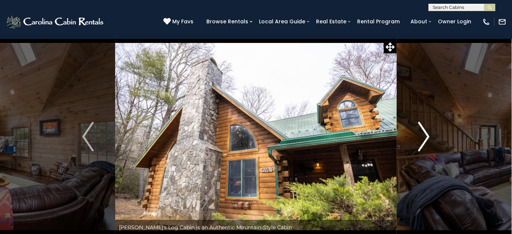
click at [429, 130] on img "Next" at bounding box center [424, 137] width 11 height 30
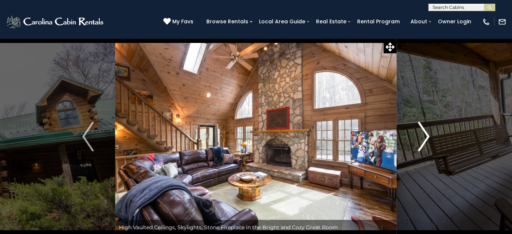
click at [429, 130] on img "Next" at bounding box center [424, 137] width 11 height 30
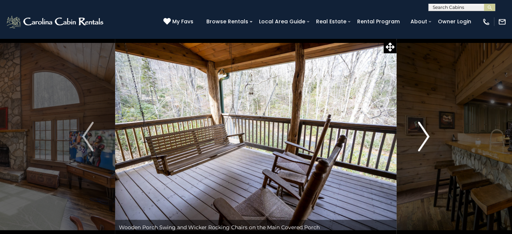
click at [429, 130] on img "Next" at bounding box center [424, 137] width 11 height 30
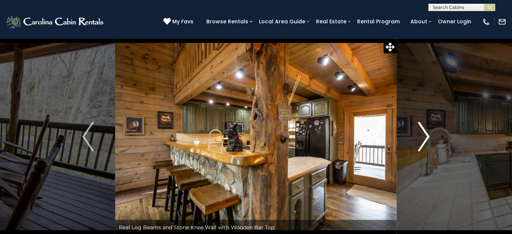
click at [426, 134] on img "Next" at bounding box center [424, 137] width 11 height 30
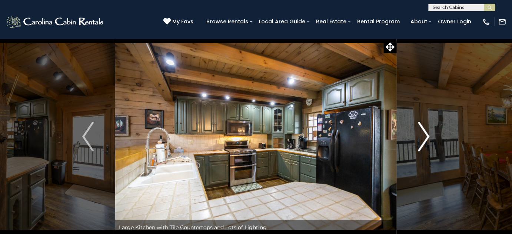
click at [426, 134] on img "Next" at bounding box center [424, 137] width 11 height 30
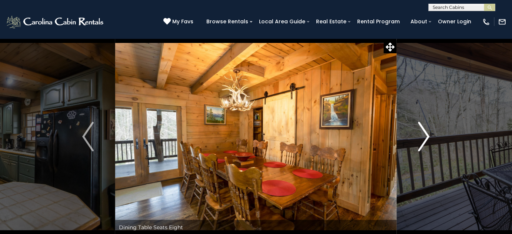
click at [426, 134] on img "Next" at bounding box center [424, 137] width 11 height 30
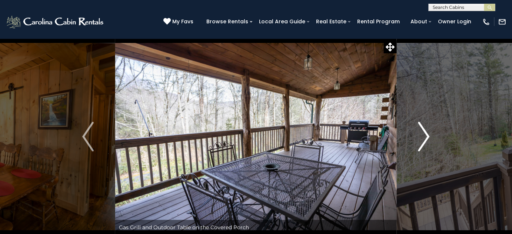
click at [426, 134] on img "Next" at bounding box center [424, 137] width 11 height 30
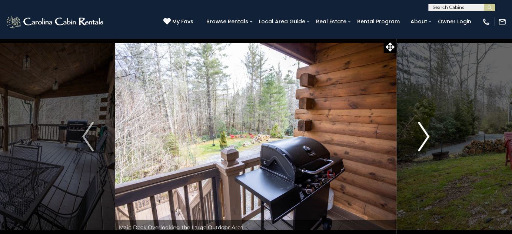
click at [426, 134] on img "Next" at bounding box center [424, 137] width 11 height 30
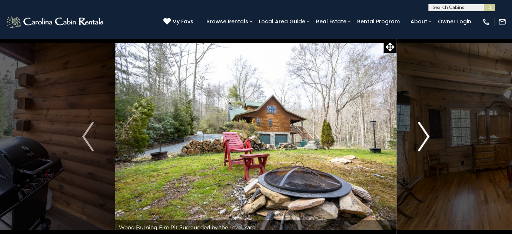
click at [426, 134] on img "Next" at bounding box center [424, 137] width 11 height 30
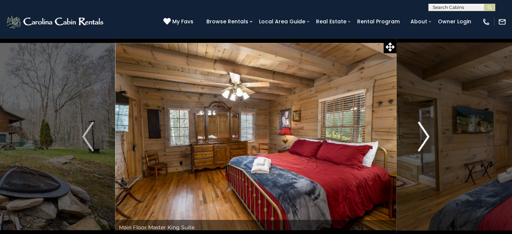
click at [426, 134] on img "Next" at bounding box center [424, 137] width 11 height 30
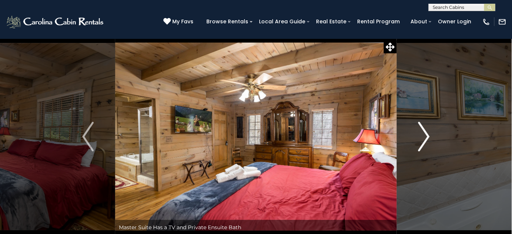
click at [426, 134] on img "Next" at bounding box center [424, 137] width 11 height 30
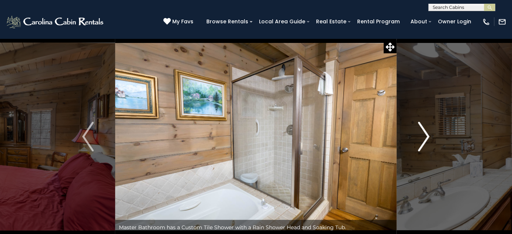
click at [426, 134] on img "Next" at bounding box center [424, 137] width 11 height 30
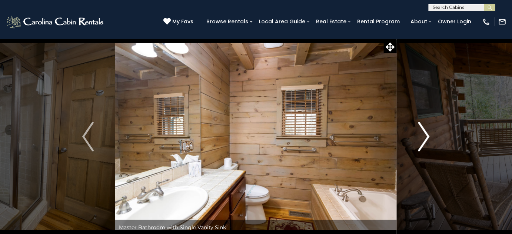
click at [426, 134] on img "Next" at bounding box center [424, 137] width 11 height 30
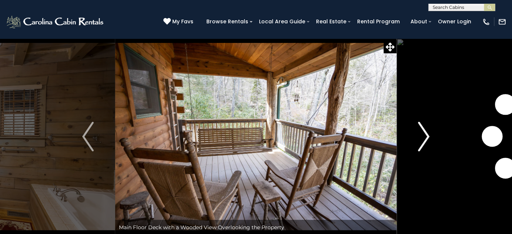
click at [426, 134] on img "Next" at bounding box center [424, 137] width 11 height 30
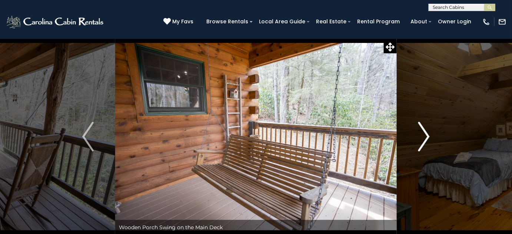
click at [426, 134] on img "Next" at bounding box center [424, 137] width 11 height 30
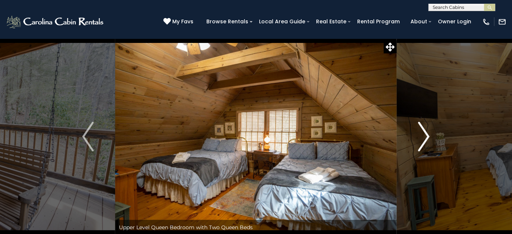
click at [426, 134] on img "Next" at bounding box center [424, 137] width 11 height 30
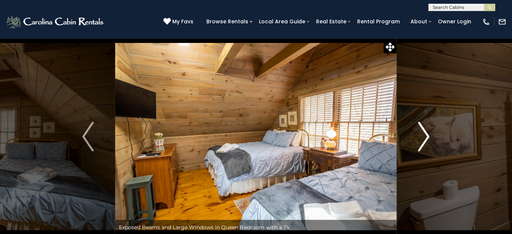
click at [426, 134] on img "Next" at bounding box center [424, 137] width 11 height 30
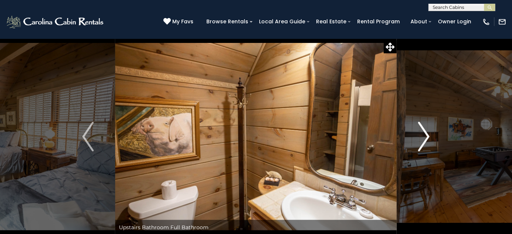
click at [426, 134] on img "Next" at bounding box center [424, 137] width 11 height 30
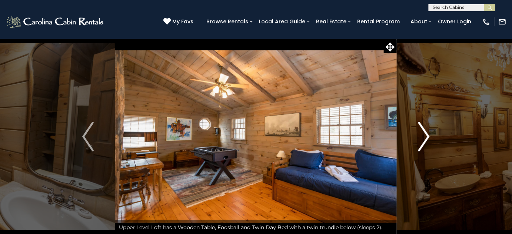
click at [426, 134] on img "Next" at bounding box center [424, 137] width 11 height 30
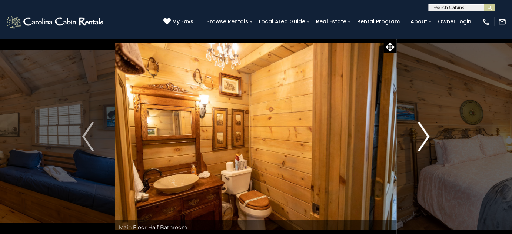
click at [426, 134] on img "Next" at bounding box center [424, 137] width 11 height 30
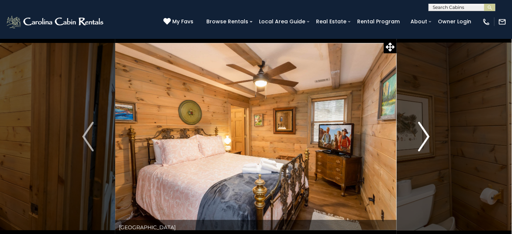
click at [426, 134] on img "Next" at bounding box center [424, 137] width 11 height 30
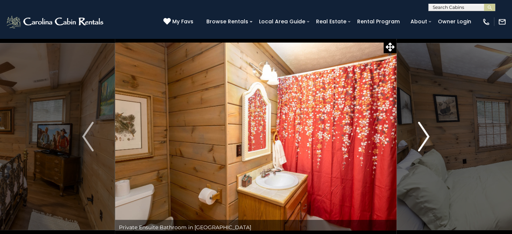
click at [426, 134] on img "Next" at bounding box center [424, 137] width 11 height 30
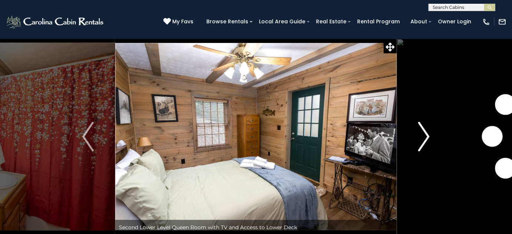
click at [426, 134] on img "Next" at bounding box center [424, 137] width 11 height 30
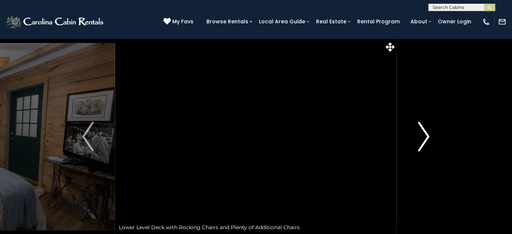
click at [426, 134] on img "Next" at bounding box center [424, 137] width 11 height 30
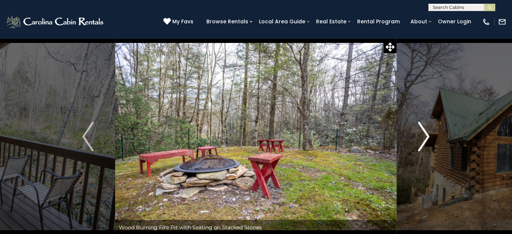
click at [426, 134] on img "Next" at bounding box center [424, 137] width 11 height 30
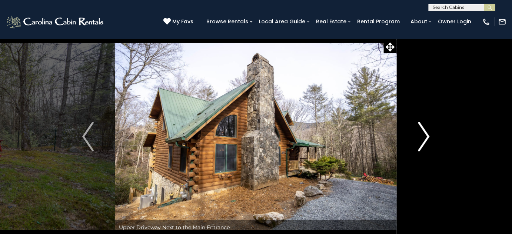
click at [426, 134] on img "Next" at bounding box center [424, 137] width 11 height 30
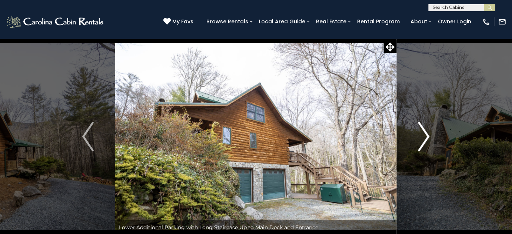
click at [426, 134] on img "Next" at bounding box center [424, 137] width 11 height 30
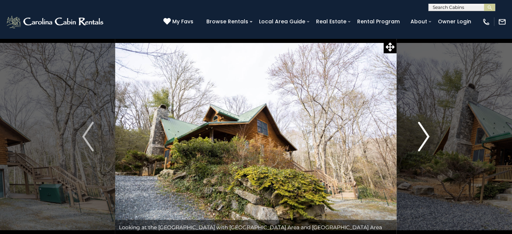
click at [426, 134] on img "Next" at bounding box center [424, 137] width 11 height 30
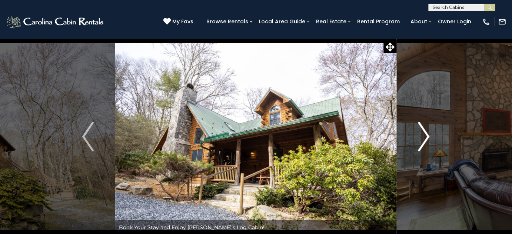
click at [426, 134] on img "Next" at bounding box center [424, 137] width 11 height 30
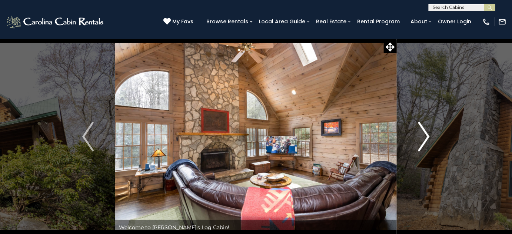
click at [426, 134] on img "Next" at bounding box center [424, 137] width 11 height 30
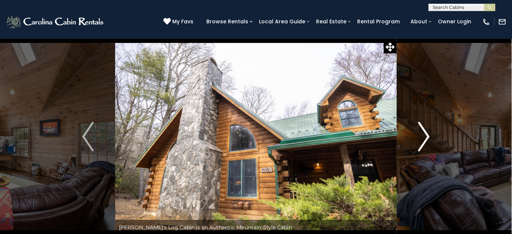
click at [426, 134] on img "Next" at bounding box center [424, 137] width 11 height 30
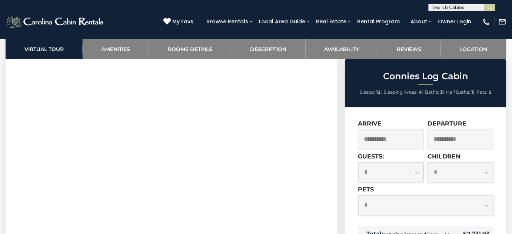
scroll to position [303, 0]
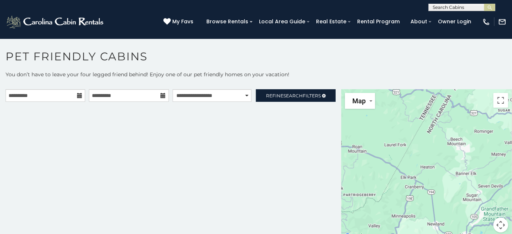
click at [173, 50] on h1 "Pet Friendly Cabins" at bounding box center [256, 60] width 512 height 21
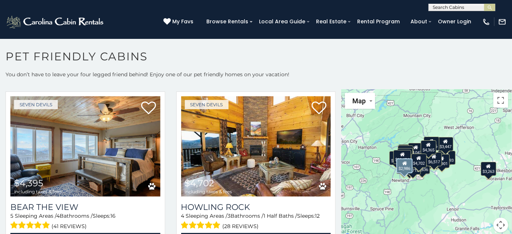
scroll to position [1752, 0]
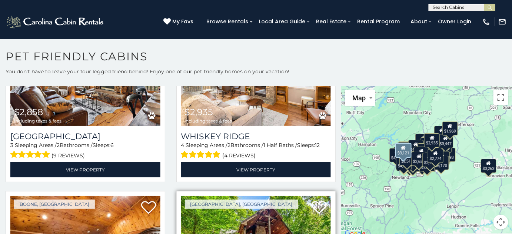
scroll to position [4685, 0]
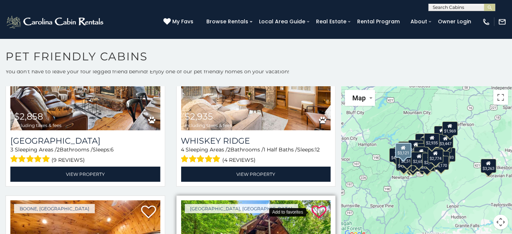
click at [312, 205] on icon at bounding box center [319, 212] width 15 height 15
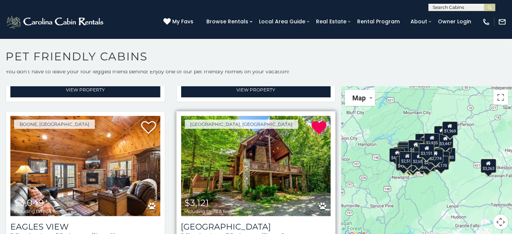
scroll to position [4787, 0]
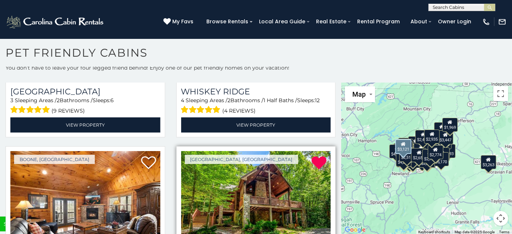
scroll to position [4718, 0]
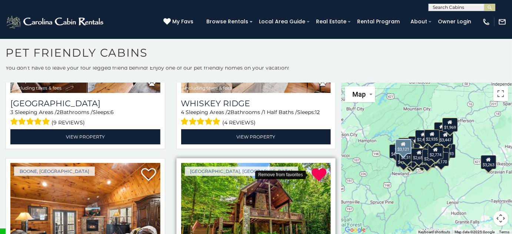
click at [313, 168] on icon at bounding box center [319, 175] width 15 height 15
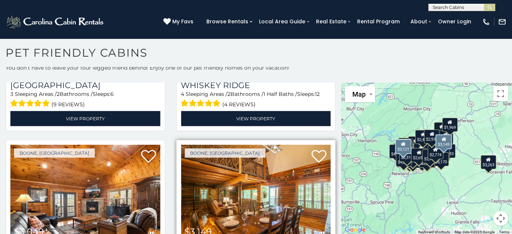
scroll to position [4752, 0]
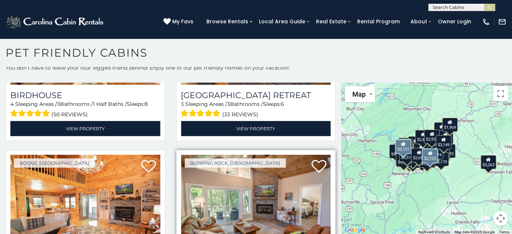
scroll to position [4248, 0]
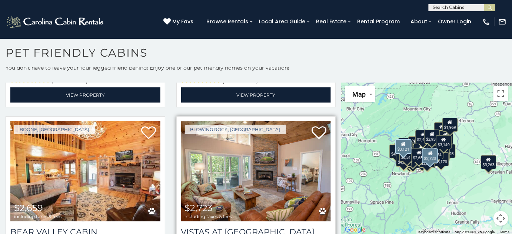
click at [266, 145] on img at bounding box center [256, 171] width 150 height 100
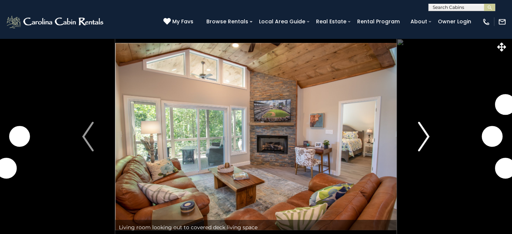
click at [421, 138] on img "Next" at bounding box center [424, 137] width 11 height 30
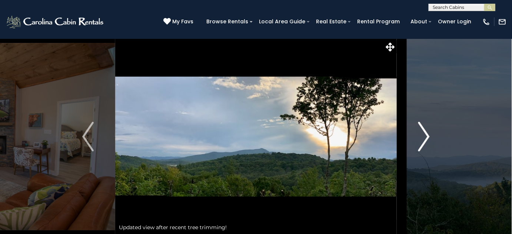
click at [424, 138] on img "Next" at bounding box center [424, 137] width 11 height 30
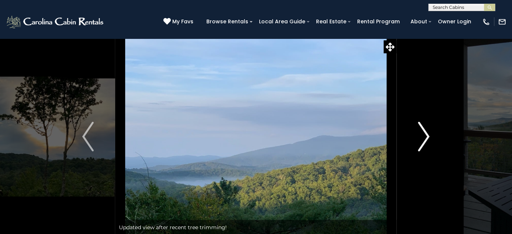
click at [424, 138] on img "Next" at bounding box center [424, 137] width 11 height 30
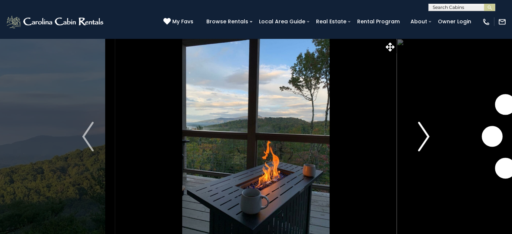
click at [424, 138] on img "Next" at bounding box center [424, 137] width 11 height 30
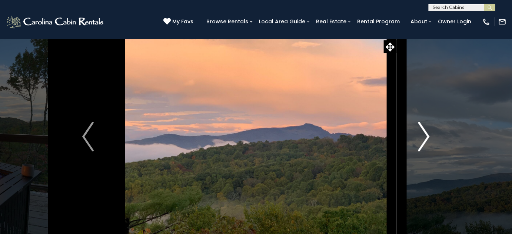
click at [424, 138] on img "Next" at bounding box center [424, 137] width 11 height 30
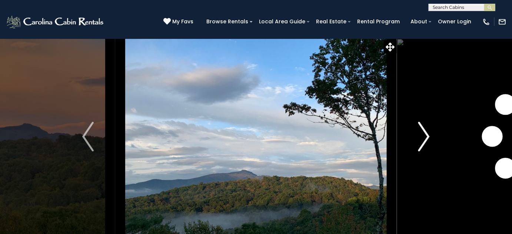
click at [424, 138] on img "Next" at bounding box center [424, 137] width 11 height 30
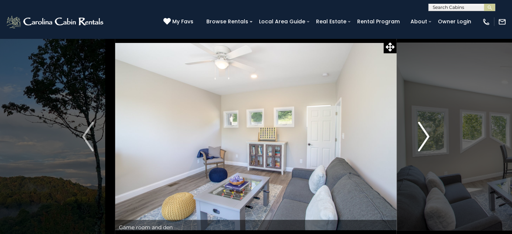
click at [424, 138] on img "Next" at bounding box center [424, 137] width 11 height 30
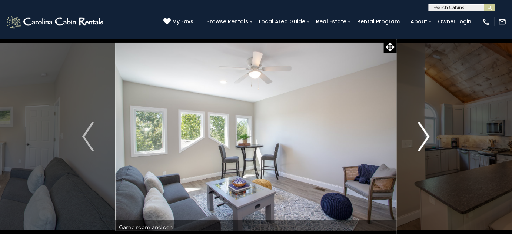
click at [424, 138] on img "Next" at bounding box center [424, 137] width 11 height 30
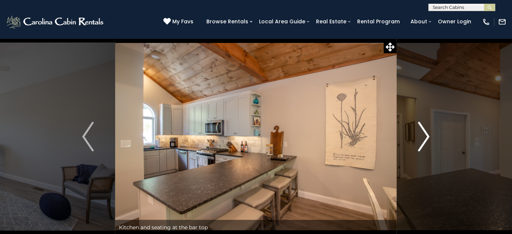
click at [424, 138] on img "Next" at bounding box center [424, 137] width 11 height 30
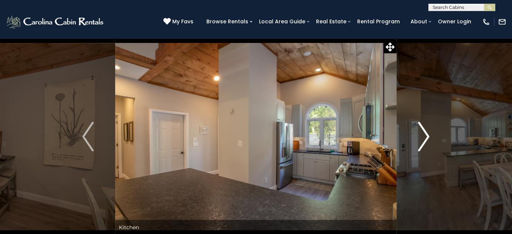
click at [424, 138] on img "Next" at bounding box center [424, 137] width 11 height 30
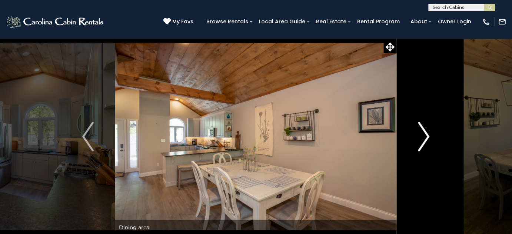
click at [424, 138] on img "Next" at bounding box center [424, 137] width 11 height 30
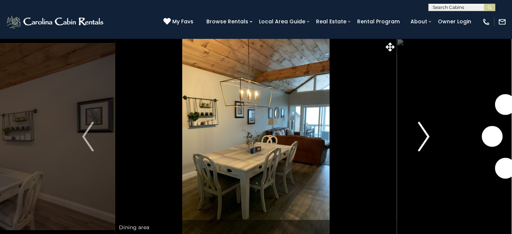
click at [424, 138] on img "Next" at bounding box center [424, 137] width 11 height 30
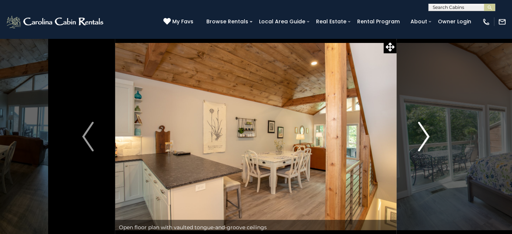
click at [424, 138] on img "Next" at bounding box center [424, 137] width 11 height 30
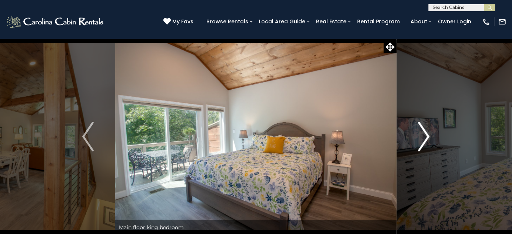
click at [424, 138] on img "Next" at bounding box center [424, 137] width 11 height 30
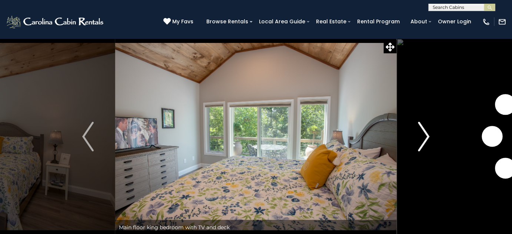
click at [424, 138] on img "Next" at bounding box center [424, 137] width 11 height 30
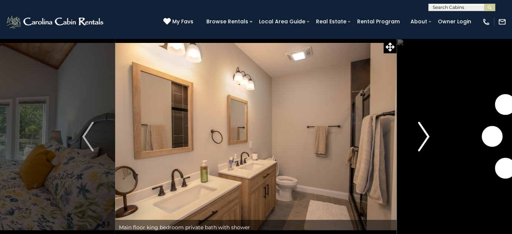
click at [424, 138] on img "Next" at bounding box center [424, 137] width 11 height 30
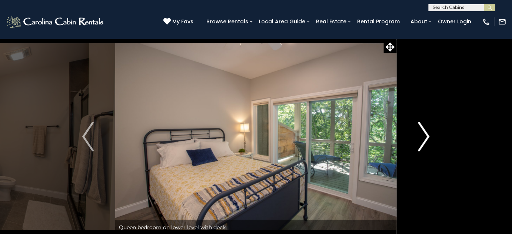
click at [424, 138] on img "Next" at bounding box center [424, 137] width 11 height 30
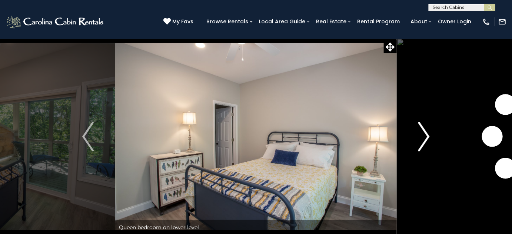
click at [424, 138] on img "Next" at bounding box center [424, 137] width 11 height 30
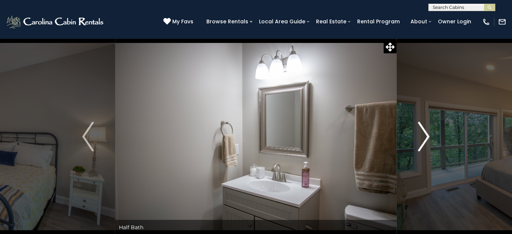
click at [424, 138] on img "Next" at bounding box center [424, 137] width 11 height 30
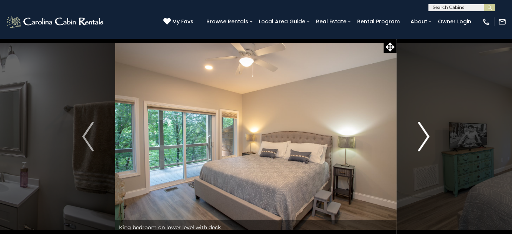
click at [424, 138] on img "Next" at bounding box center [424, 137] width 11 height 30
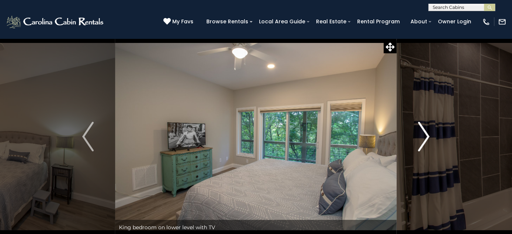
click at [424, 138] on img "Next" at bounding box center [424, 137] width 11 height 30
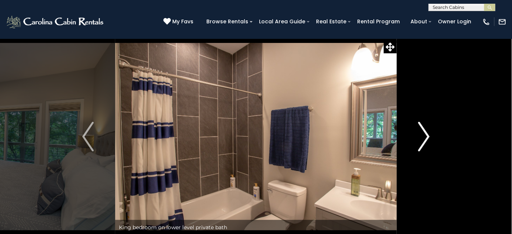
click at [424, 138] on img "Next" at bounding box center [424, 137] width 11 height 30
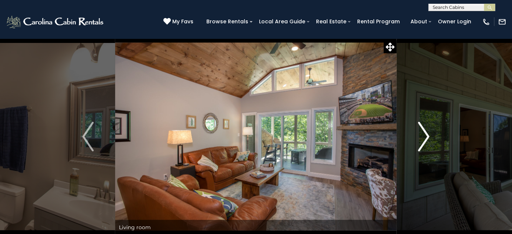
click at [424, 138] on img "Next" at bounding box center [424, 137] width 11 height 30
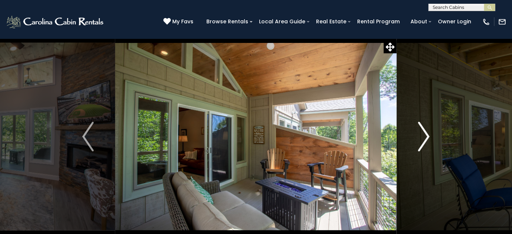
click at [424, 138] on img "Next" at bounding box center [424, 137] width 11 height 30
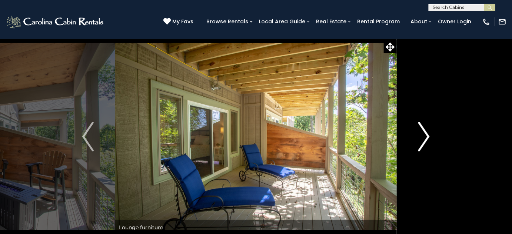
click at [424, 138] on img "Next" at bounding box center [424, 137] width 11 height 30
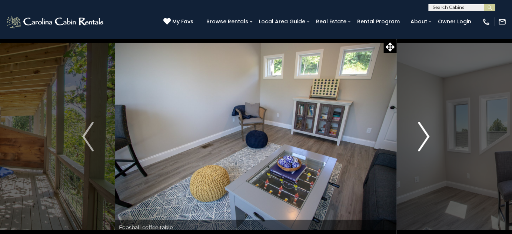
click at [424, 138] on img "Next" at bounding box center [424, 137] width 11 height 30
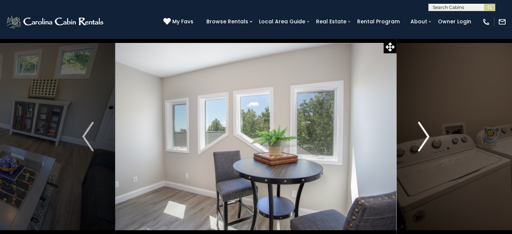
click at [424, 138] on img "Next" at bounding box center [424, 137] width 11 height 30
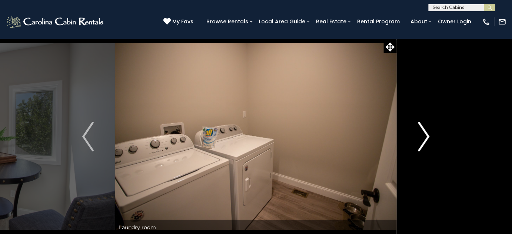
click at [424, 138] on img "Next" at bounding box center [424, 137] width 11 height 30
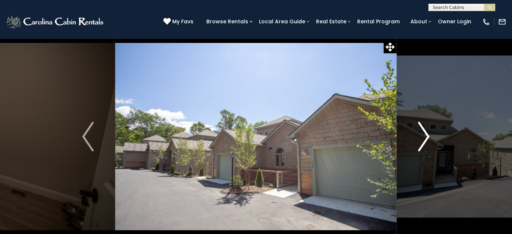
click at [424, 138] on img "Next" at bounding box center [424, 137] width 11 height 30
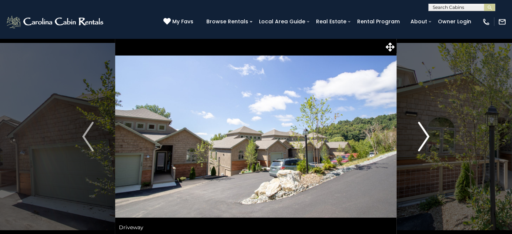
click at [424, 138] on img "Next" at bounding box center [424, 137] width 11 height 30
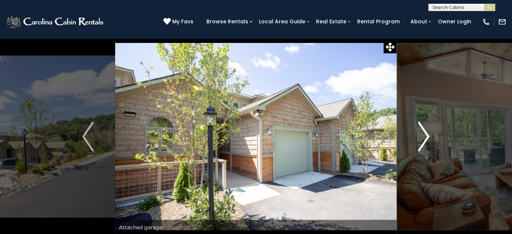
click at [424, 138] on img "Next" at bounding box center [424, 137] width 11 height 30
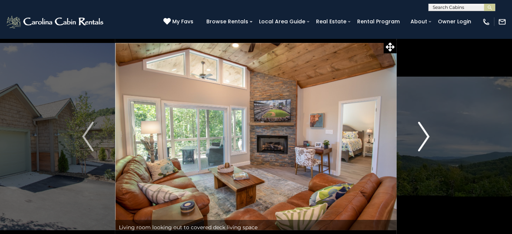
click at [424, 138] on img "Next" at bounding box center [424, 137] width 11 height 30
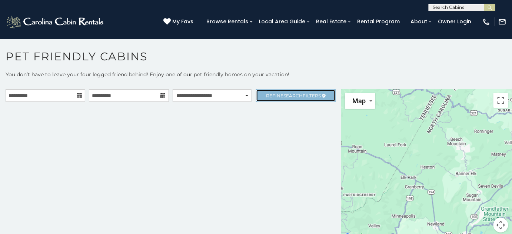
click at [298, 96] on span "Search" at bounding box center [293, 96] width 19 height 6
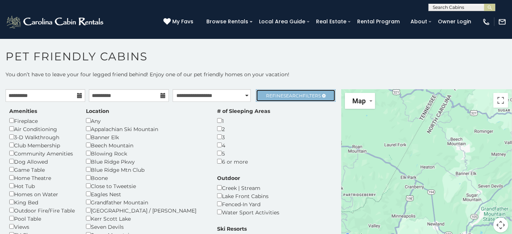
scroll to position [4, 0]
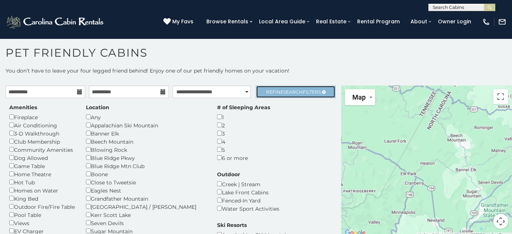
click at [284, 93] on span "Search" at bounding box center [293, 92] width 19 height 6
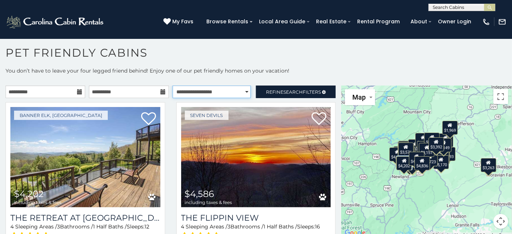
click at [211, 93] on select "**********" at bounding box center [212, 92] width 78 height 13
click at [173, 86] on select "**********" at bounding box center [212, 92] width 78 height 13
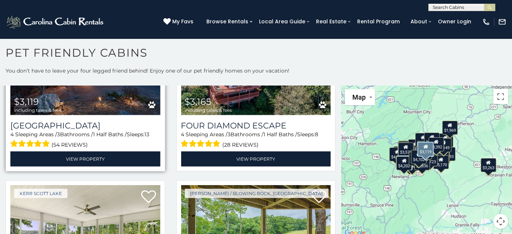
scroll to position [708, 0]
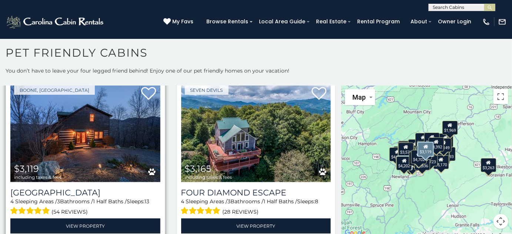
click at [85, 132] on img at bounding box center [85, 132] width 150 height 100
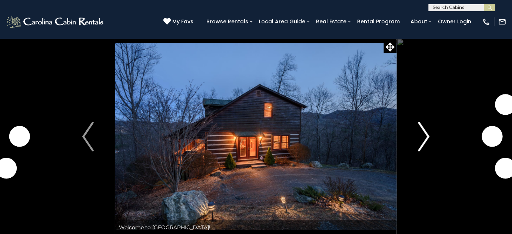
click at [425, 140] on img "Next" at bounding box center [424, 137] width 11 height 30
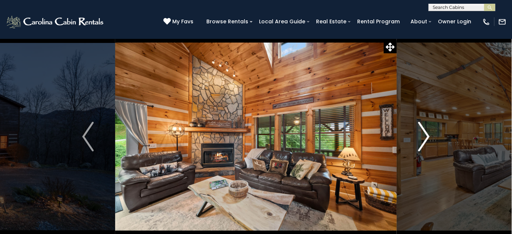
click at [421, 142] on img "Next" at bounding box center [424, 137] width 11 height 30
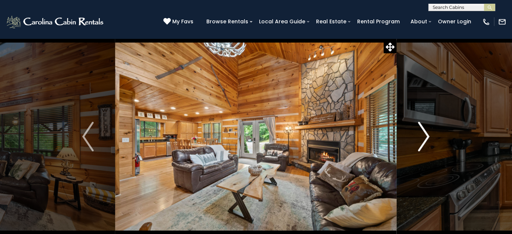
click at [420, 142] on img "Next" at bounding box center [424, 137] width 11 height 30
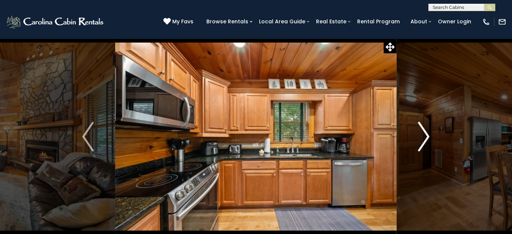
click at [420, 142] on img "Next" at bounding box center [424, 137] width 11 height 30
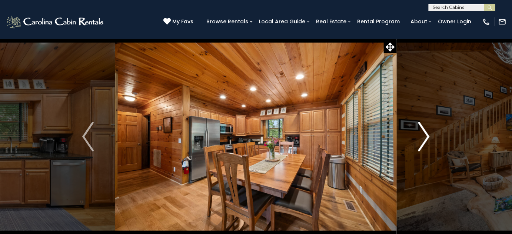
click at [420, 142] on img "Next" at bounding box center [424, 137] width 11 height 30
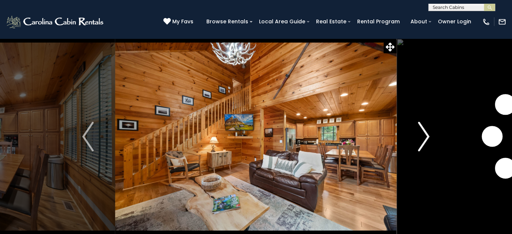
click at [420, 142] on img "Next" at bounding box center [424, 137] width 11 height 30
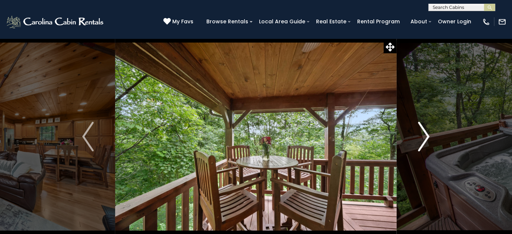
click at [420, 142] on img "Next" at bounding box center [424, 137] width 11 height 30
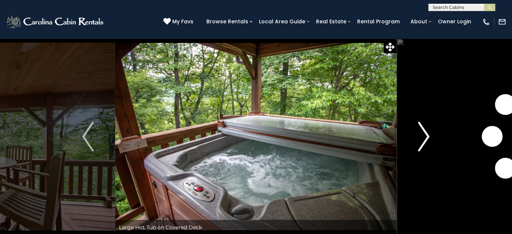
click at [420, 142] on img "Next" at bounding box center [424, 137] width 11 height 30
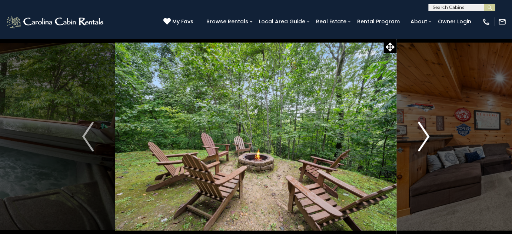
click at [420, 142] on img "Next" at bounding box center [424, 137] width 11 height 30
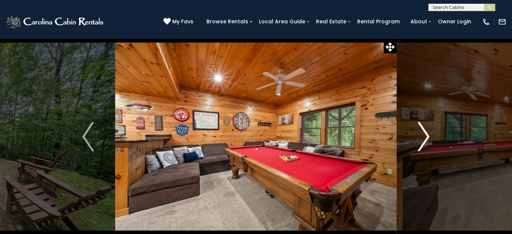
click at [420, 142] on img "Next" at bounding box center [424, 137] width 11 height 30
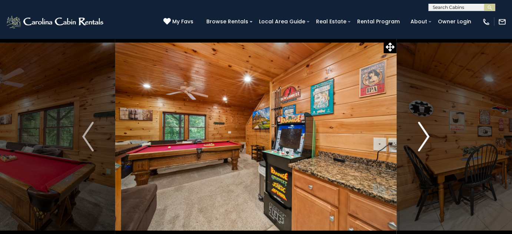
click at [420, 142] on img "Next" at bounding box center [424, 137] width 11 height 30
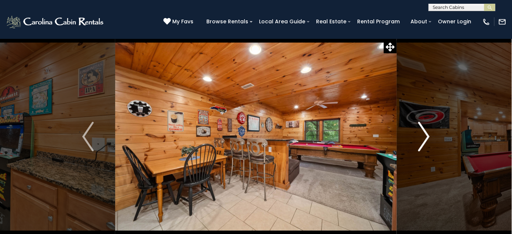
click at [420, 142] on img "Next" at bounding box center [424, 137] width 11 height 30
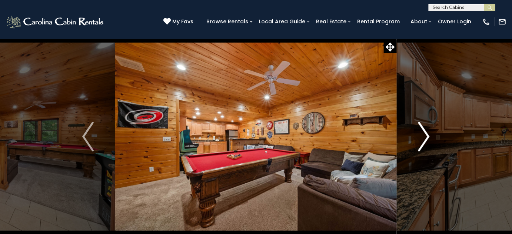
click at [421, 142] on img "Next" at bounding box center [424, 137] width 11 height 30
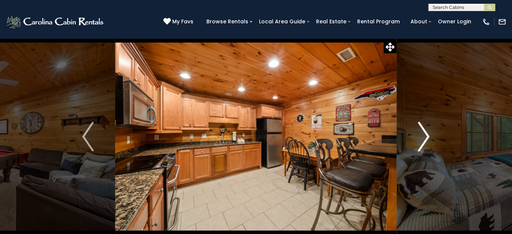
click at [421, 142] on img "Next" at bounding box center [424, 137] width 11 height 30
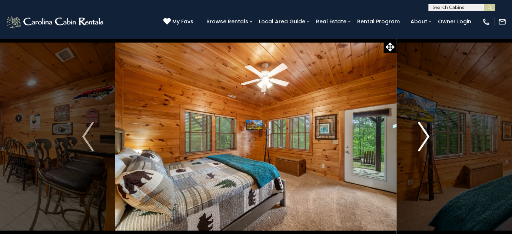
click at [421, 142] on img "Next" at bounding box center [424, 137] width 11 height 30
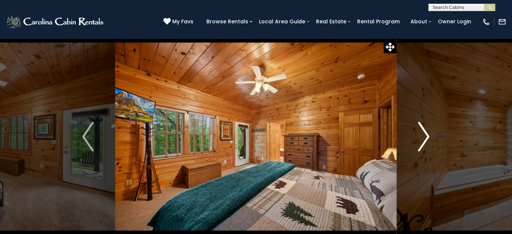
click at [421, 142] on img "Next" at bounding box center [424, 137] width 11 height 30
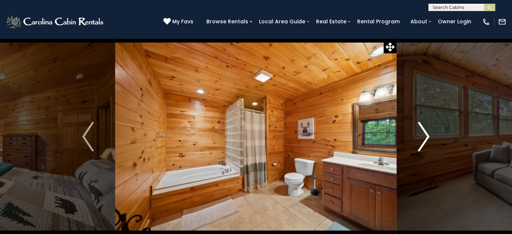
click at [421, 142] on img "Next" at bounding box center [424, 137] width 11 height 30
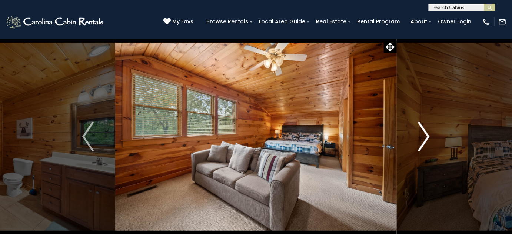
click at [421, 142] on img "Next" at bounding box center [424, 137] width 11 height 30
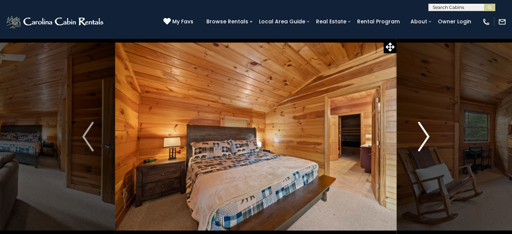
click at [421, 142] on img "Next" at bounding box center [424, 137] width 11 height 30
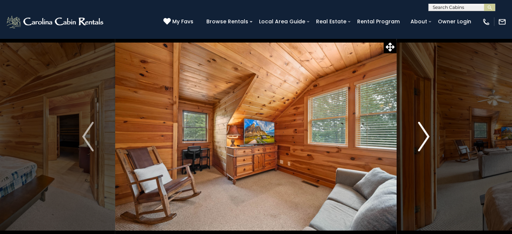
click at [421, 142] on img "Next" at bounding box center [424, 137] width 11 height 30
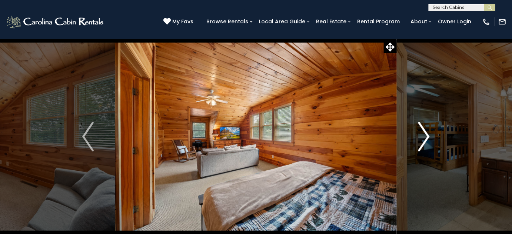
click at [421, 142] on img "Next" at bounding box center [424, 137] width 11 height 30
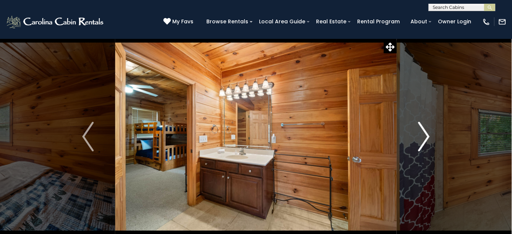
click at [421, 142] on img "Next" at bounding box center [424, 137] width 11 height 30
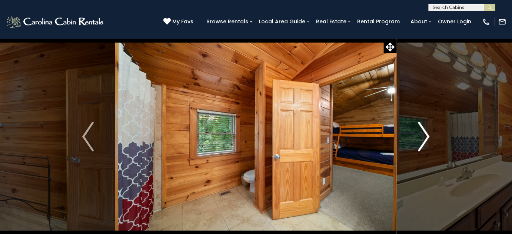
click at [421, 142] on img "Next" at bounding box center [424, 137] width 11 height 30
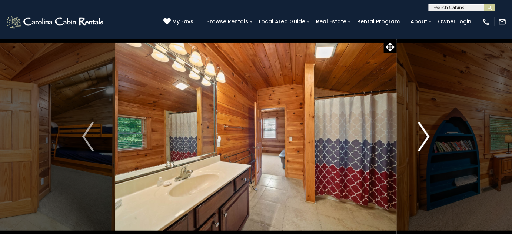
click at [421, 142] on img "Next" at bounding box center [424, 137] width 11 height 30
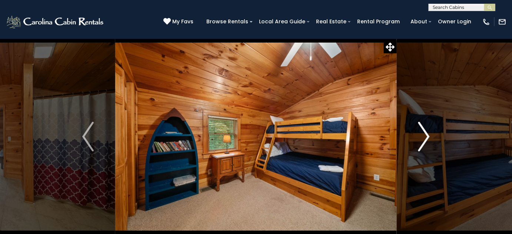
click at [421, 142] on img "Next" at bounding box center [424, 137] width 11 height 30
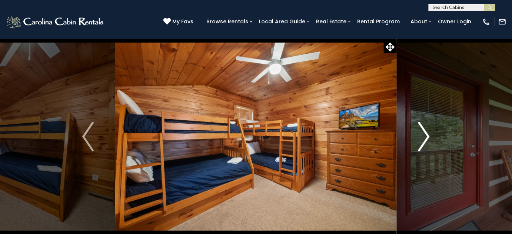
click at [421, 142] on img "Next" at bounding box center [424, 137] width 11 height 30
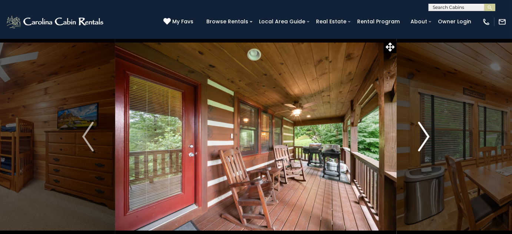
click at [421, 142] on img "Next" at bounding box center [424, 137] width 11 height 30
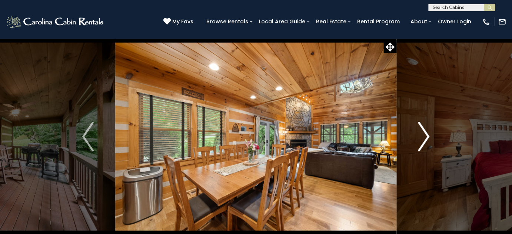
click at [421, 142] on img "Next" at bounding box center [424, 137] width 11 height 30
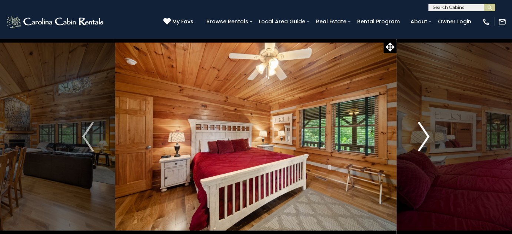
click at [421, 142] on img "Next" at bounding box center [424, 137] width 11 height 30
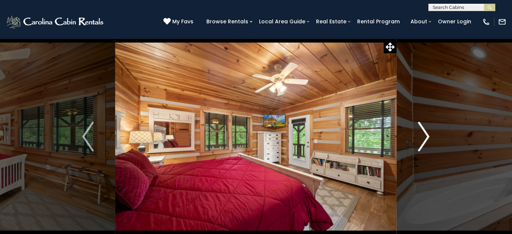
click at [421, 142] on img "Next" at bounding box center [424, 137] width 11 height 30
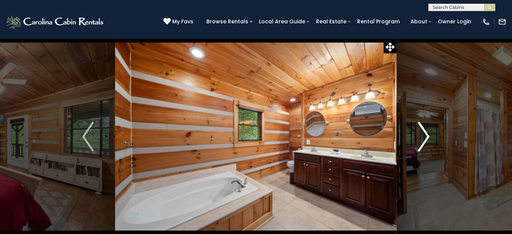
click at [421, 142] on img "Next" at bounding box center [424, 137] width 11 height 30
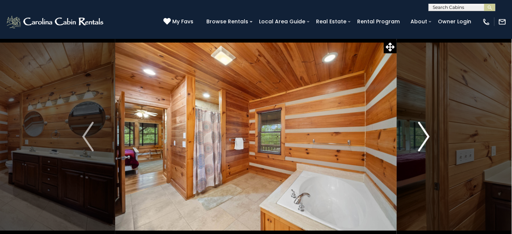
click at [421, 142] on img "Next" at bounding box center [424, 137] width 11 height 30
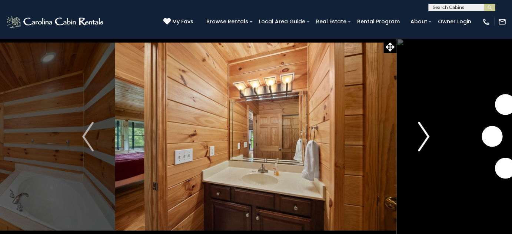
click at [421, 142] on img "Next" at bounding box center [424, 137] width 11 height 30
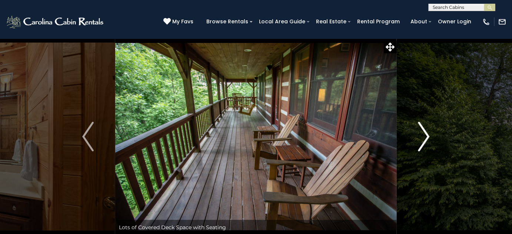
click at [421, 142] on img "Next" at bounding box center [424, 137] width 11 height 30
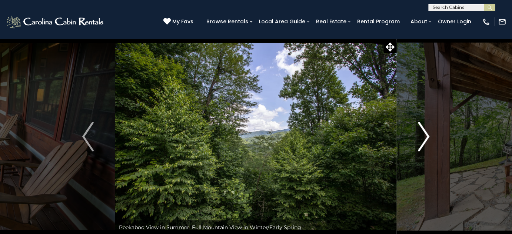
click at [421, 142] on img "Next" at bounding box center [424, 137] width 11 height 30
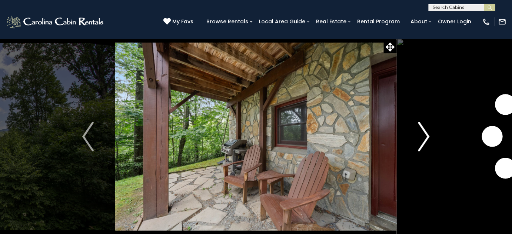
click at [421, 142] on img "Next" at bounding box center [424, 137] width 11 height 30
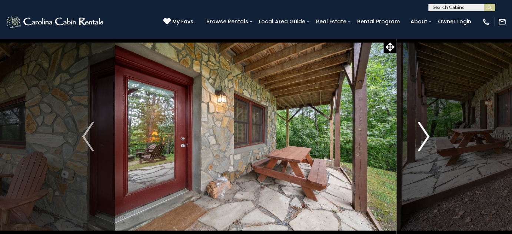
click at [421, 142] on img "Next" at bounding box center [424, 137] width 11 height 30
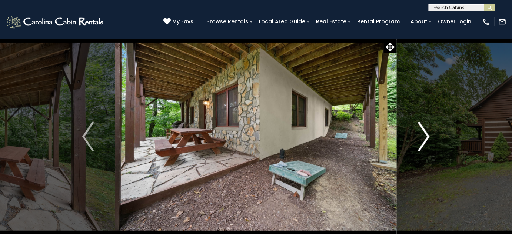
click at [421, 142] on img "Next" at bounding box center [424, 137] width 11 height 30
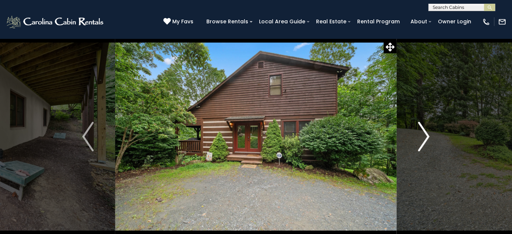
click at [421, 142] on img "Next" at bounding box center [424, 137] width 11 height 30
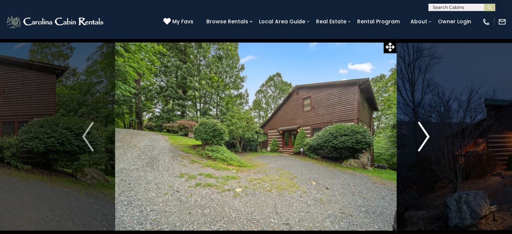
click at [421, 142] on img "Next" at bounding box center [424, 137] width 11 height 30
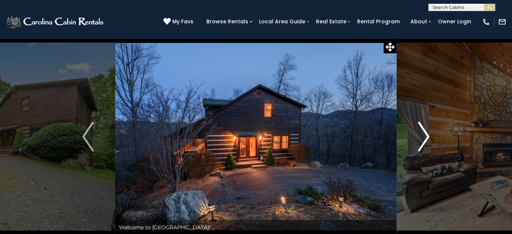
click at [421, 142] on img "Next" at bounding box center [424, 137] width 11 height 30
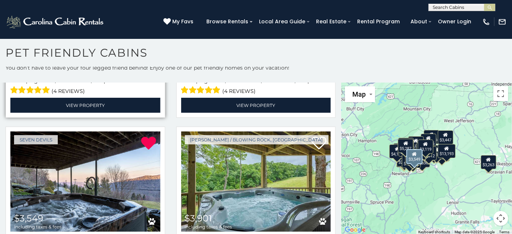
scroll to position [2224, 0]
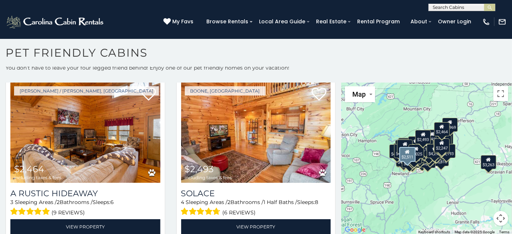
scroll to position [3775, 0]
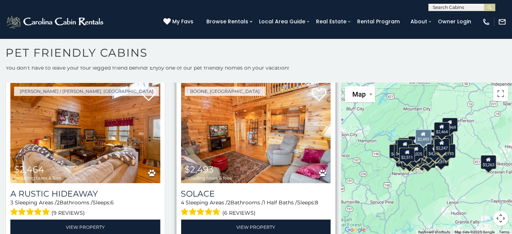
click at [252, 117] on img at bounding box center [256, 133] width 150 height 100
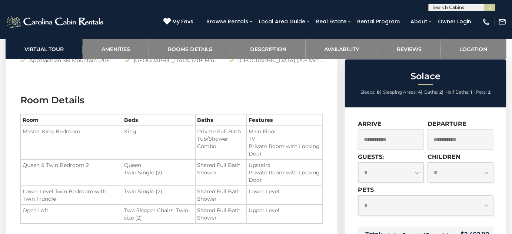
scroll to position [775, 0]
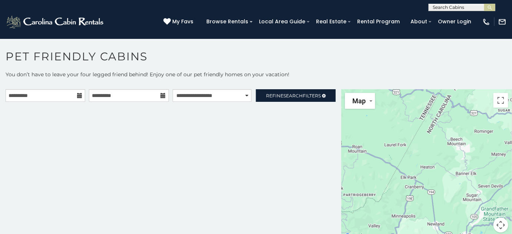
scroll to position [4, 0]
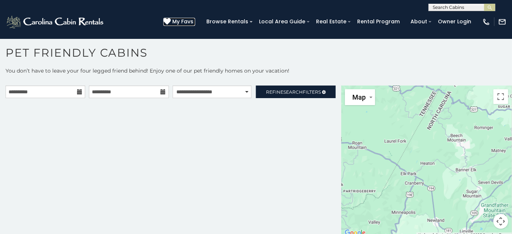
click at [194, 22] on span "My Favs" at bounding box center [182, 22] width 21 height 8
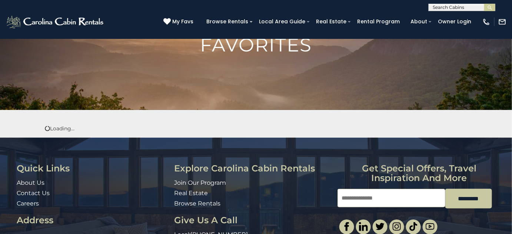
scroll to position [67, 0]
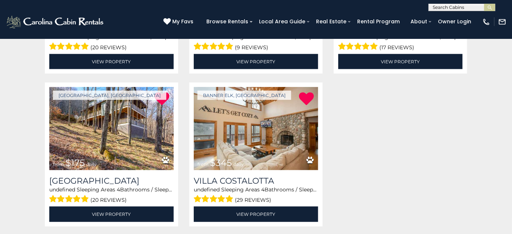
scroll to position [270, 0]
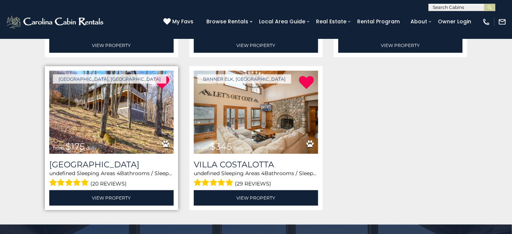
click at [98, 114] on img at bounding box center [111, 112] width 125 height 83
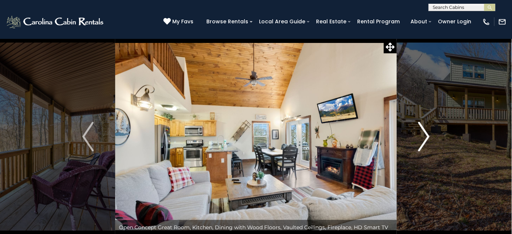
click at [423, 138] on img "Next" at bounding box center [424, 137] width 11 height 30
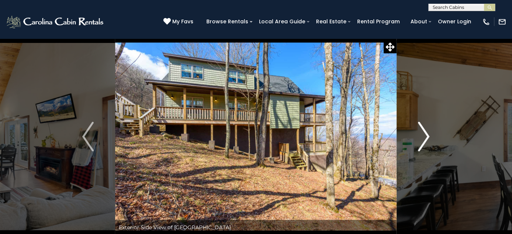
click at [423, 138] on img "Next" at bounding box center [424, 137] width 11 height 30
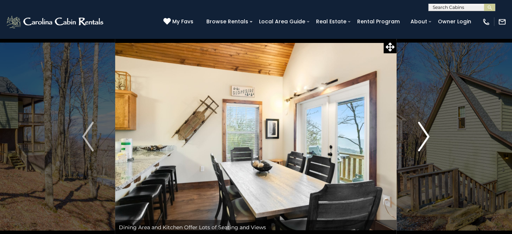
click at [423, 138] on img "Next" at bounding box center [424, 137] width 11 height 30
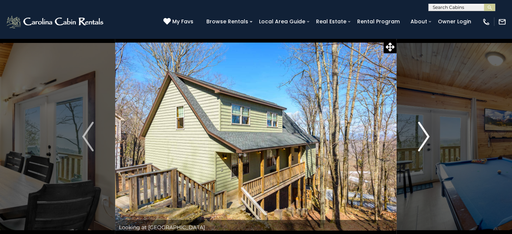
click at [423, 138] on img "Next" at bounding box center [424, 137] width 11 height 30
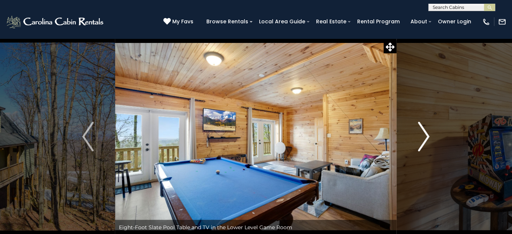
click at [423, 138] on img "Next" at bounding box center [424, 137] width 11 height 30
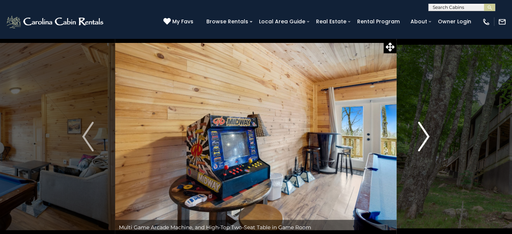
click at [423, 138] on img "Next" at bounding box center [424, 137] width 11 height 30
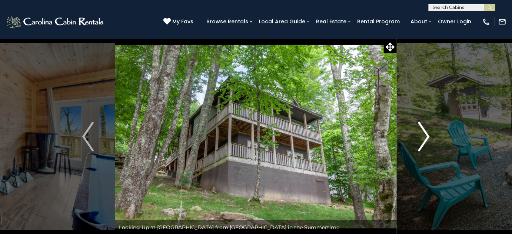
click at [423, 138] on img "Next" at bounding box center [424, 137] width 11 height 30
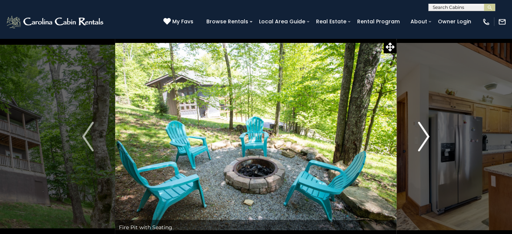
click at [423, 138] on img "Next" at bounding box center [424, 137] width 11 height 30
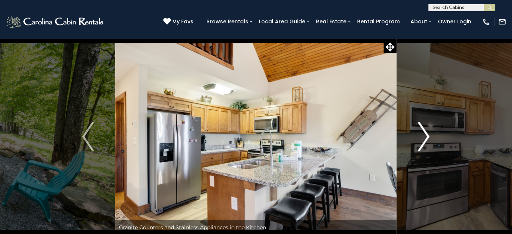
click at [423, 138] on img "Next" at bounding box center [424, 137] width 11 height 30
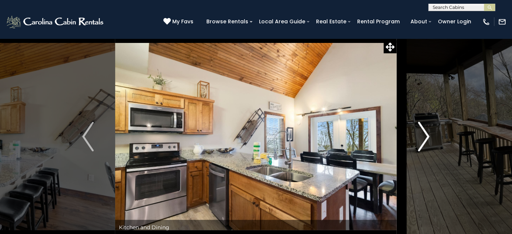
click at [423, 138] on img "Next" at bounding box center [424, 137] width 11 height 30
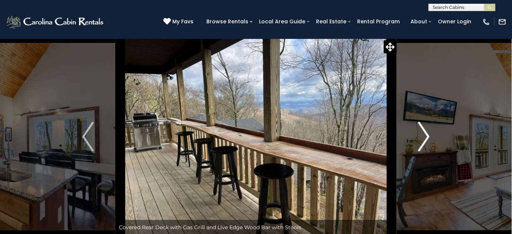
click at [423, 138] on img "Next" at bounding box center [424, 137] width 11 height 30
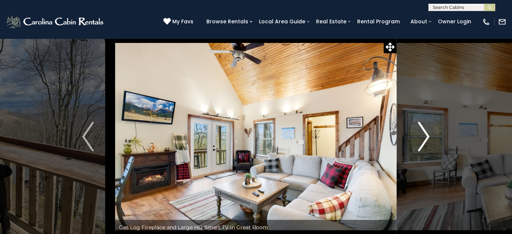
click at [423, 138] on img "Next" at bounding box center [424, 137] width 11 height 30
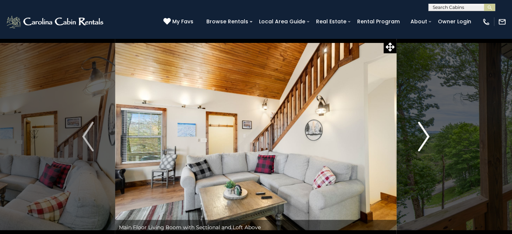
click at [423, 138] on img "Next" at bounding box center [424, 137] width 11 height 30
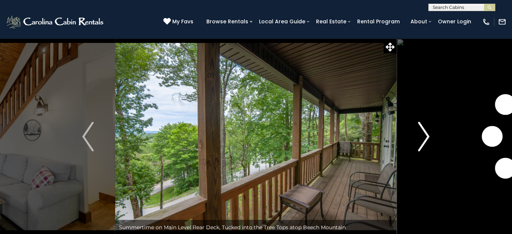
click at [423, 138] on img "Next" at bounding box center [424, 137] width 11 height 30
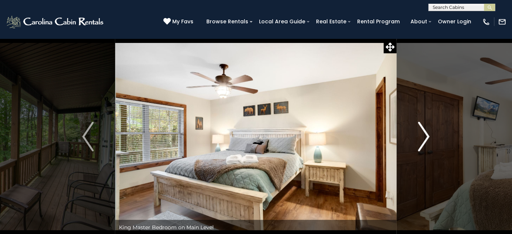
click at [423, 138] on img "Next" at bounding box center [424, 137] width 11 height 30
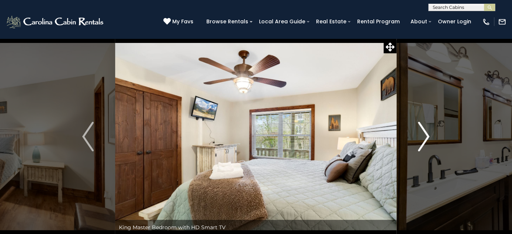
click at [423, 138] on img "Next" at bounding box center [424, 137] width 11 height 30
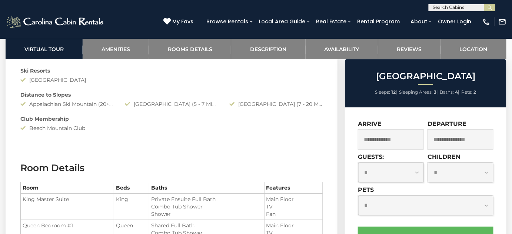
scroll to position [674, 0]
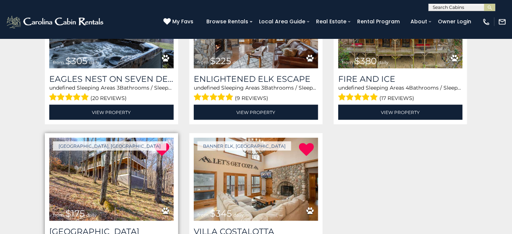
scroll to position [236, 0]
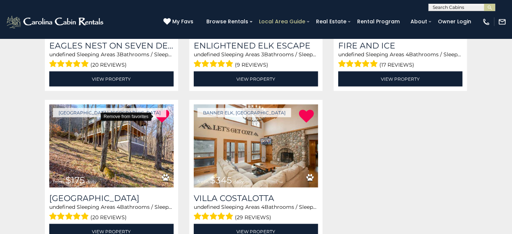
drag, startPoint x: 162, startPoint y: 115, endPoint x: 288, endPoint y: 23, distance: 156.5
click at [162, 115] on icon at bounding box center [162, 116] width 15 height 15
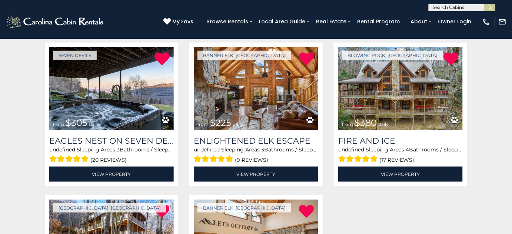
scroll to position [135, 0]
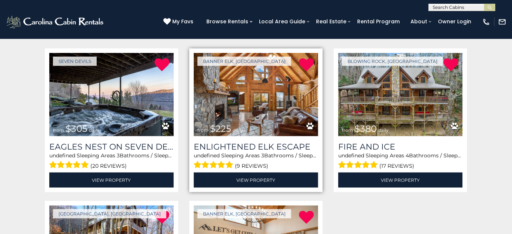
click at [261, 102] on img at bounding box center [256, 94] width 125 height 83
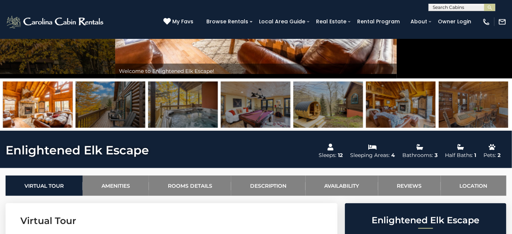
scroll to position [67, 0]
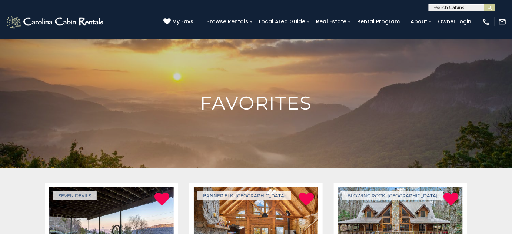
scroll to position [118, 0]
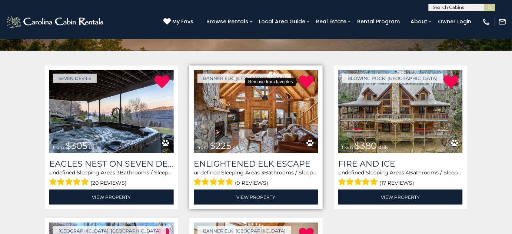
click at [310, 82] on icon at bounding box center [306, 82] width 15 height 15
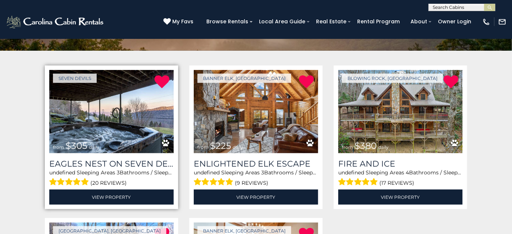
click at [87, 105] on img at bounding box center [111, 111] width 125 height 83
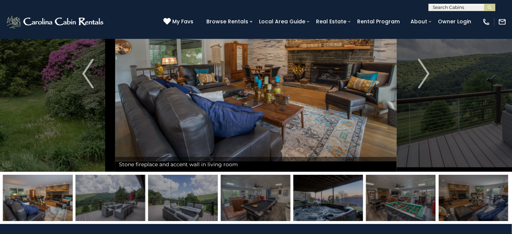
scroll to position [33, 0]
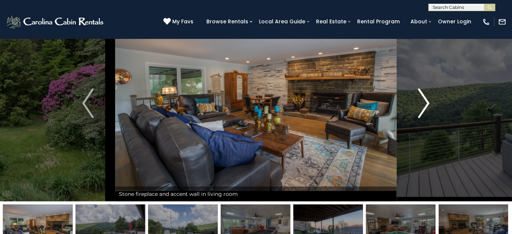
click at [430, 100] on button "Next" at bounding box center [424, 103] width 54 height 196
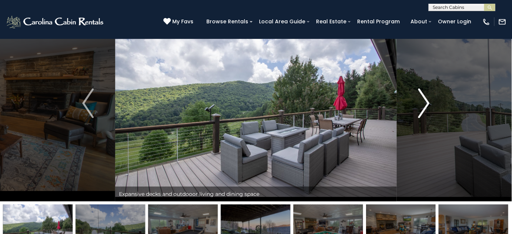
click at [427, 100] on img "Next" at bounding box center [424, 104] width 11 height 30
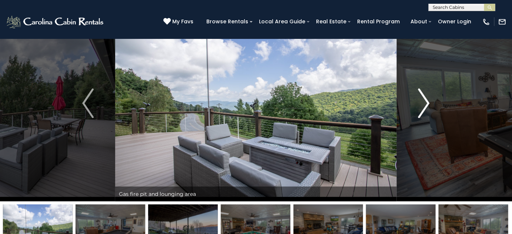
click at [427, 100] on img "Next" at bounding box center [424, 104] width 11 height 30
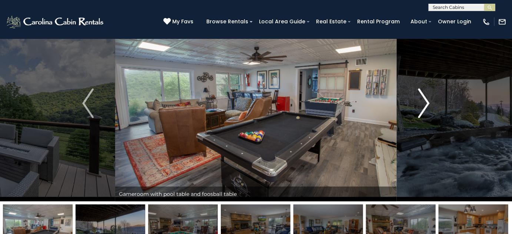
click at [427, 100] on img "Next" at bounding box center [424, 104] width 11 height 30
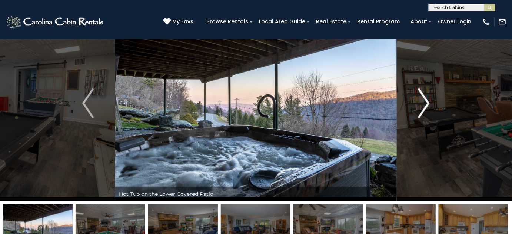
click at [427, 100] on img "Next" at bounding box center [424, 104] width 11 height 30
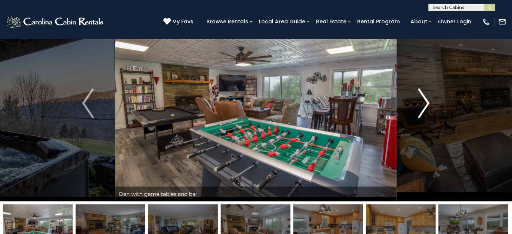
click at [427, 100] on img "Next" at bounding box center [424, 104] width 11 height 30
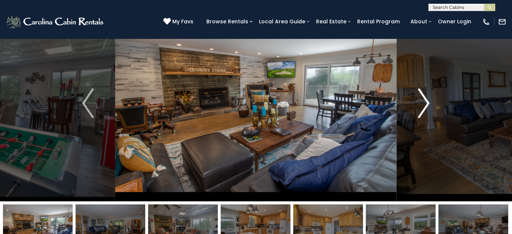
click at [427, 100] on img "Next" at bounding box center [424, 104] width 11 height 30
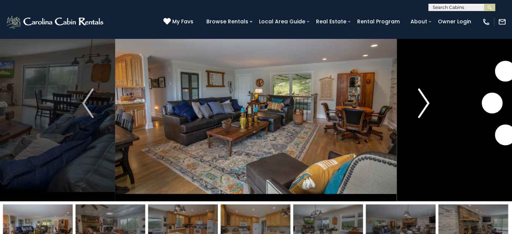
click at [427, 100] on img "Next" at bounding box center [424, 104] width 11 height 30
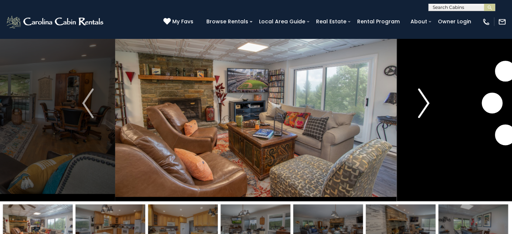
click at [427, 100] on img "Next" at bounding box center [424, 104] width 11 height 30
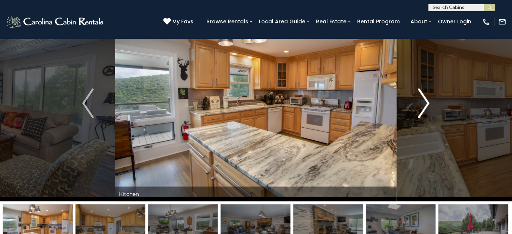
click at [427, 100] on img "Next" at bounding box center [424, 104] width 11 height 30
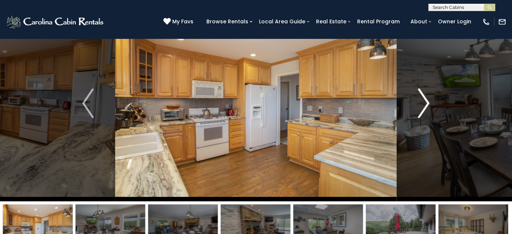
click at [427, 100] on img "Next" at bounding box center [424, 104] width 11 height 30
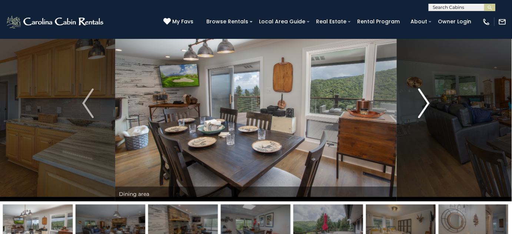
click at [427, 100] on img "Next" at bounding box center [424, 104] width 11 height 30
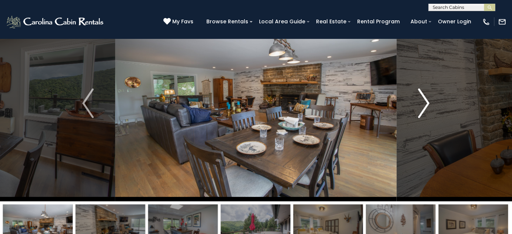
click at [427, 100] on img "Next" at bounding box center [424, 104] width 11 height 30
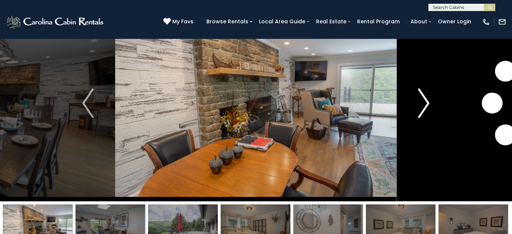
click at [427, 100] on img "Next" at bounding box center [424, 104] width 11 height 30
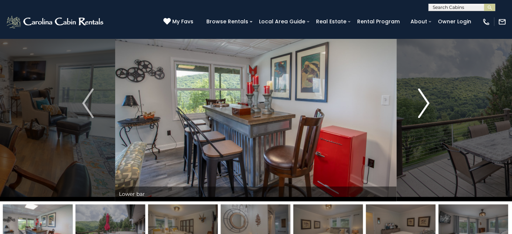
click at [427, 100] on img "Next" at bounding box center [424, 104] width 11 height 30
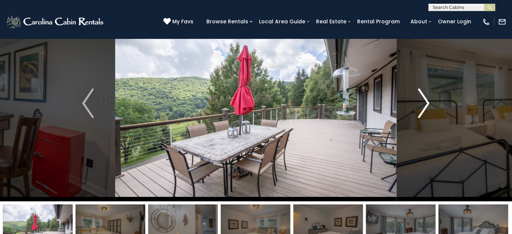
click at [427, 100] on img "Next" at bounding box center [424, 104] width 11 height 30
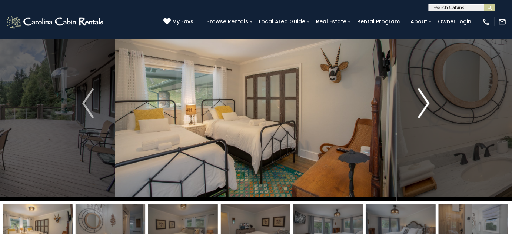
click at [427, 100] on img "Next" at bounding box center [424, 104] width 11 height 30
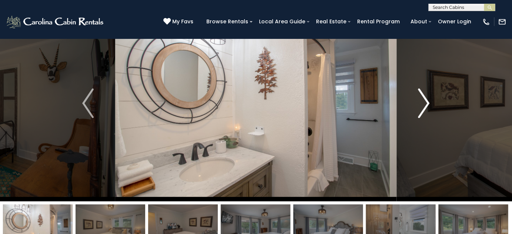
click at [427, 100] on img "Next" at bounding box center [424, 104] width 11 height 30
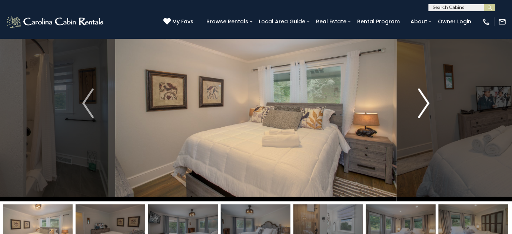
click at [427, 100] on img "Next" at bounding box center [424, 104] width 11 height 30
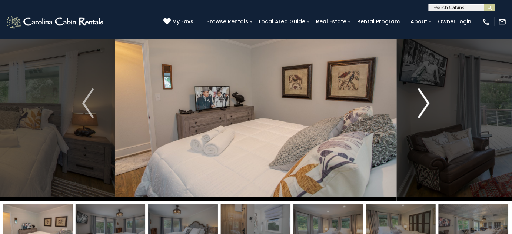
click at [427, 100] on img "Next" at bounding box center [424, 104] width 11 height 30
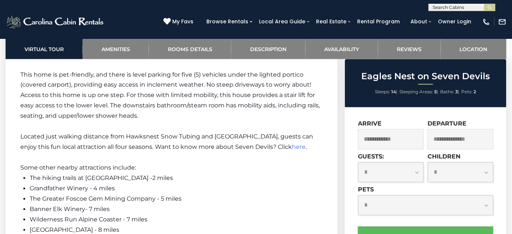
scroll to position [1314, 0]
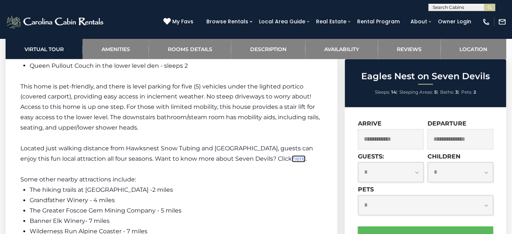
click at [292, 156] on span "here" at bounding box center [299, 159] width 14 height 7
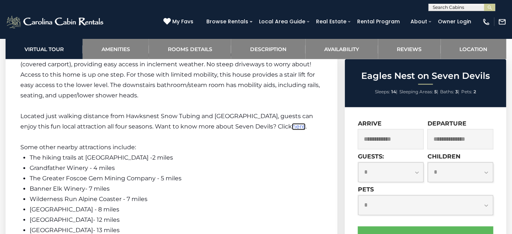
scroll to position [1348, 0]
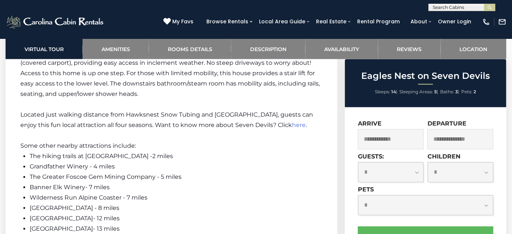
click at [395, 140] on input "text" at bounding box center [391, 139] width 66 height 20
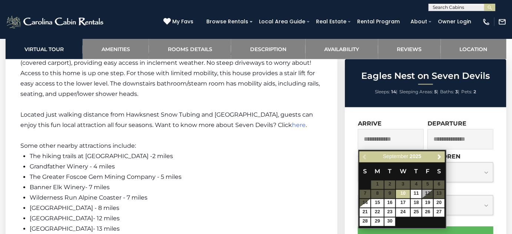
click at [401, 157] on span "September" at bounding box center [395, 157] width 25 height 6
click at [419, 157] on span "2025" at bounding box center [415, 157] width 11 height 6
click at [419, 158] on span "2025" at bounding box center [415, 157] width 11 height 6
click at [441, 156] on span "Next" at bounding box center [440, 157] width 6 height 6
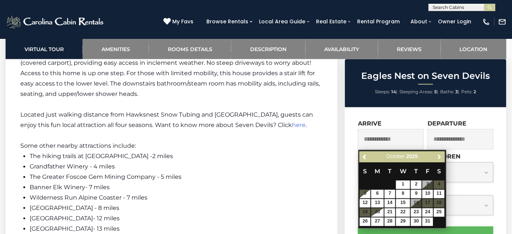
click at [441, 156] on span "Next" at bounding box center [440, 157] width 6 height 6
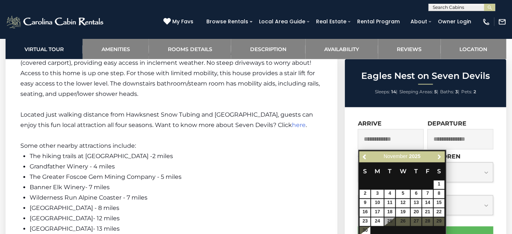
click at [441, 156] on span "Next" at bounding box center [440, 157] width 6 height 6
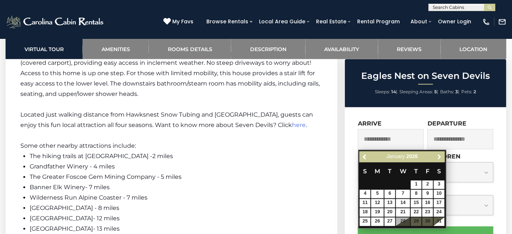
click at [441, 156] on span "Next" at bounding box center [440, 157] width 6 height 6
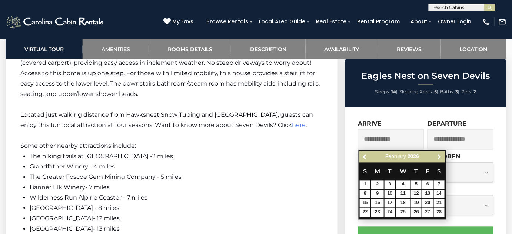
click at [441, 156] on span "Next" at bounding box center [440, 157] width 6 height 6
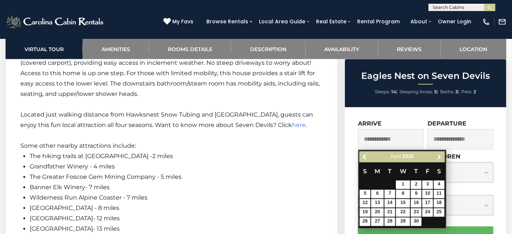
click at [441, 155] on span "Next" at bounding box center [440, 157] width 6 height 6
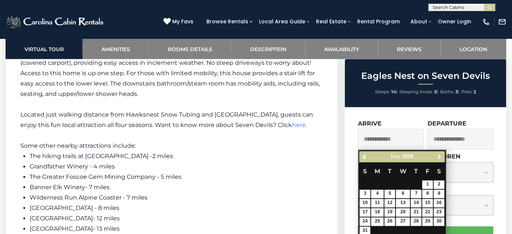
click at [441, 155] on span "Next" at bounding box center [440, 157] width 6 height 6
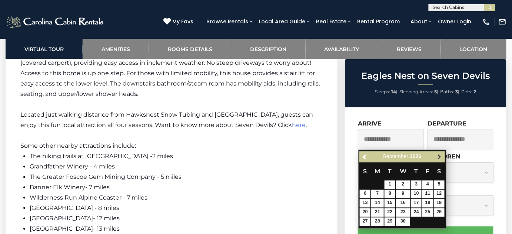
click at [441, 156] on span "Next" at bounding box center [440, 157] width 6 height 6
drag, startPoint x: 389, startPoint y: 211, endPoint x: 365, endPoint y: 222, distance: 26.9
click at [390, 211] on link "22" at bounding box center [390, 213] width 11 height 9
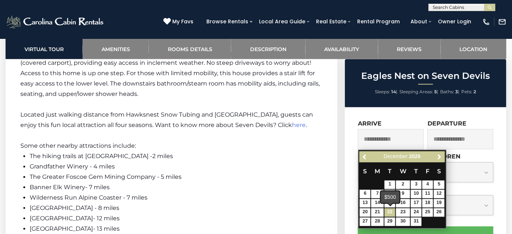
type input "**********"
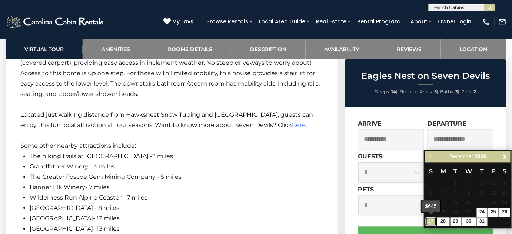
click at [432, 222] on link "27" at bounding box center [431, 222] width 11 height 9
type input "**********"
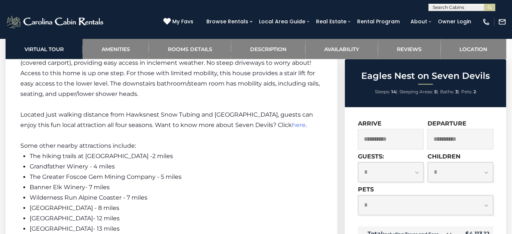
click at [388, 176] on select "**********" at bounding box center [390, 173] width 65 height 20
select select "*"
click at [358, 163] on select "**********" at bounding box center [390, 173] width 65 height 20
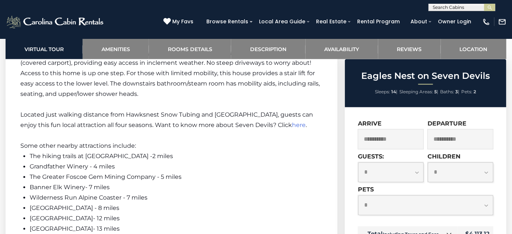
click at [402, 208] on select "**********" at bounding box center [425, 206] width 135 height 20
select select "*"
click at [358, 196] on select "**********" at bounding box center [425, 206] width 135 height 20
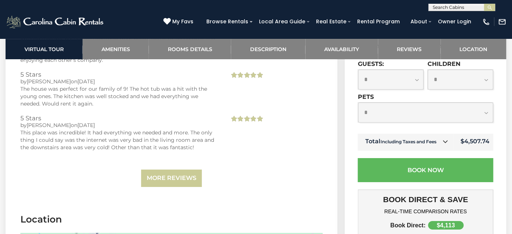
scroll to position [2662, 0]
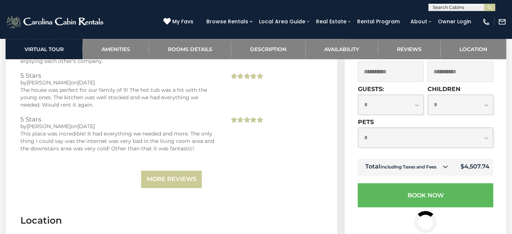
click at [446, 164] on icon at bounding box center [445, 166] width 5 height 5
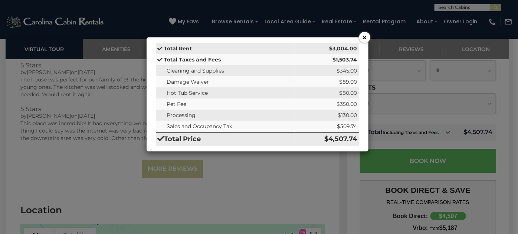
click at [364, 40] on button "×" at bounding box center [364, 37] width 11 height 11
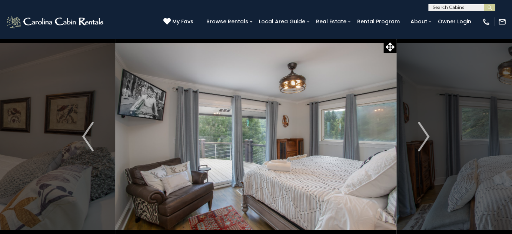
scroll to position [33, 0]
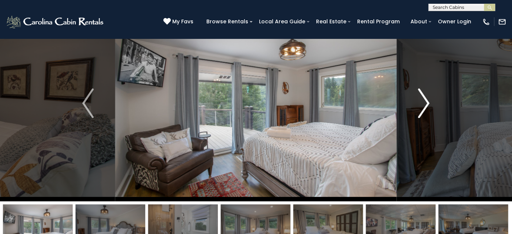
click at [418, 108] on button "Next" at bounding box center [424, 103] width 54 height 196
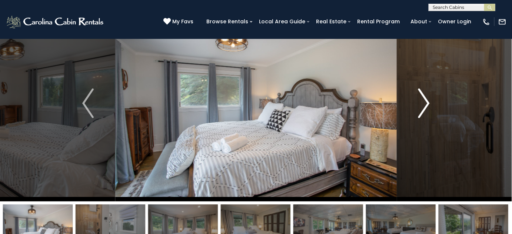
click at [418, 108] on button "Next" at bounding box center [424, 103] width 54 height 196
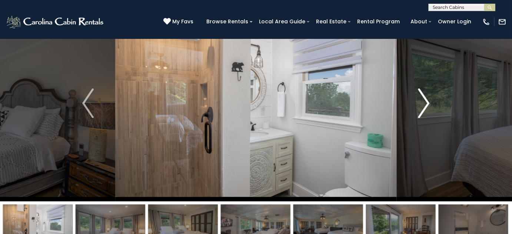
click at [418, 108] on button "Next" at bounding box center [424, 103] width 54 height 196
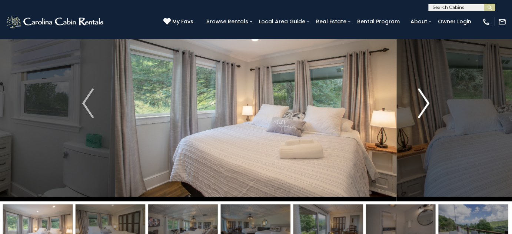
click at [418, 108] on button "Next" at bounding box center [424, 103] width 54 height 196
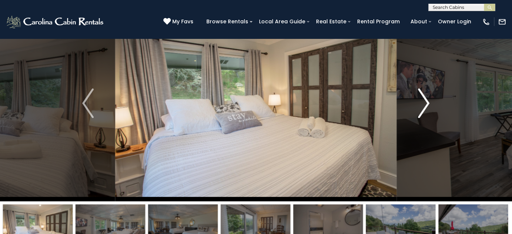
click at [418, 108] on button "Next" at bounding box center [424, 103] width 54 height 196
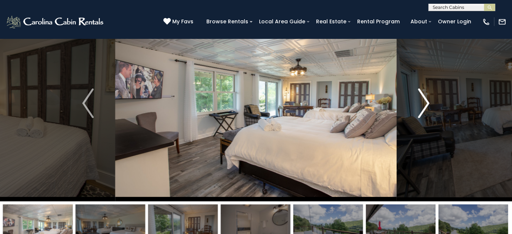
click at [418, 108] on button "Next" at bounding box center [424, 103] width 54 height 196
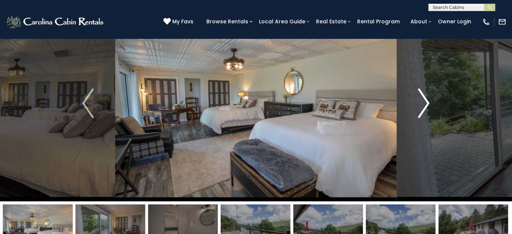
click at [418, 108] on button "Next" at bounding box center [424, 103] width 54 height 196
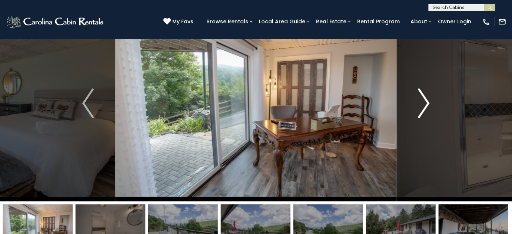
click at [418, 108] on button "Next" at bounding box center [424, 103] width 54 height 196
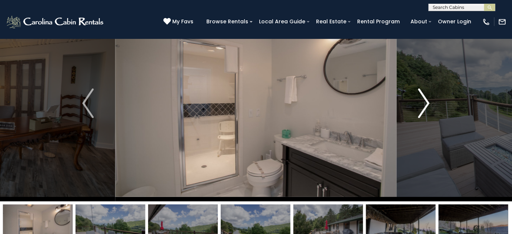
click at [418, 108] on button "Next" at bounding box center [424, 103] width 54 height 196
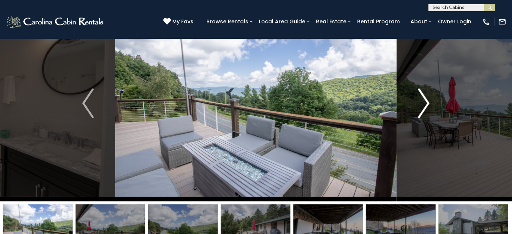
click at [418, 108] on button "Next" at bounding box center [424, 103] width 54 height 196
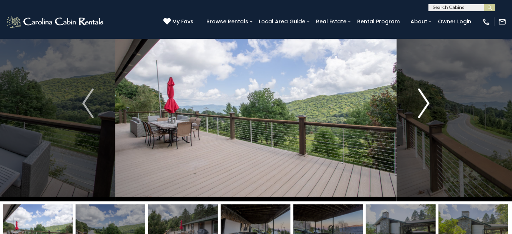
click at [418, 108] on button "Next" at bounding box center [424, 103] width 54 height 196
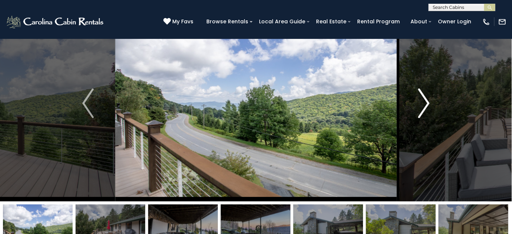
click at [418, 108] on button "Next" at bounding box center [424, 103] width 54 height 196
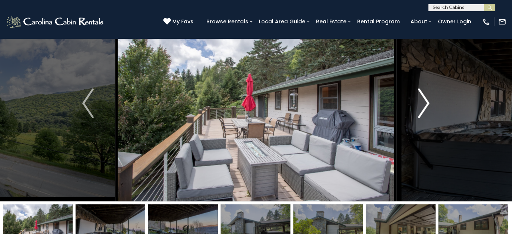
click at [418, 108] on button "Next" at bounding box center [424, 103] width 54 height 196
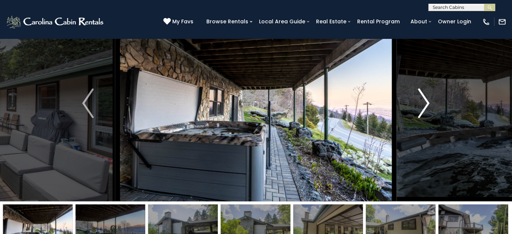
click at [418, 108] on button "Next" at bounding box center [424, 103] width 54 height 196
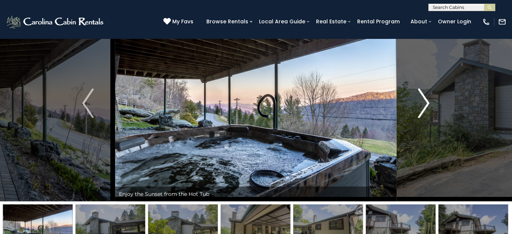
click at [418, 108] on button "Next" at bounding box center [424, 103] width 54 height 196
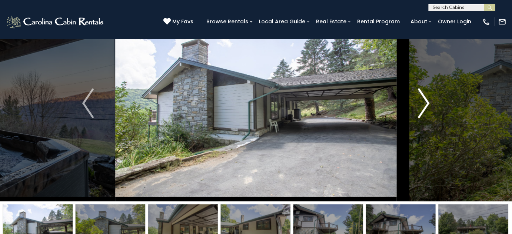
click at [418, 108] on button "Next" at bounding box center [424, 103] width 54 height 196
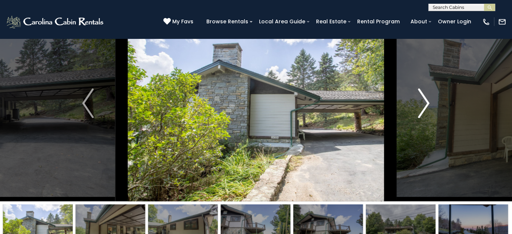
click at [418, 108] on button "Next" at bounding box center [424, 103] width 54 height 196
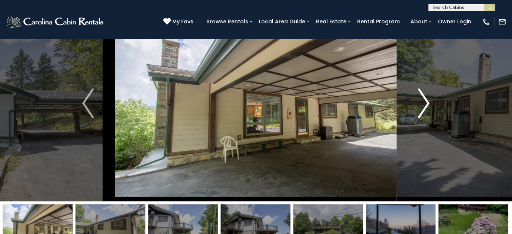
click at [418, 108] on button "Next" at bounding box center [424, 103] width 54 height 196
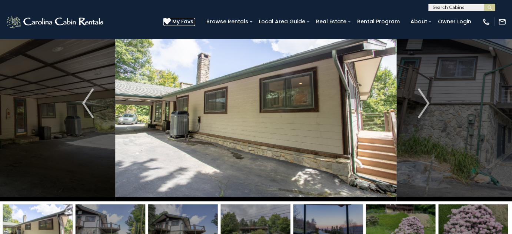
click at [190, 20] on span "My Favs" at bounding box center [182, 22] width 21 height 8
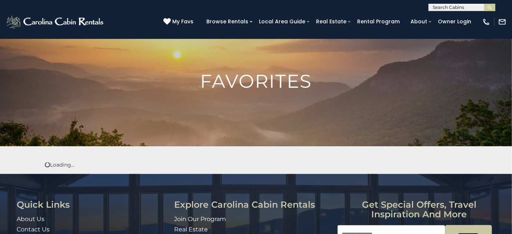
scroll to position [33, 0]
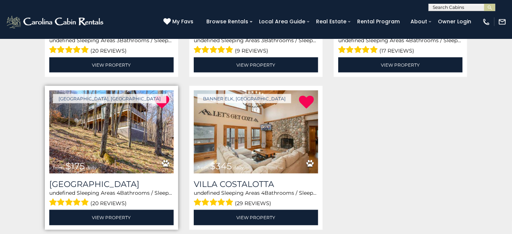
scroll to position [265, 0]
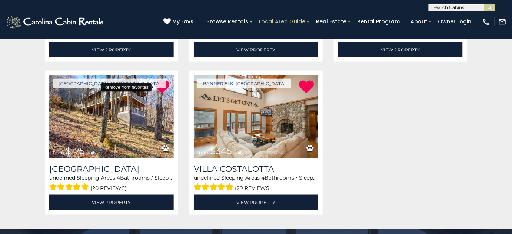
drag, startPoint x: 166, startPoint y: 84, endPoint x: 282, endPoint y: 24, distance: 131.0
click at [166, 84] on icon at bounding box center [162, 87] width 15 height 15
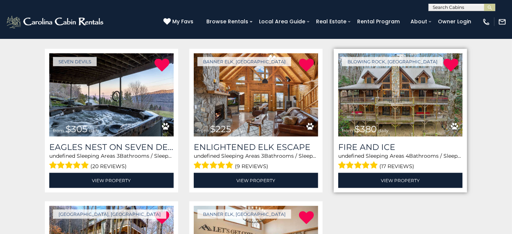
scroll to position [130, 0]
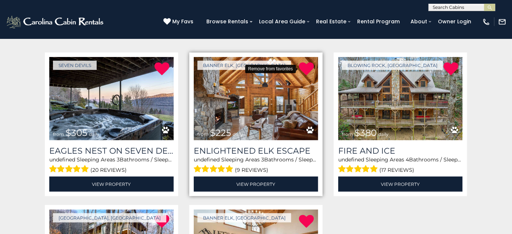
click at [309, 68] on icon at bounding box center [306, 69] width 15 height 15
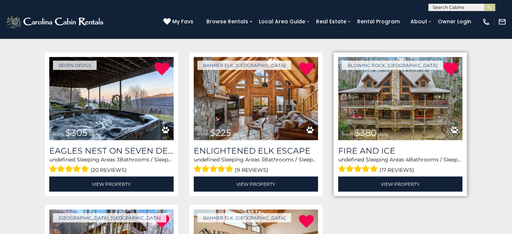
click at [386, 113] on img at bounding box center [400, 98] width 125 height 83
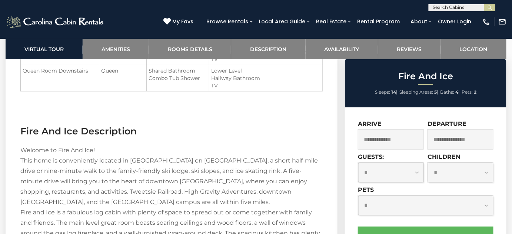
scroll to position [910, 0]
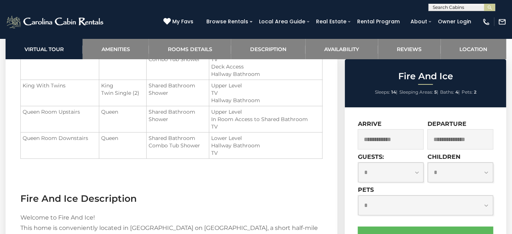
click at [402, 142] on input "text" at bounding box center [391, 139] width 66 height 20
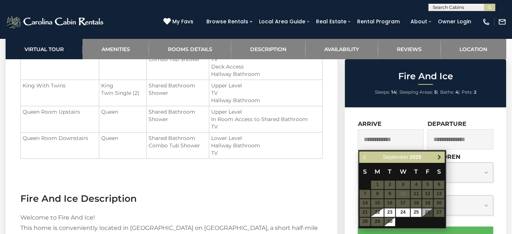
click at [442, 156] on span "Next" at bounding box center [440, 157] width 6 height 6
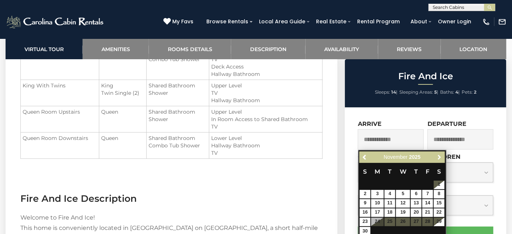
click at [441, 156] on span "Next" at bounding box center [440, 157] width 6 height 6
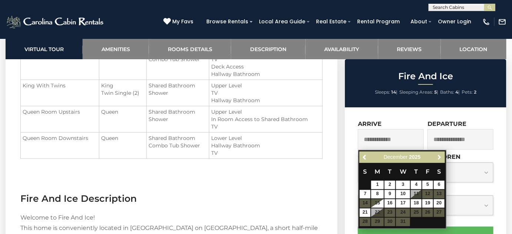
click at [441, 156] on span "Next" at bounding box center [440, 157] width 6 height 6
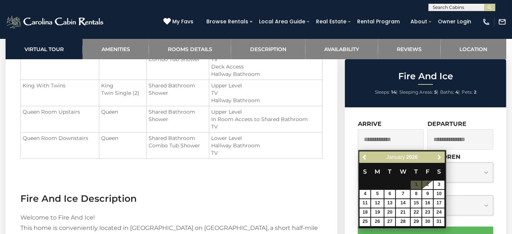
click at [441, 156] on span "Next" at bounding box center [440, 157] width 6 height 6
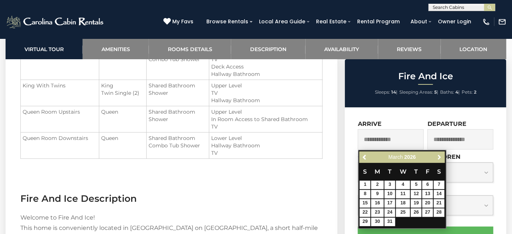
click at [441, 155] on span "Next" at bounding box center [440, 157] width 6 height 6
click at [440, 155] on span "Next" at bounding box center [440, 157] width 6 height 6
click at [440, 154] on span "Next" at bounding box center [440, 157] width 6 height 6
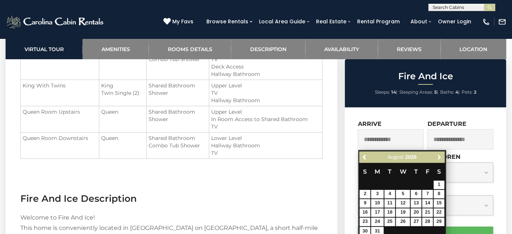
click at [440, 154] on span "Next" at bounding box center [440, 157] width 6 height 6
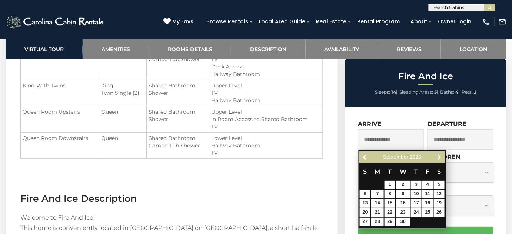
click at [440, 154] on span "Next" at bounding box center [440, 157] width 6 height 6
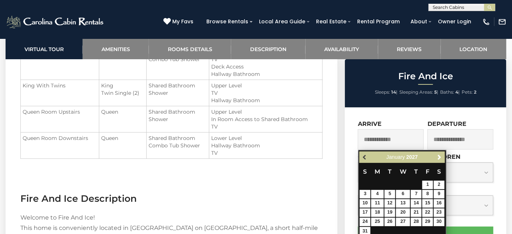
click at [363, 155] on span "Previous" at bounding box center [365, 157] width 6 height 6
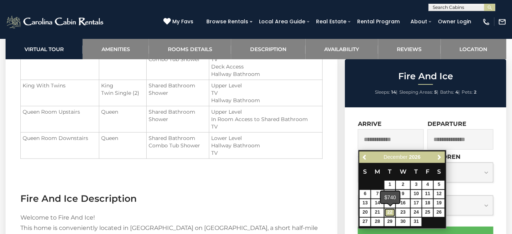
drag, startPoint x: 390, startPoint y: 214, endPoint x: 374, endPoint y: 221, distance: 17.8
click at [390, 214] on link "22" at bounding box center [390, 213] width 11 height 9
type input "**********"
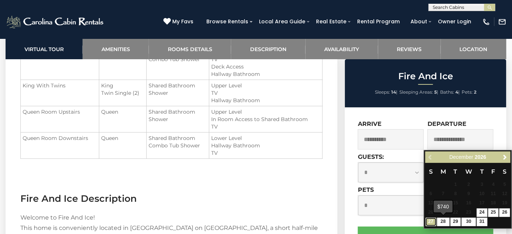
click at [429, 220] on link "27" at bounding box center [431, 222] width 11 height 9
type input "**********"
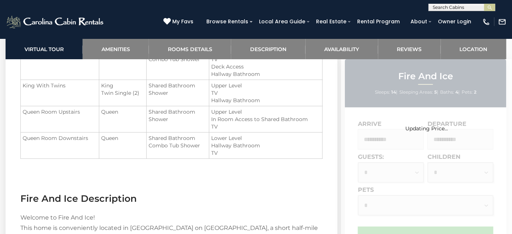
click at [386, 171] on div "Updating Price..." at bounding box center [426, 200] width 171 height 282
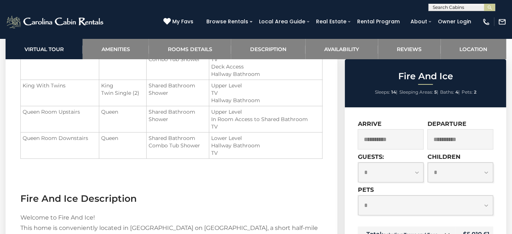
click at [387, 172] on select "**********" at bounding box center [390, 173] width 65 height 20
select select "*"
click at [358, 163] on select "**********" at bounding box center [390, 173] width 65 height 20
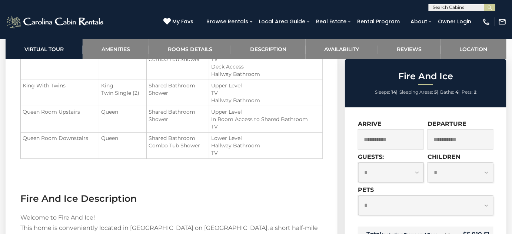
click at [390, 210] on select "**********" at bounding box center [425, 206] width 135 height 20
select select "*"
click at [358, 196] on select "**********" at bounding box center [425, 206] width 135 height 20
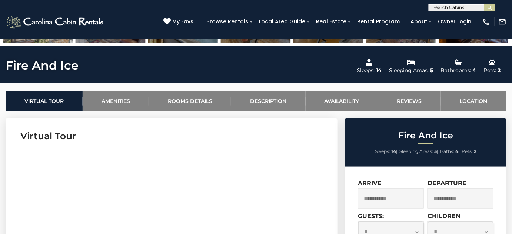
scroll to position [236, 0]
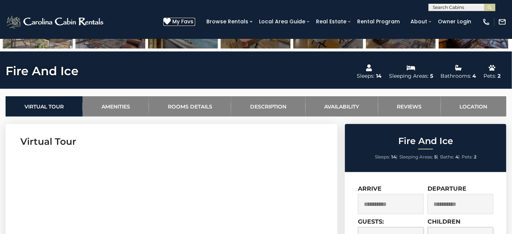
click at [195, 23] on link "My Favs" at bounding box center [179, 22] width 32 height 8
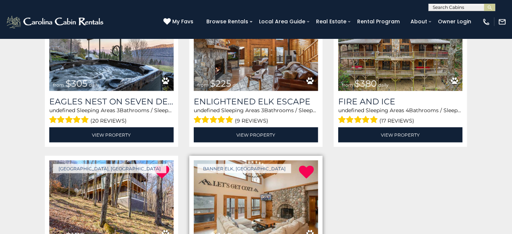
scroll to position [168, 0]
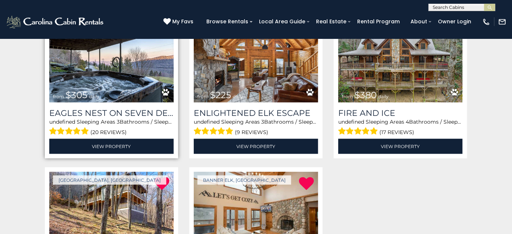
click at [97, 78] on img at bounding box center [111, 60] width 125 height 83
